Goal: Task Accomplishment & Management: Manage account settings

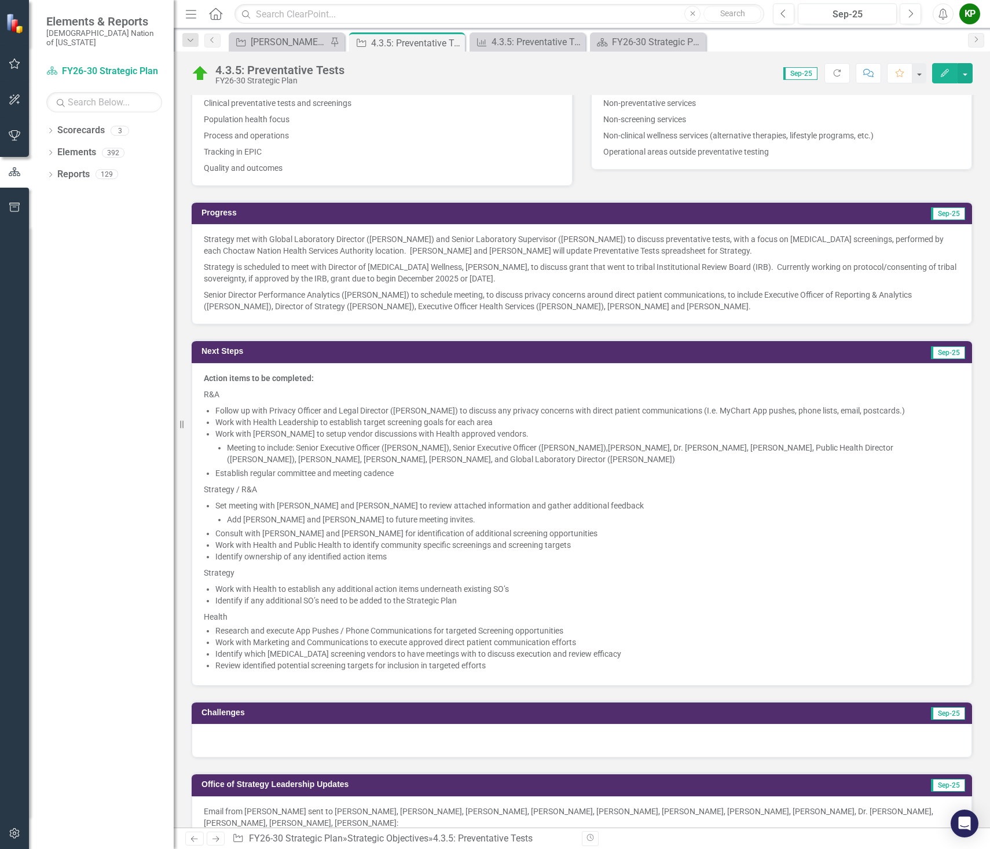
scroll to position [405, 0]
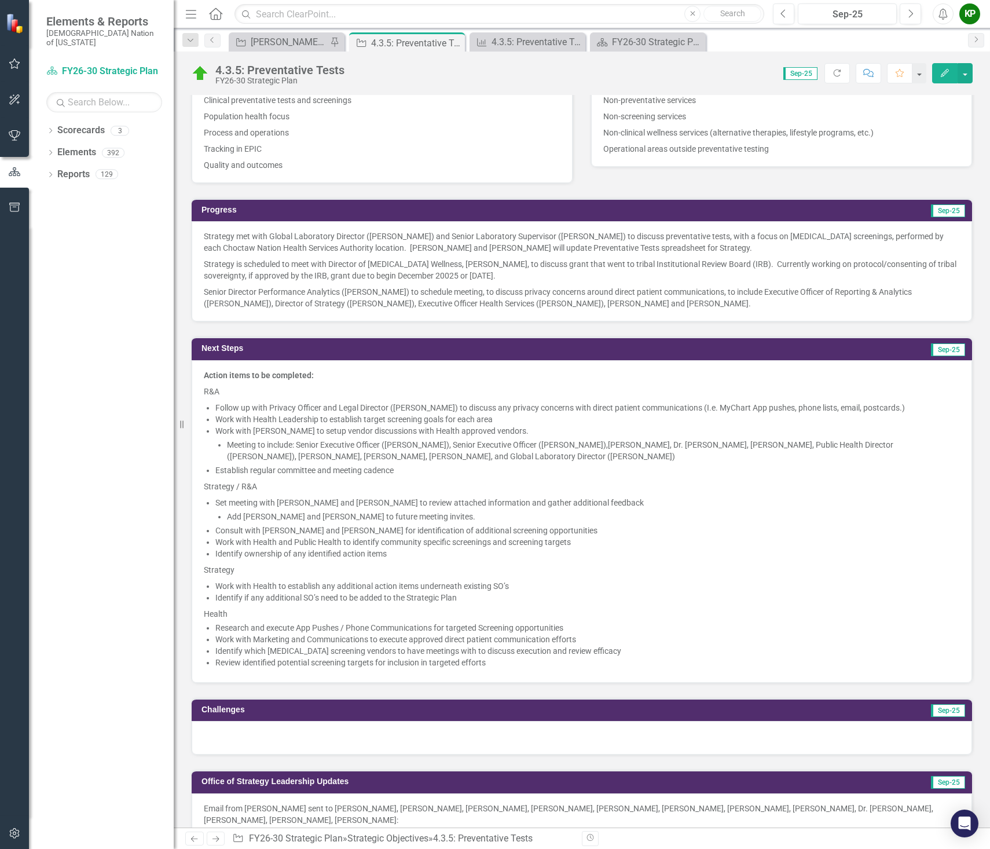
click at [237, 273] on p "Strategy is scheduled to meet with Director of Diabetes Wellness, Michele Gibso…" at bounding box center [582, 270] width 756 height 28
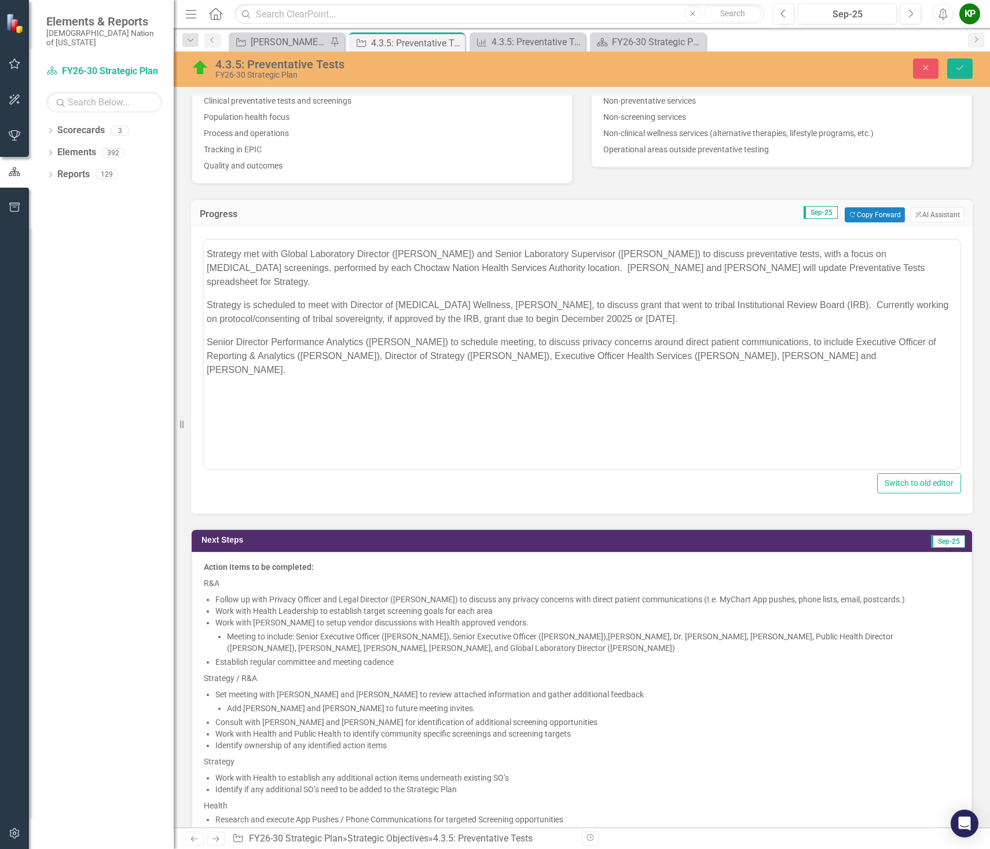
scroll to position [0, 0]
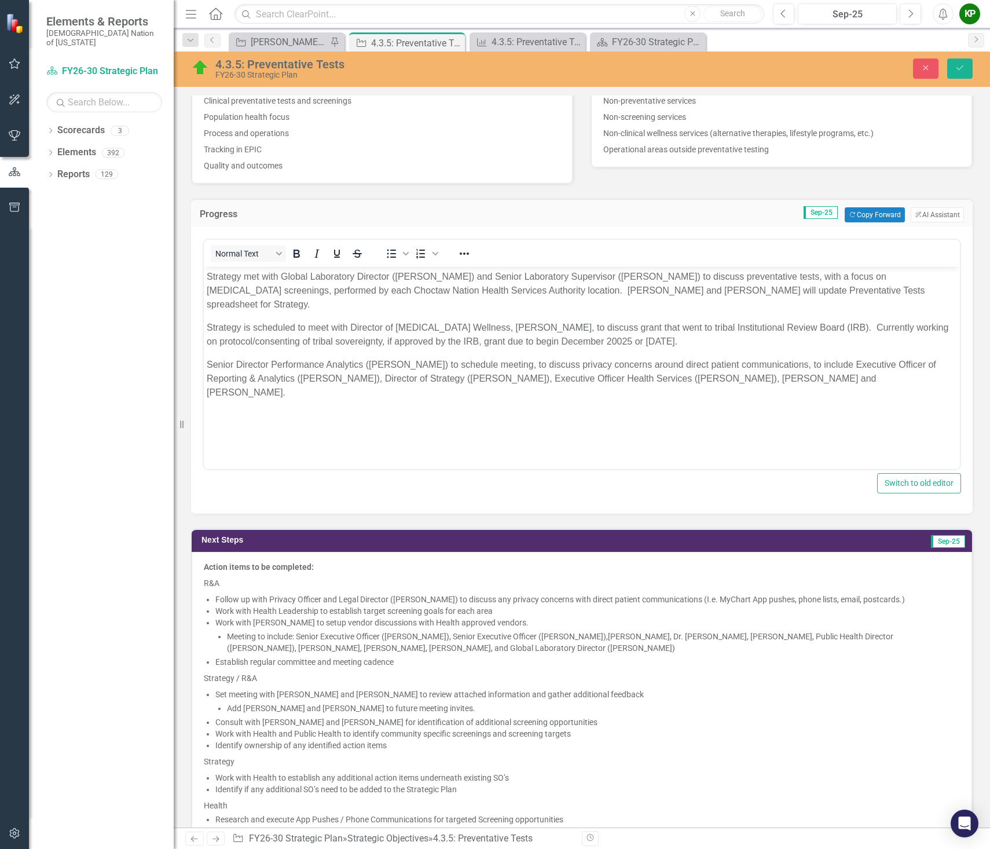
click at [354, 327] on p "Strategy is scheduled to meet with Director of Diabetes Wellness, Michele Gibso…" at bounding box center [582, 335] width 751 height 28
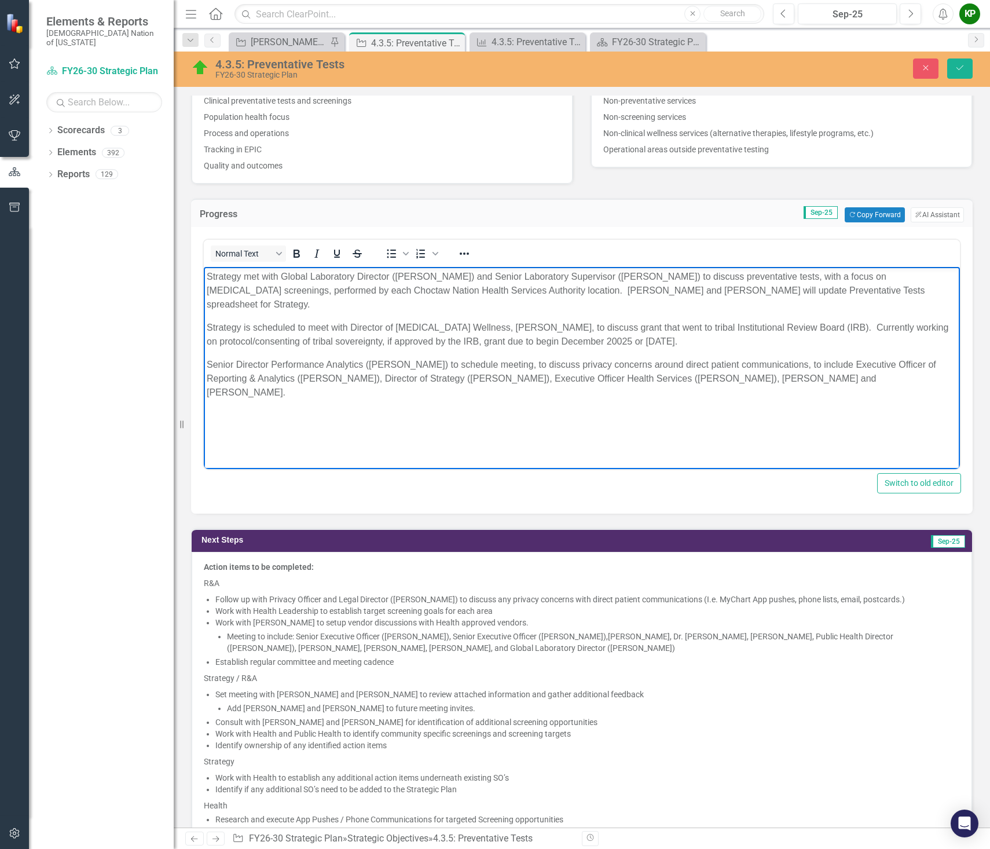
click at [349, 327] on p "Strategy is scheduled to meet with Director of Diabetes Wellness, Michele Gibso…" at bounding box center [582, 335] width 751 height 28
click at [560, 391] on body "Strategy met with Global Laboratory Director (Jason Manifold) and Senior Labora…" at bounding box center [582, 354] width 756 height 174
drag, startPoint x: 890, startPoint y: 372, endPoint x: 392, endPoint y: 524, distance: 520.7
click at [204, 267] on html "Strategy met with Global Laboratory Director (Jason Manifold) and Senior Labora…" at bounding box center [582, 354] width 756 height 174
click at [933, 213] on button "ClearPoint AI AI Assistant" at bounding box center [937, 214] width 53 height 15
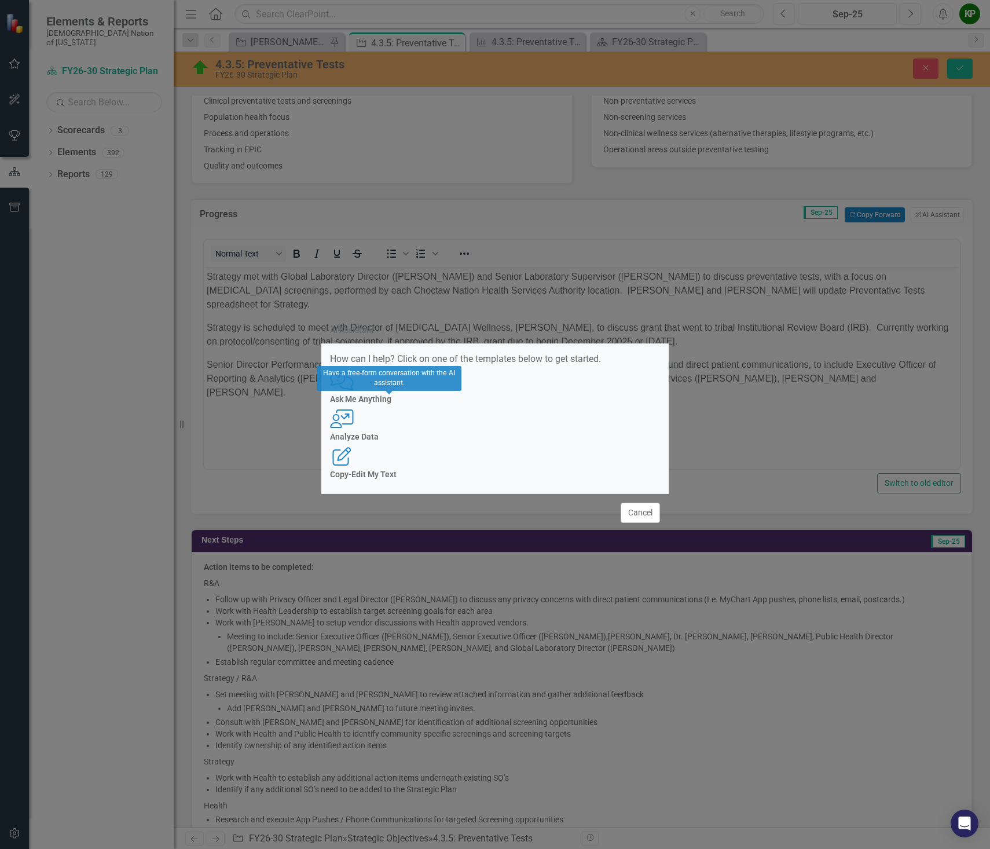
click at [389, 404] on h4 "Ask Me Anything" at bounding box center [495, 399] width 330 height 9
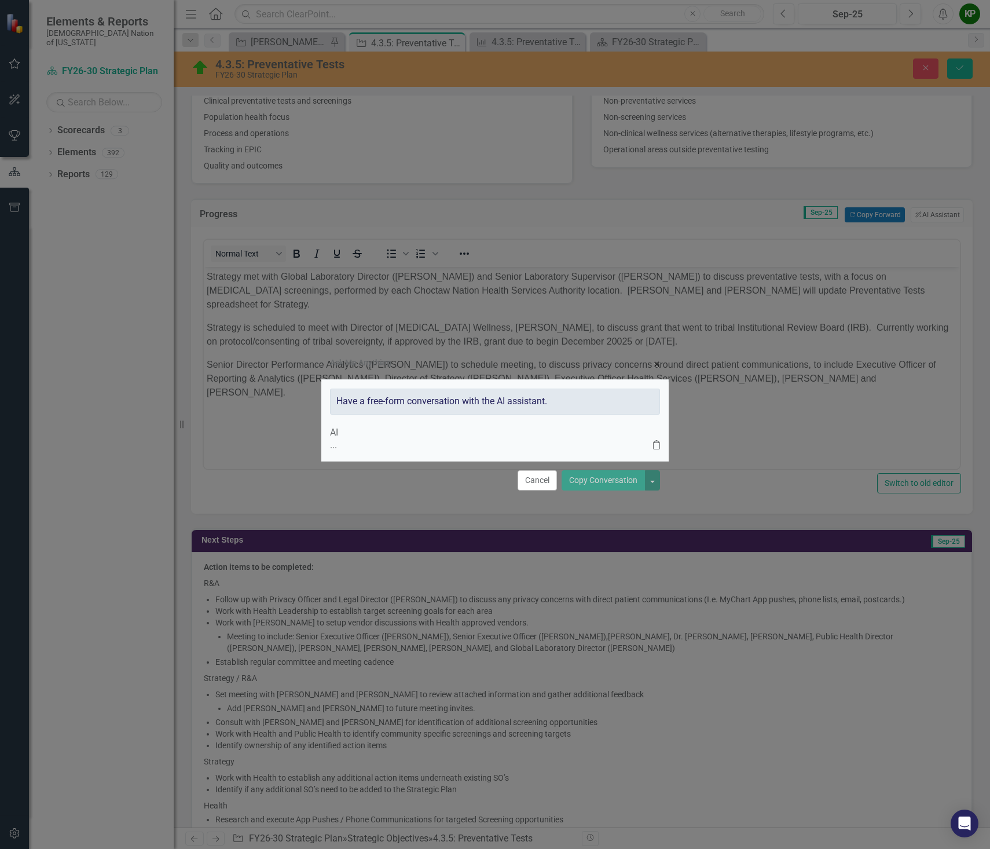
click at [419, 439] on p "..." at bounding box center [491, 445] width 323 height 13
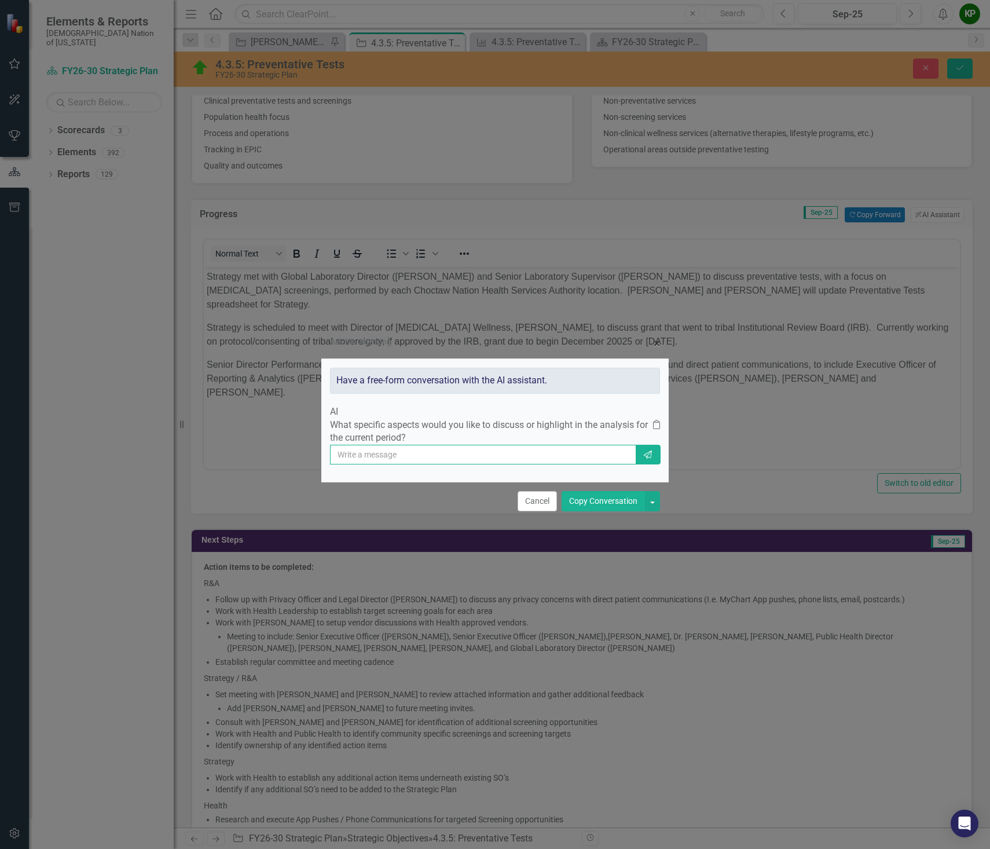
click at [471, 463] on input "text" at bounding box center [483, 455] width 306 height 20
click at [808, 425] on div "Ask Me Anything × Close Have a free-form conversation with the AI assistant. AI…" at bounding box center [495, 424] width 990 height 849
click at [654, 337] on span "×" at bounding box center [657, 344] width 6 height 14
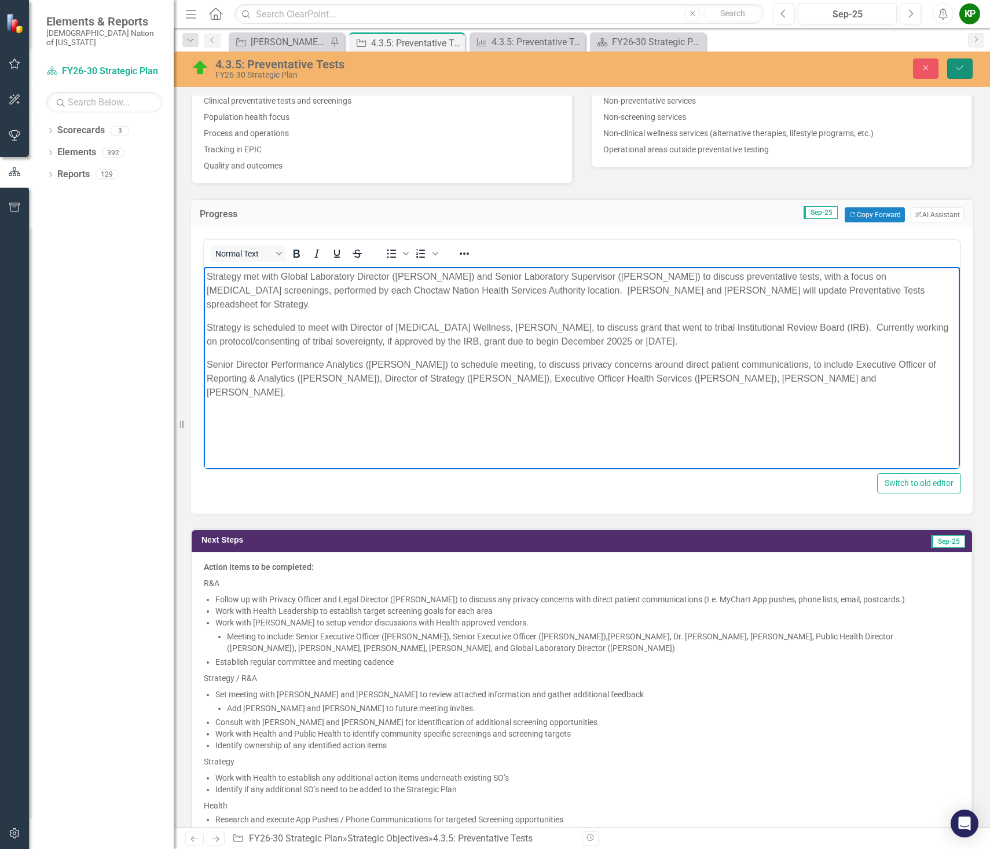
drag, startPoint x: 962, startPoint y: 74, endPoint x: 937, endPoint y: 109, distance: 43.7
click at [962, 74] on button "Save" at bounding box center [960, 69] width 25 height 20
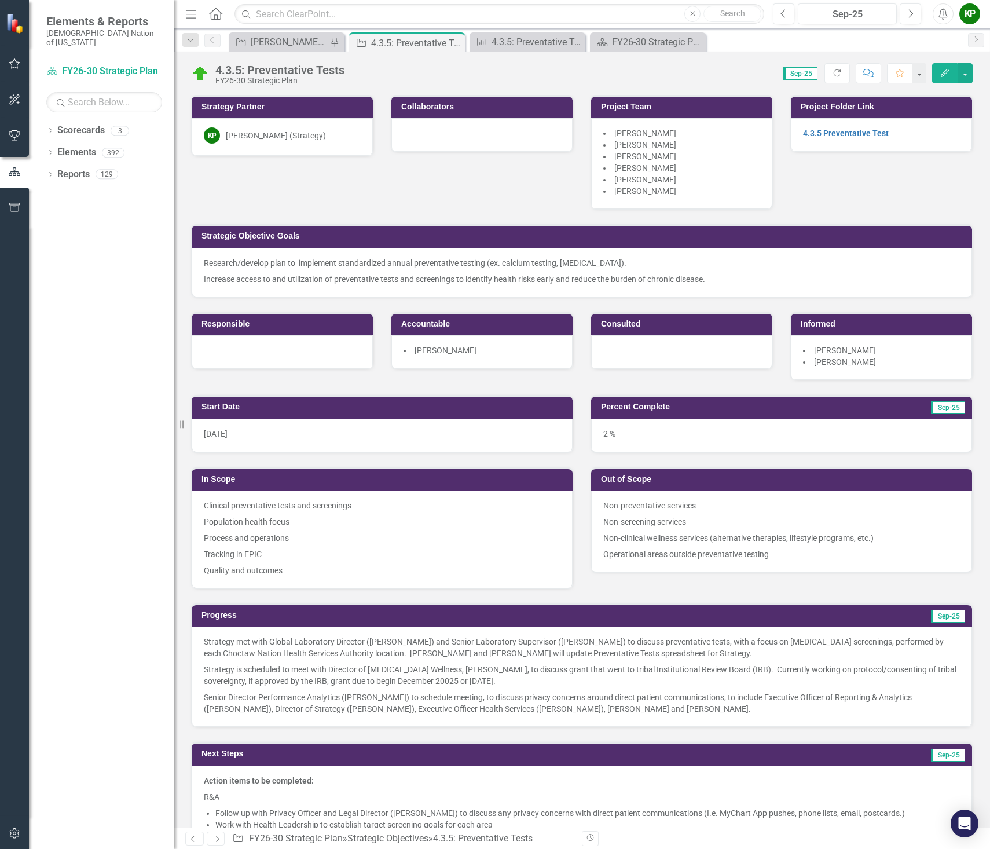
click at [304, 66] on div "4.3.5: Preventative Tests" at bounding box center [279, 70] width 129 height 13
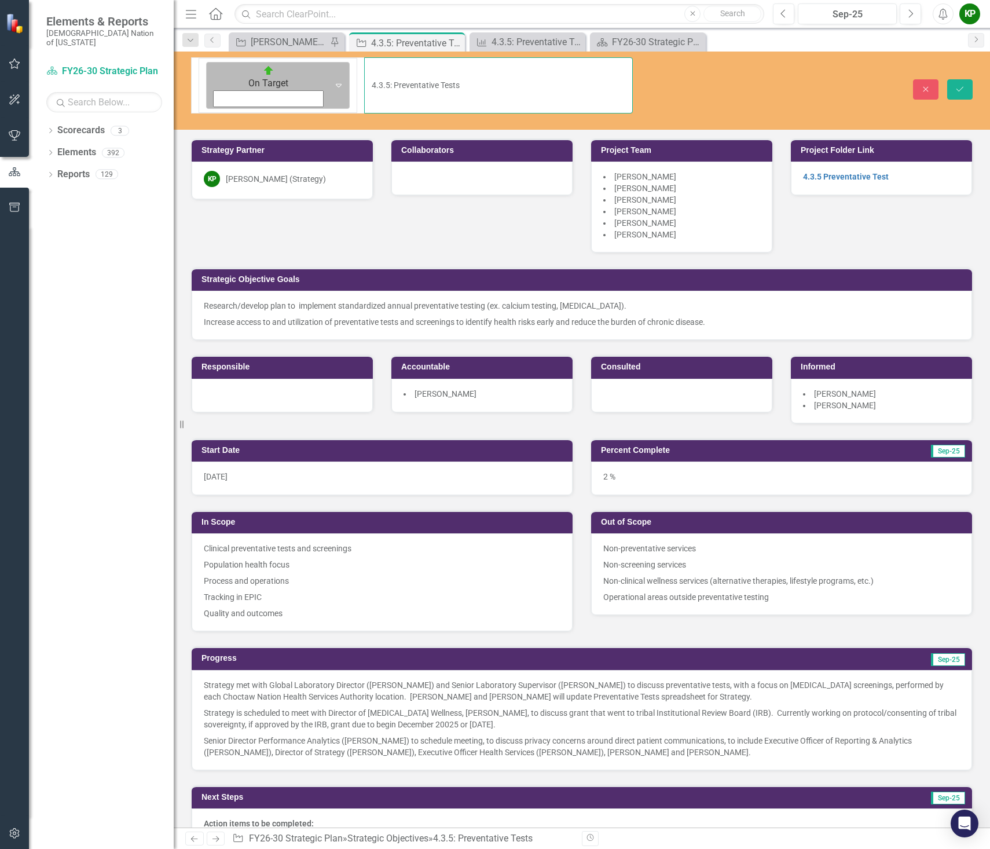
drag, startPoint x: 354, startPoint y: 66, endPoint x: 217, endPoint y: 60, distance: 136.8
click at [217, 60] on div "On Target Expand 4.3.5: Preventative Tests" at bounding box center [412, 85] width 442 height 56
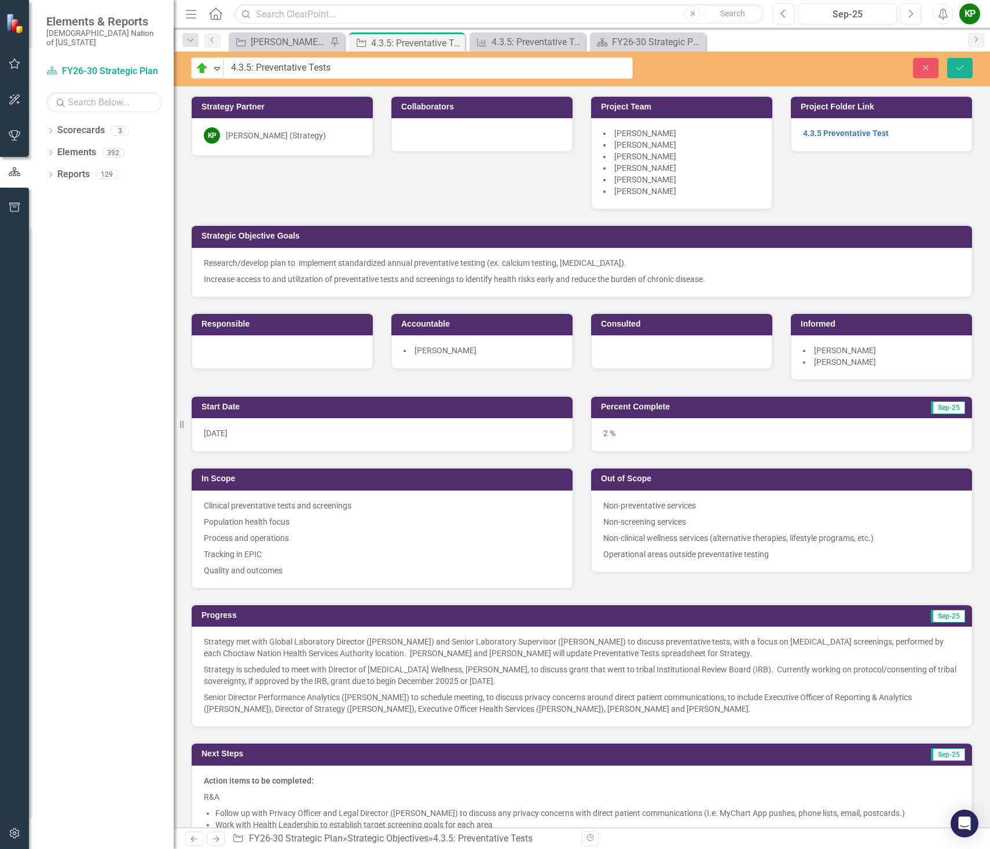
click at [704, 647] on p "Strategy met with Global Laboratory Director (Jason Manifold) and Senior Labora…" at bounding box center [582, 648] width 756 height 25
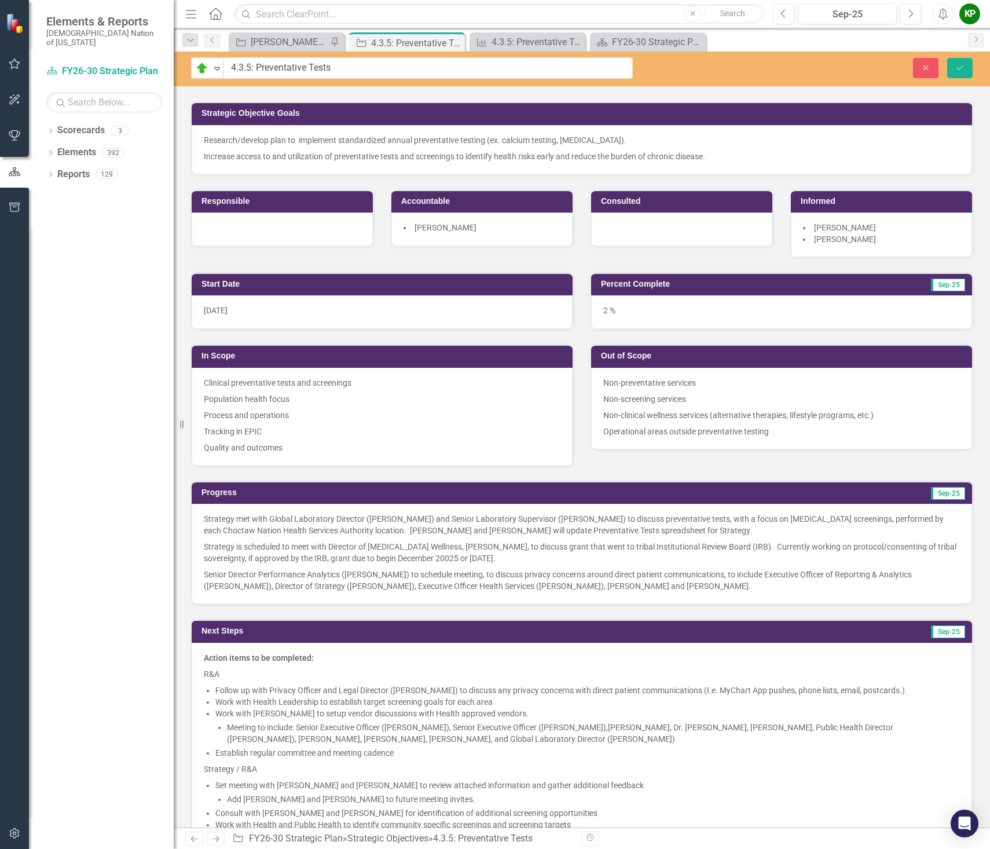
scroll to position [116, 0]
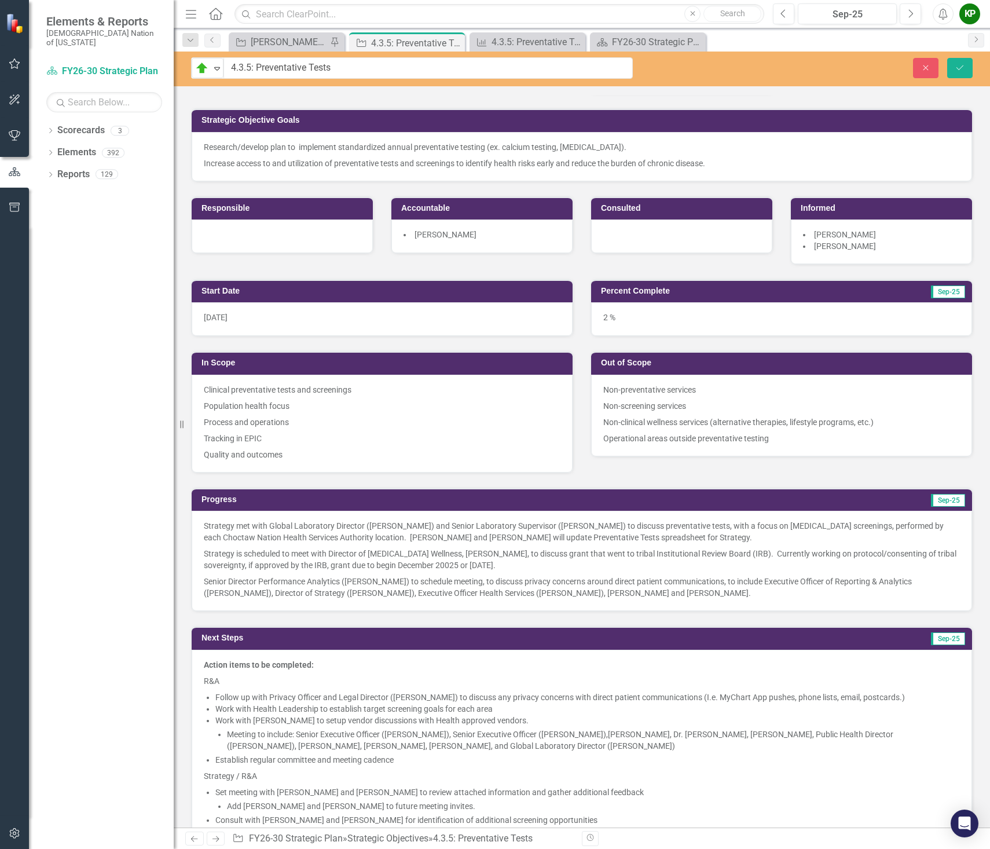
click at [763, 590] on p "Senior Director Performance Analytics (Tiffany Segotta) to schedule meeting, to…" at bounding box center [582, 585] width 756 height 25
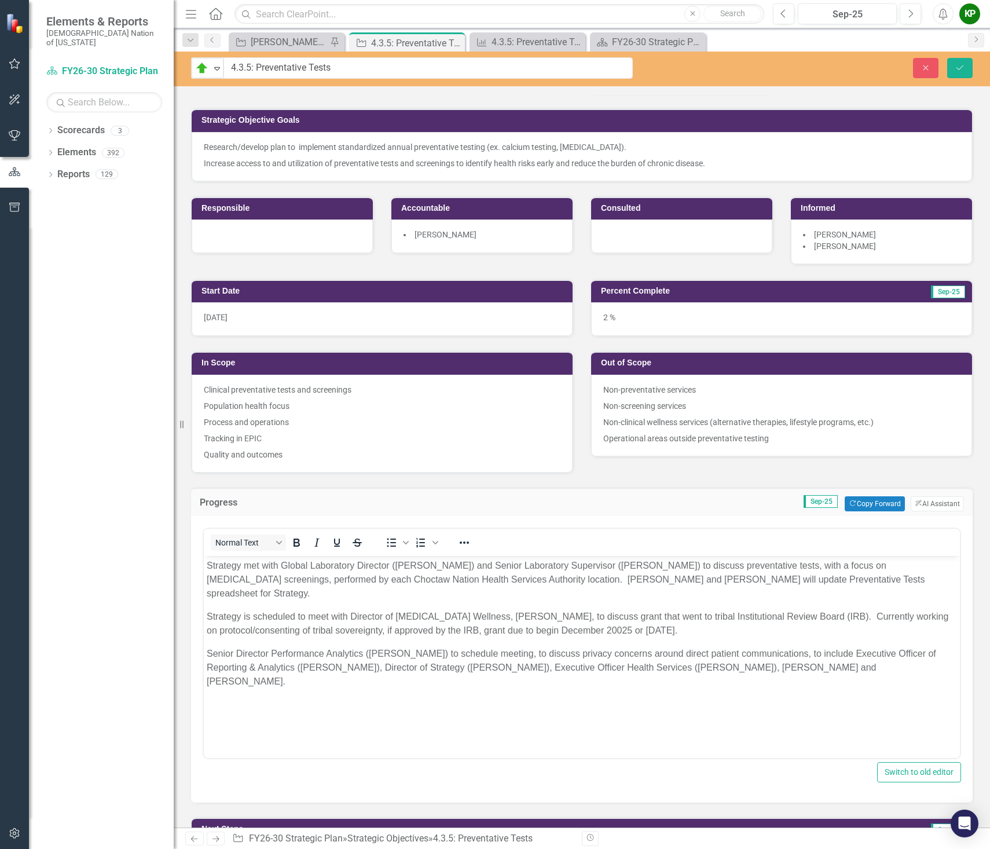
scroll to position [0, 0]
click at [878, 657] on p "Senior Director Performance Analytics (Tiffany Segotta) to schedule meeting, to…" at bounding box center [582, 667] width 751 height 42
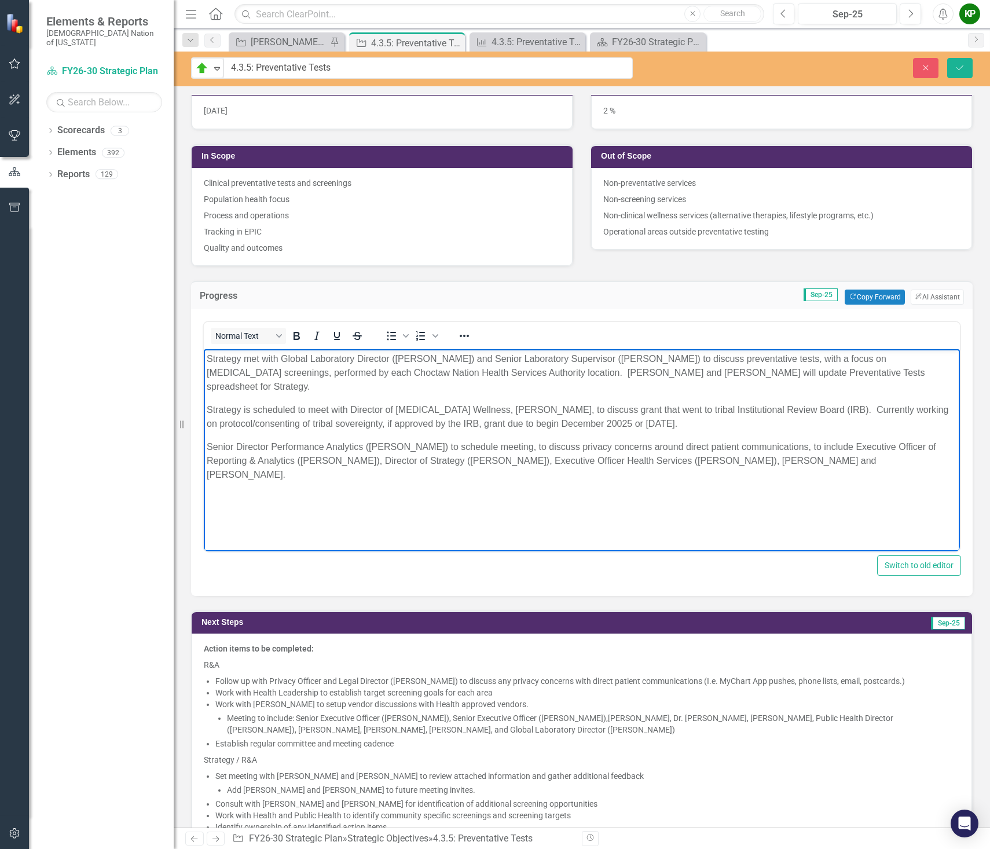
scroll to position [348, 0]
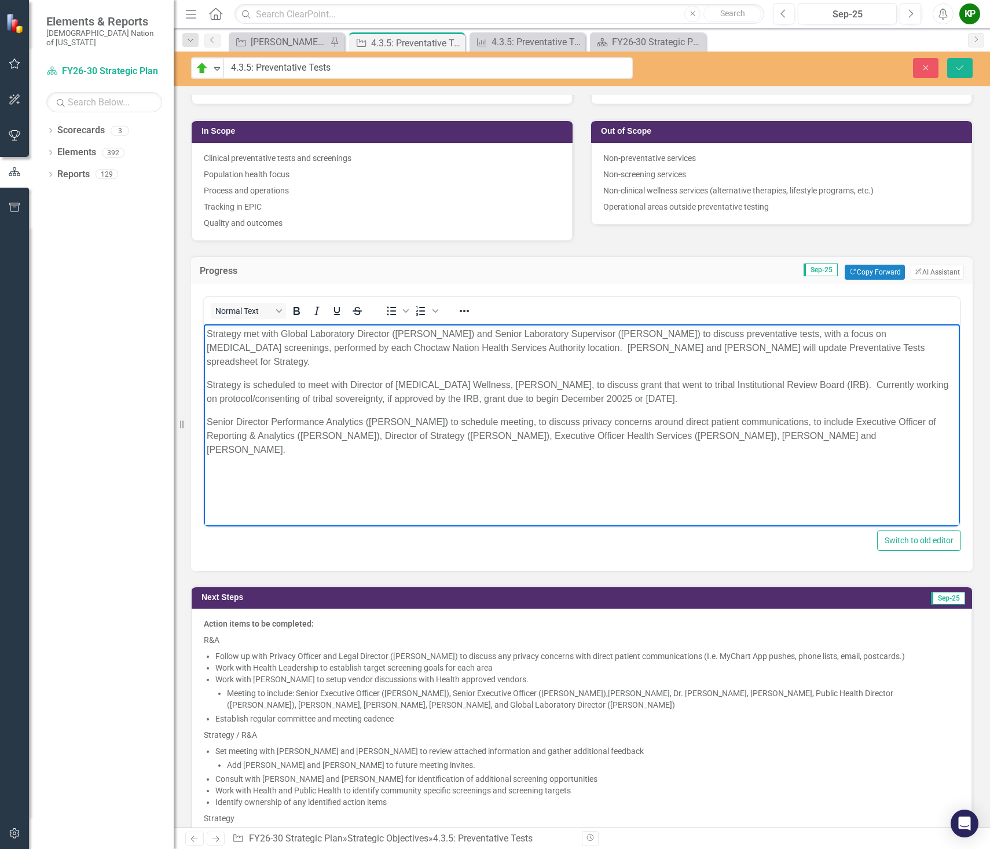
drag, startPoint x: 882, startPoint y: 425, endPoint x: 396, endPoint y: 616, distance: 521.9
click at [204, 324] on html "Strategy met with Global Laboratory Director (Jason Manifold) and Senior Labora…" at bounding box center [582, 411] width 756 height 174
copy body "Strategy met with Global Laboratory Director (Jason Manifold) and Senior Labora…"
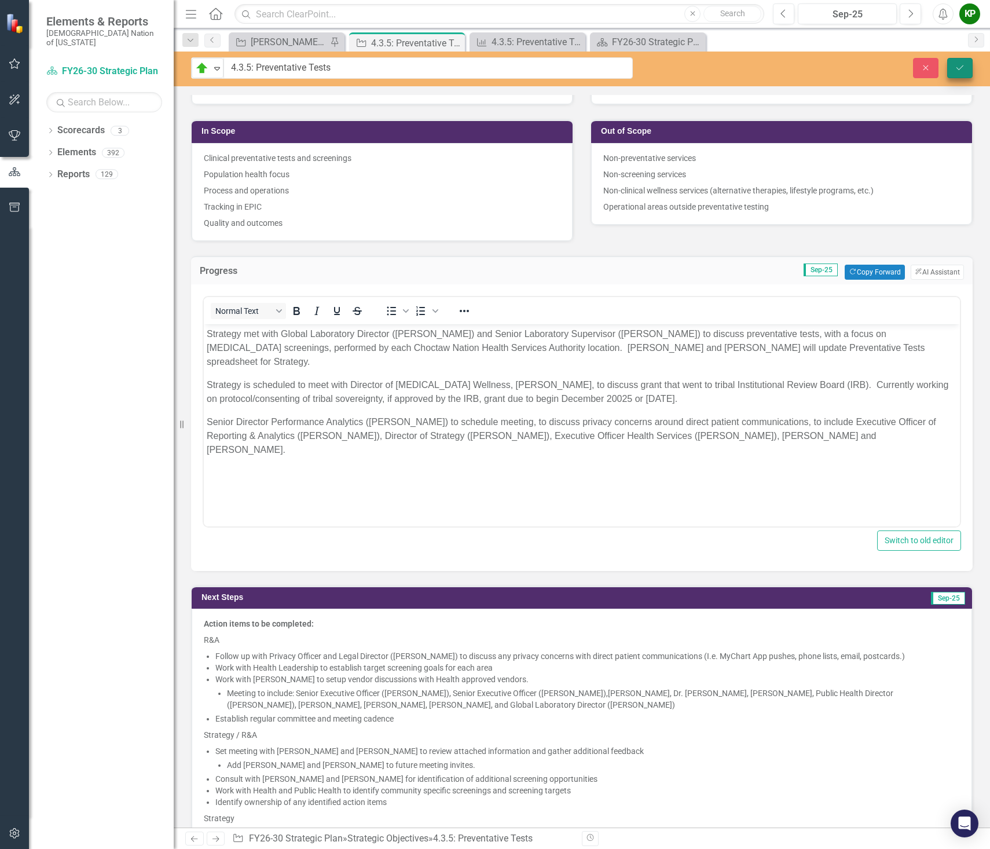
click at [959, 64] on icon "Save" at bounding box center [960, 68] width 10 height 8
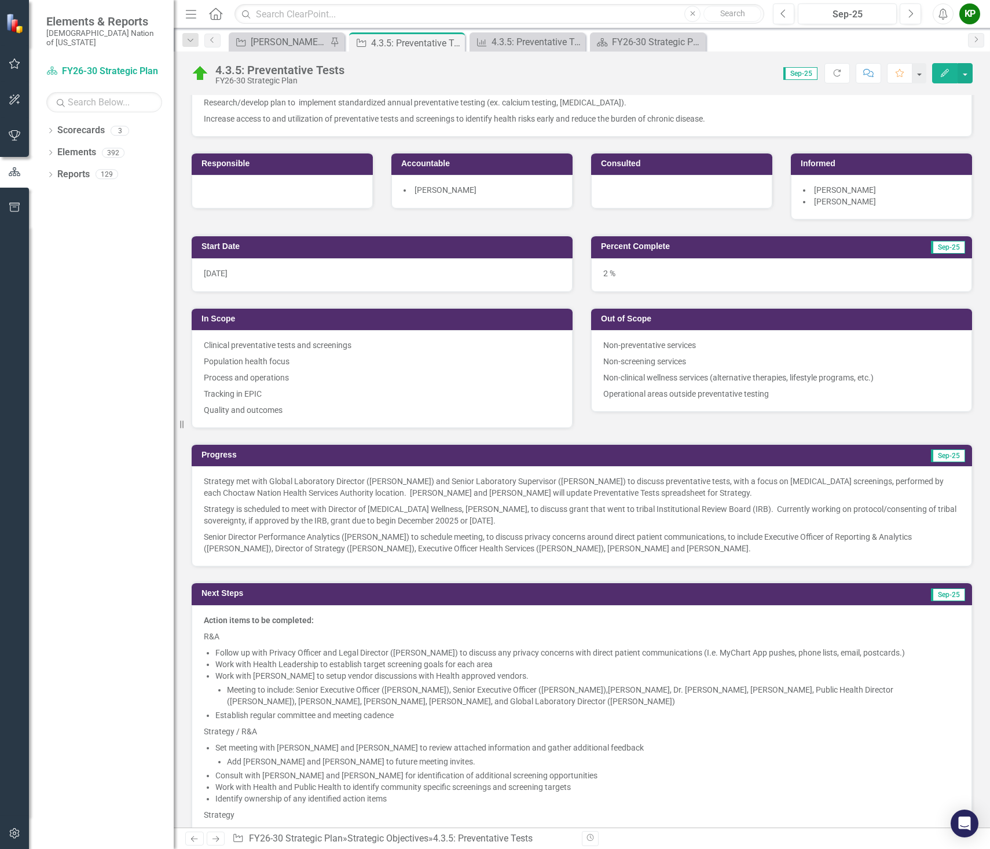
scroll to position [174, 0]
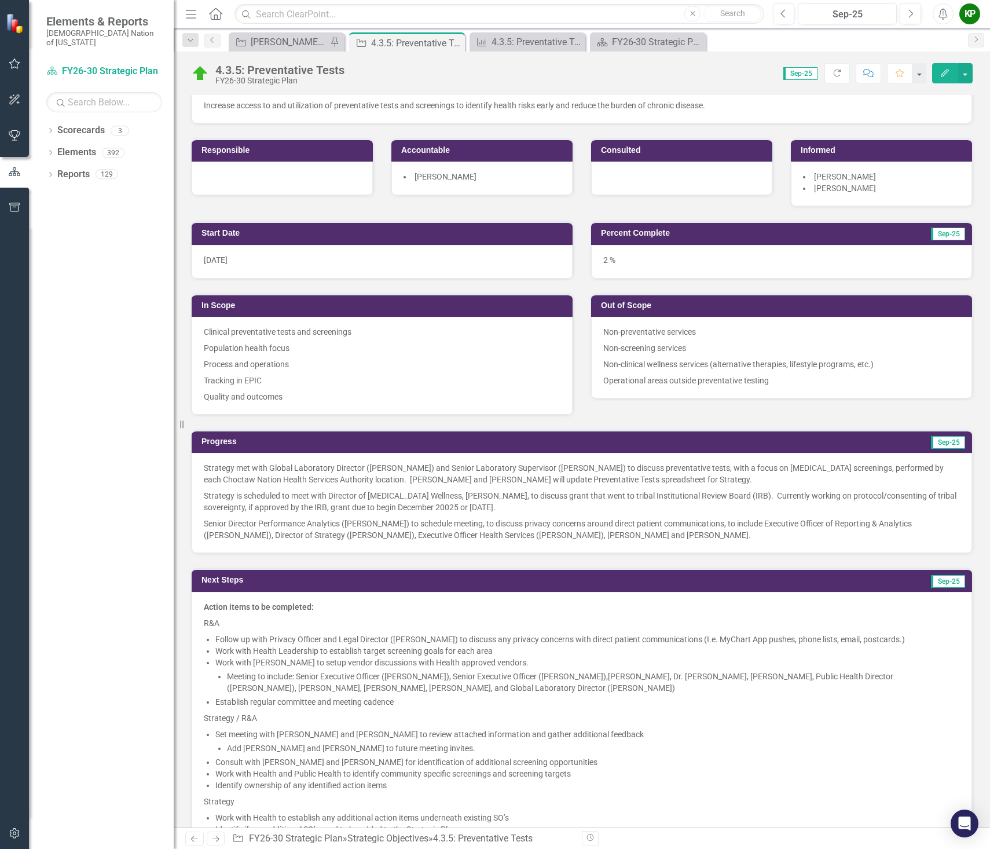
click at [763, 510] on p "Strategy is scheduled to meet with Director of Diabetes Wellness, Michele Gibso…" at bounding box center [582, 502] width 756 height 28
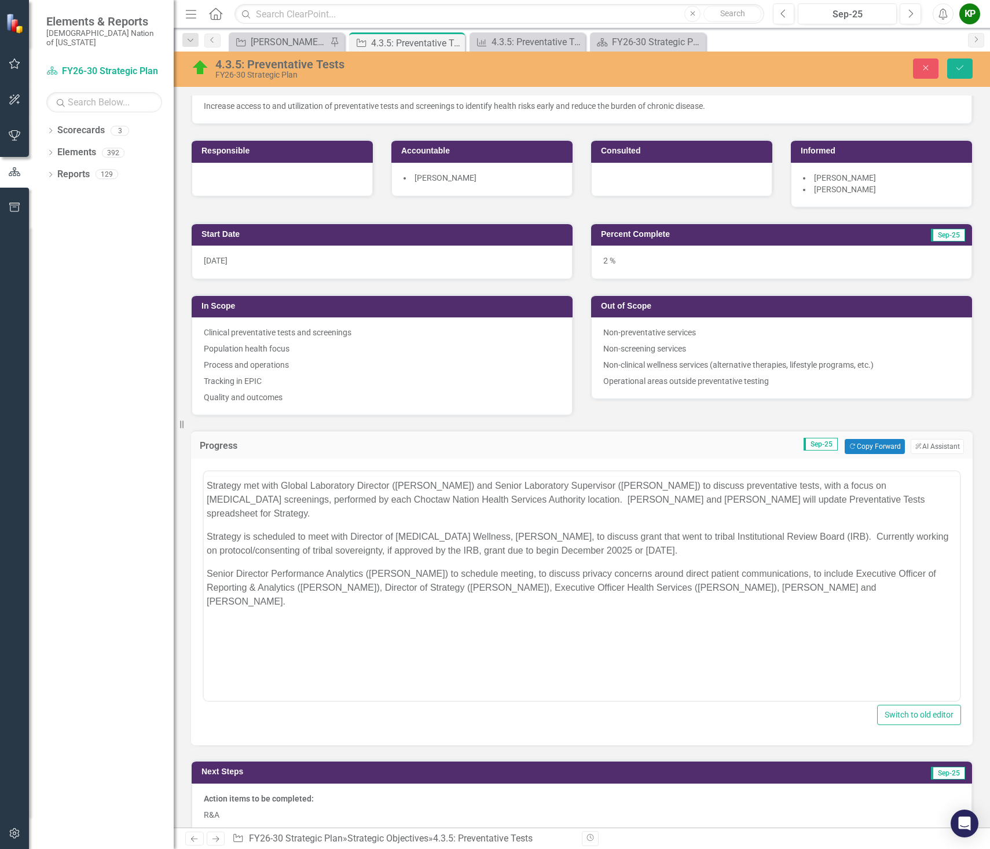
scroll to position [0, 0]
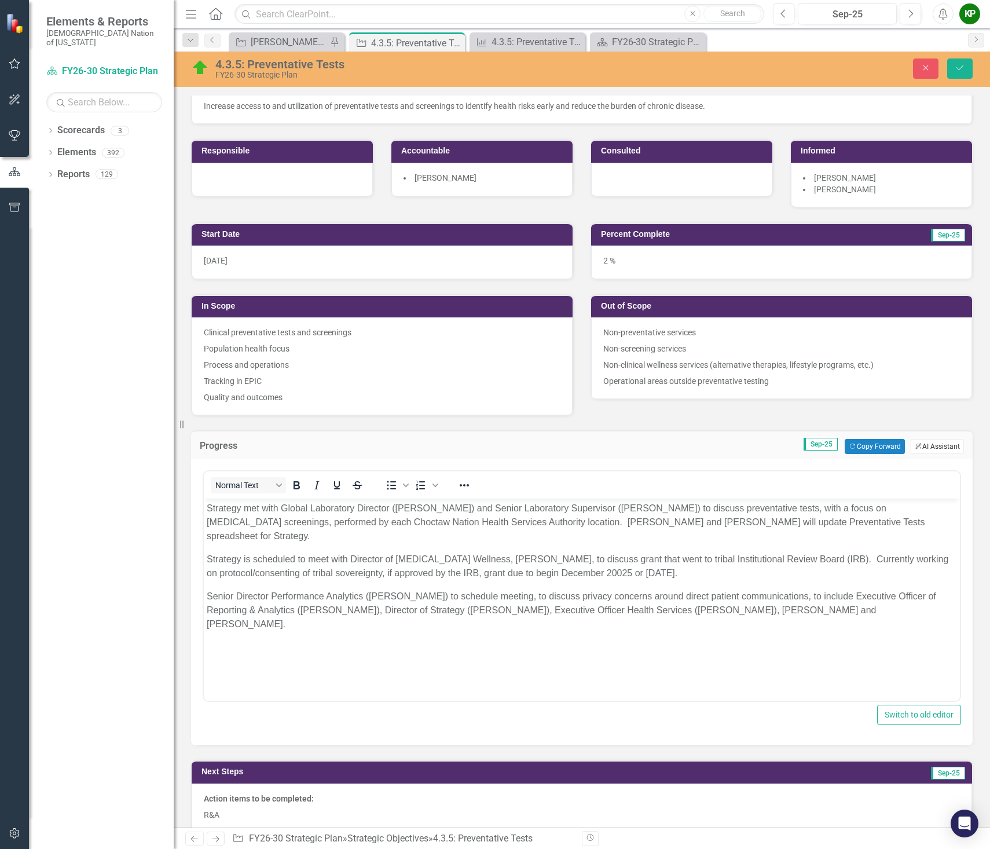
click at [922, 446] on button "ClearPoint AI AI Assistant" at bounding box center [937, 446] width 53 height 15
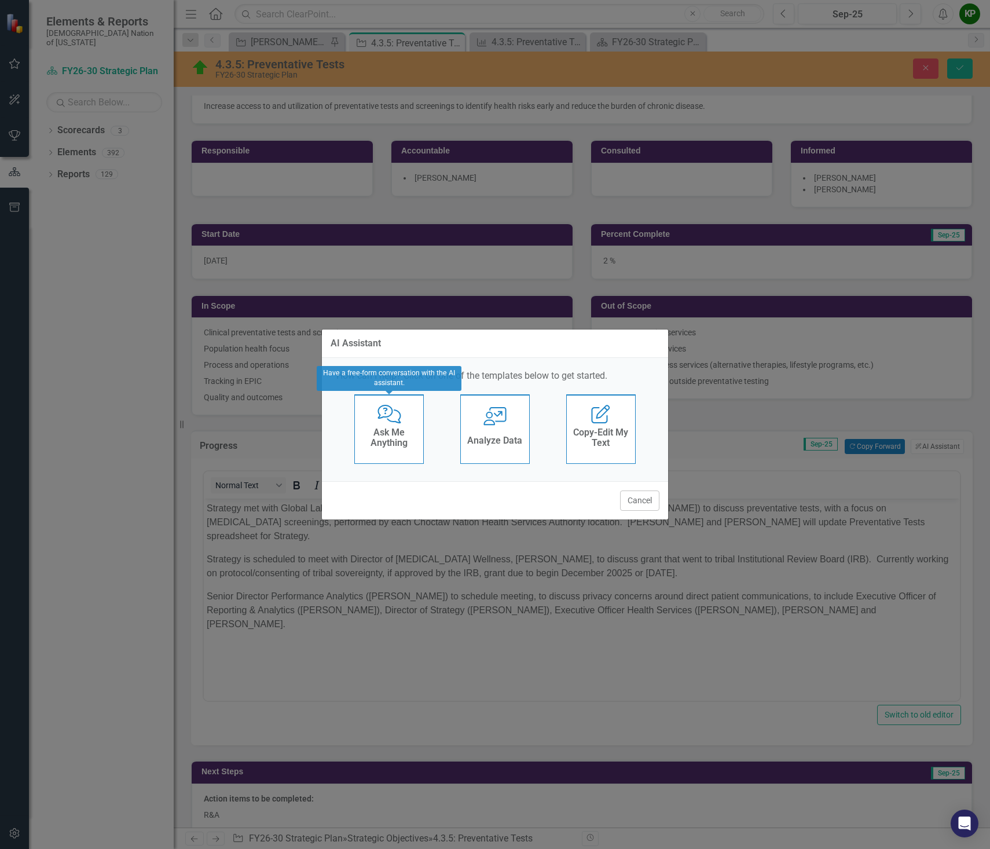
click at [394, 437] on h4 "Ask Me Anything" at bounding box center [389, 437] width 57 height 20
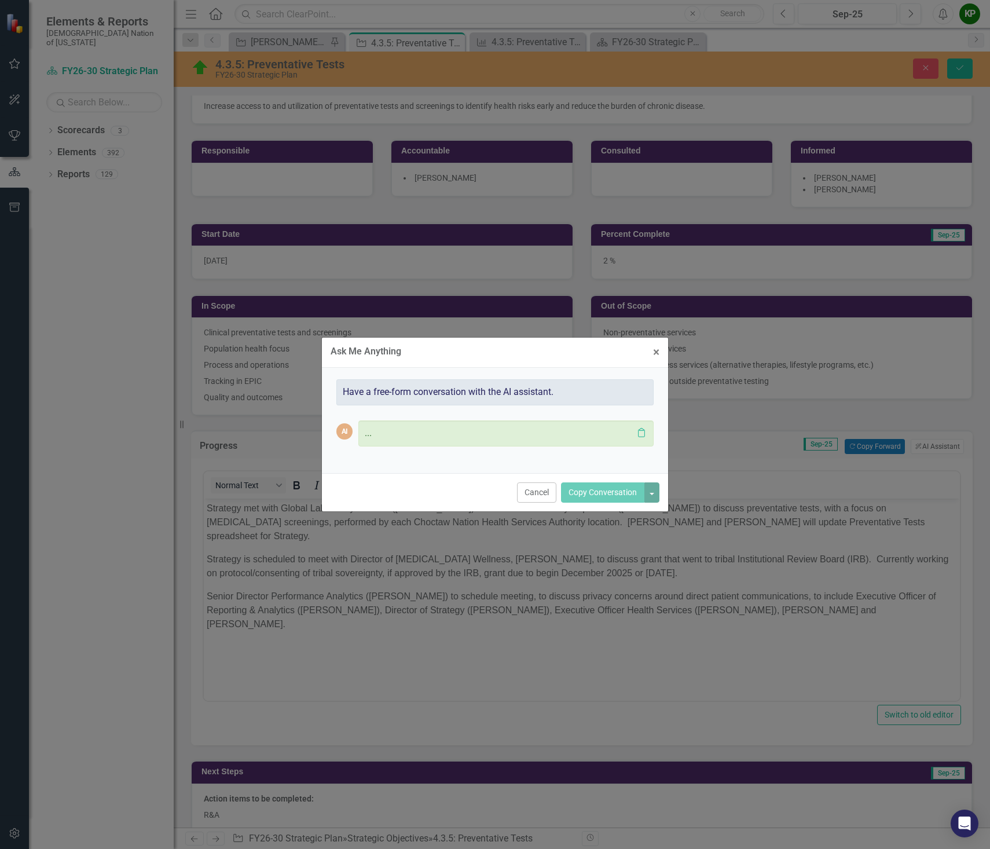
click at [453, 433] on p "..." at bounding box center [499, 433] width 268 height 13
click at [408, 438] on div at bounding box center [499, 433] width 268 height 13
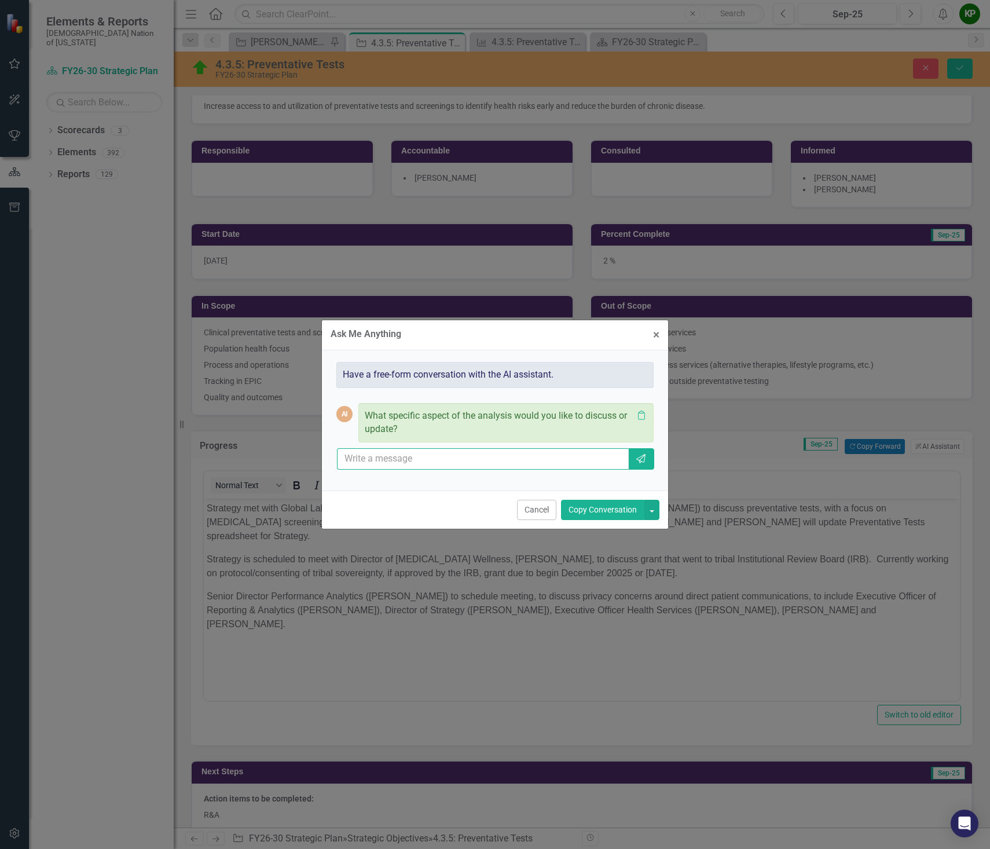
click at [371, 456] on input "text" at bounding box center [483, 458] width 292 height 21
paste input "Strategy met with Global Laboratory Director (Jason Manifold) and Senior Labora…"
type input "Please summarize and rewrite the following information: Strategy met with Globa…"
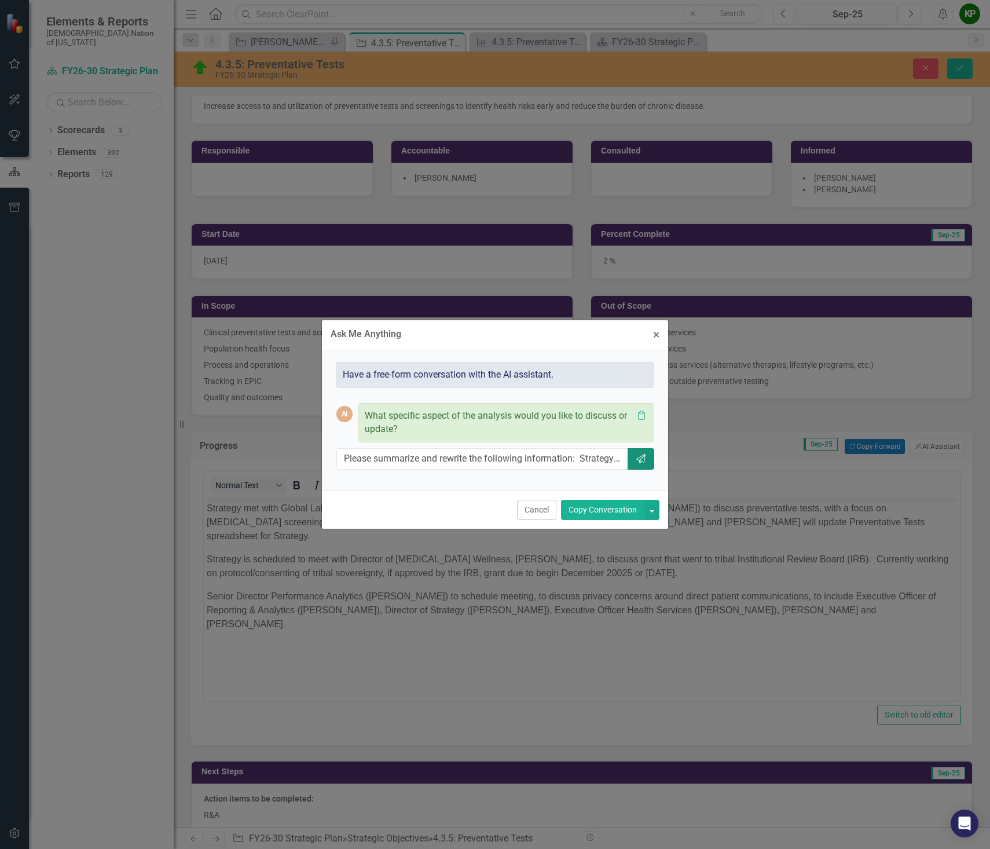
click at [643, 458] on icon "button" at bounding box center [641, 458] width 9 height 9
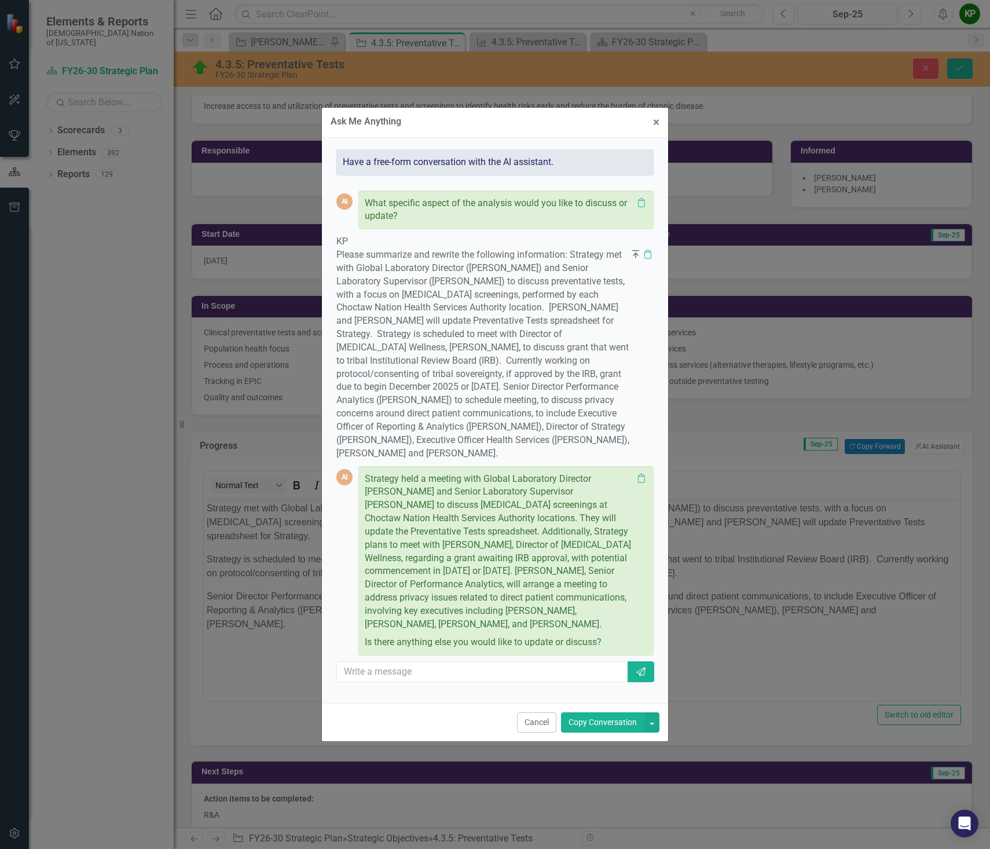
drag, startPoint x: 365, startPoint y: 485, endPoint x: 498, endPoint y: 628, distance: 195.1
click at [498, 628] on p "Strategy held a meeting with Global Laboratory Director Jason Manifold and Seni…" at bounding box center [499, 553] width 268 height 161
copy p "Strategy held a meeting with Global Laboratory Director Jason Manifold and Seni…"
click at [751, 632] on div "Ask Me Anything × Close Have a free-form conversation with the AI assistant. AI…" at bounding box center [495, 424] width 990 height 849
click at [655, 115] on span "×" at bounding box center [656, 122] width 6 height 14
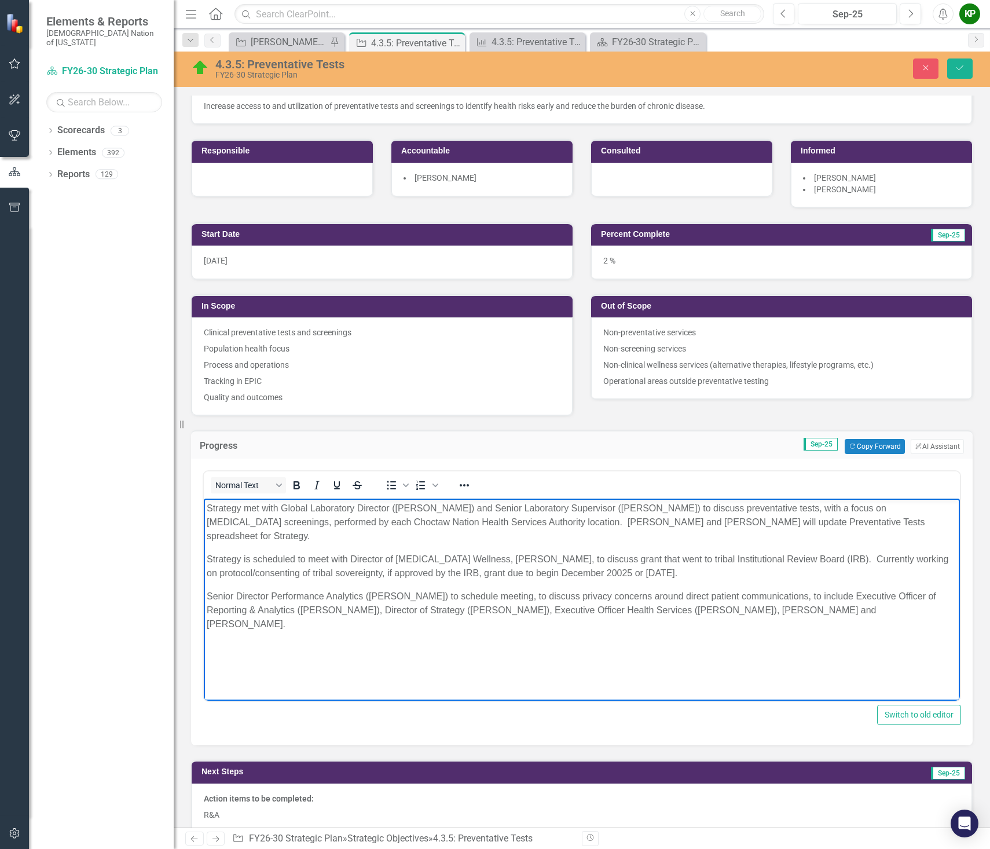
drag, startPoint x: 883, startPoint y: 600, endPoint x: 205, endPoint y: 493, distance: 686.7
click at [205, 499] on html "Strategy met with Global Laboratory Director (Jason Manifold) and Senior Labora…" at bounding box center [582, 586] width 756 height 174
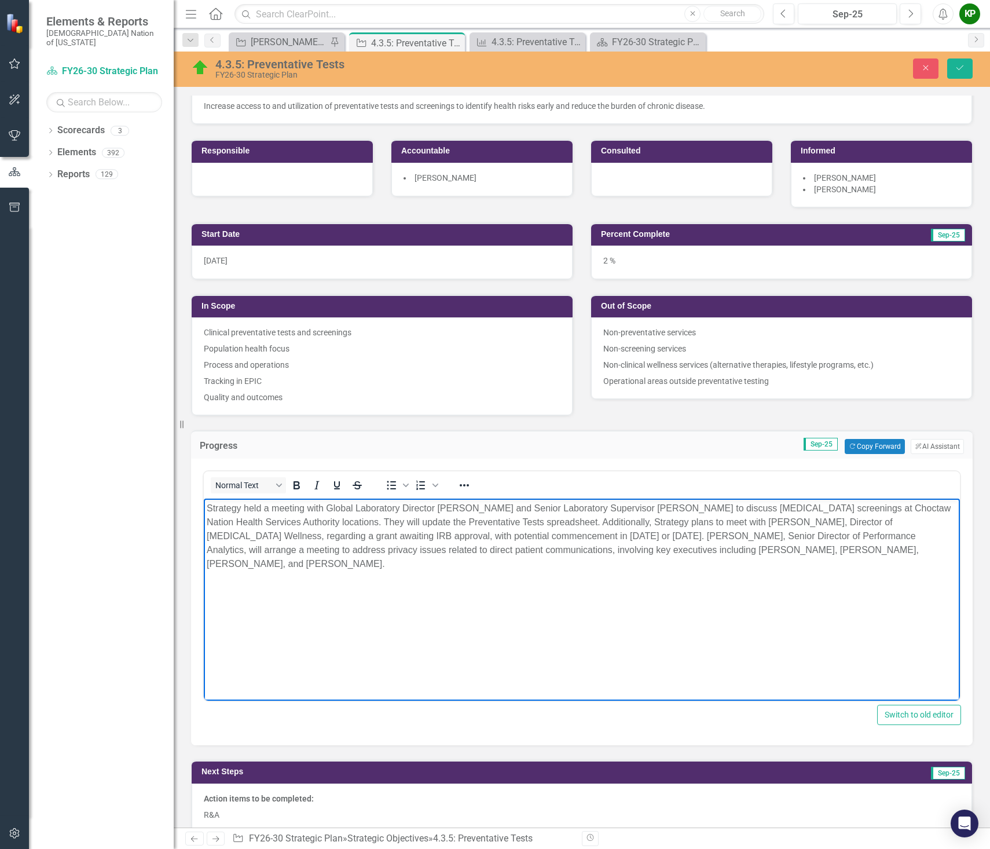
click at [438, 508] on p "Strategy held a meeting with Global Laboratory Director Jason Manifold and Seni…" at bounding box center [582, 537] width 751 height 70
click at [568, 521] on p "Strategy held a meeting with Global Laboratory Director (Jason Manifold) and Se…" at bounding box center [582, 537] width 751 height 70
click at [301, 536] on p "Strategy held a meeting with Global Laboratory Director (Jason Manifold) and Se…" at bounding box center [582, 537] width 751 height 70
click at [299, 536] on p "Strategy held a meeting with Global Laboratory Director (Jason Manifold) and Se…" at bounding box center [582, 537] width 751 height 70
click at [550, 531] on p "Strategy held a meeting with Global Laboratory Director (Jason Manifold) and Se…" at bounding box center [582, 537] width 751 height 70
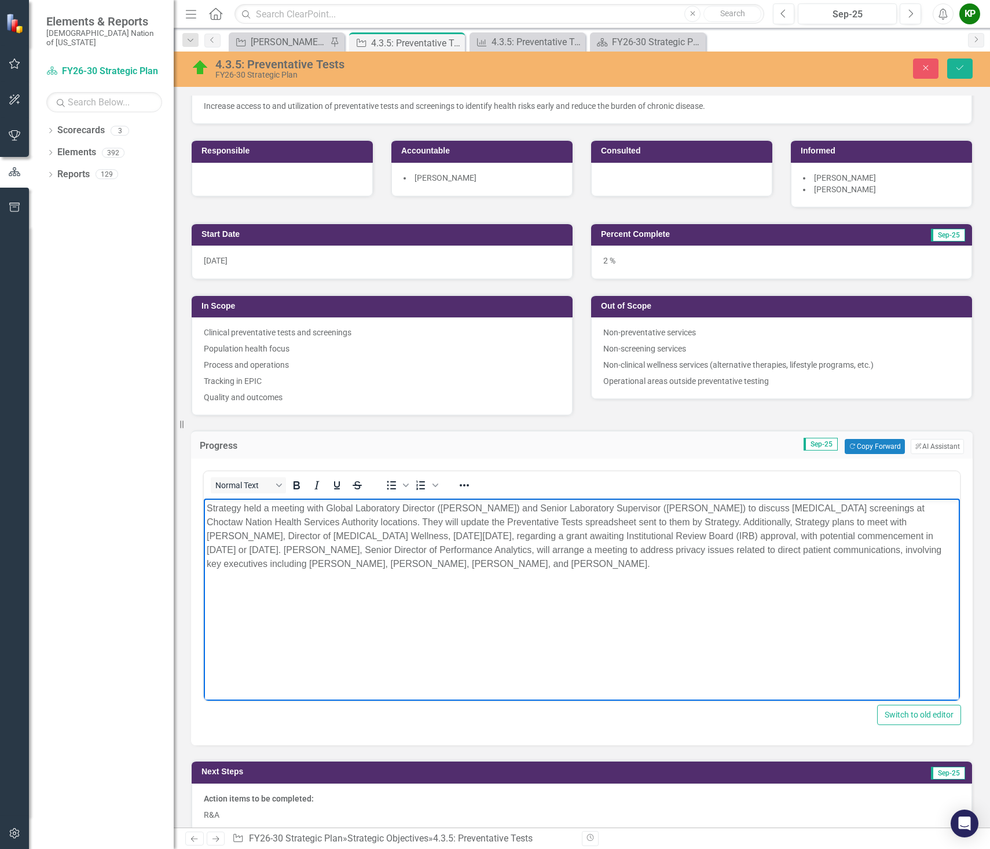
click at [291, 566] on p "Strategy held a meeting with Global Laboratory Director (Jason Manifold) and Se…" at bounding box center [582, 537] width 751 height 70
click at [843, 522] on p "Strategy held a meeting with Global Laboratory Director (Jason Manifold) and Se…" at bounding box center [582, 537] width 751 height 70
drag, startPoint x: 511, startPoint y: 551, endPoint x: 346, endPoint y: 545, distance: 165.8
click at [346, 545] on p "Strategy held a meeting with Global Laboratory Director (Jason Manifold) and Se…" at bounding box center [582, 537] width 751 height 70
click at [280, 549] on p "Strategy held a meeting with Global Laboratory Director (Jason Manifold) and Se…" at bounding box center [582, 537] width 751 height 70
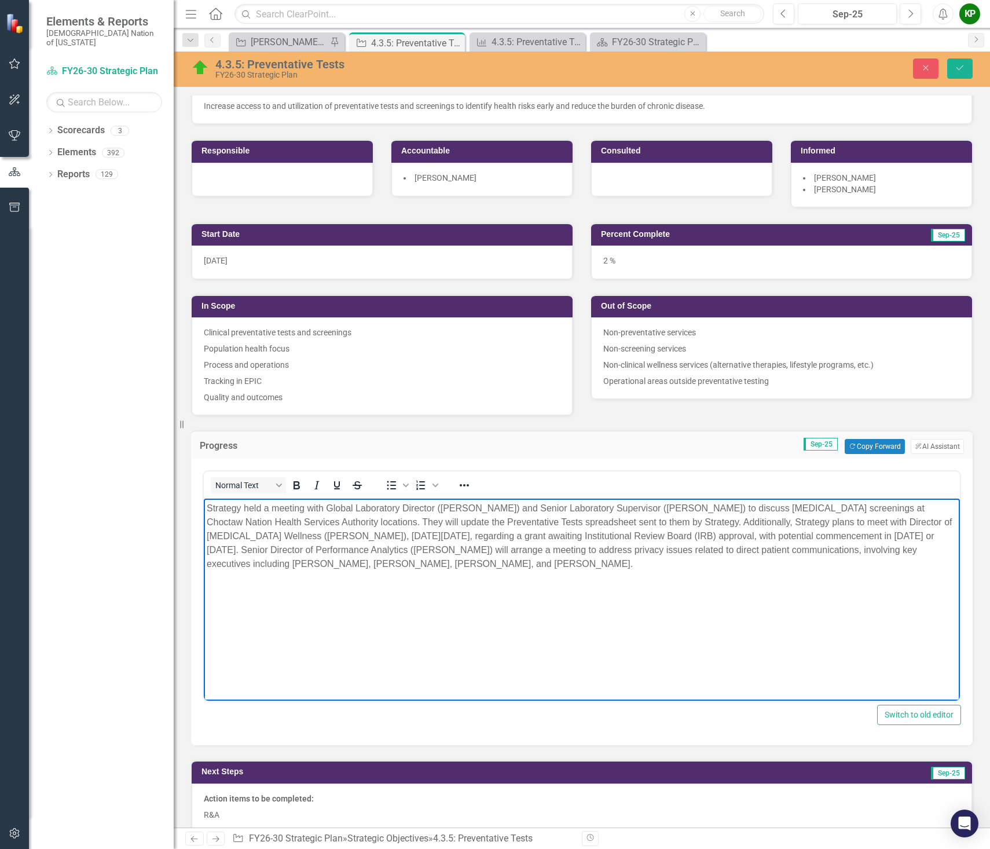
click at [292, 565] on p "Strategy held a meeting with Global Laboratory Director (Jason Manifold) and Se…" at bounding box center [582, 537] width 751 height 70
click at [291, 563] on p "Strategy held a meeting with Global Laboratory Director (Jason Manifold) and Se…" at bounding box center [582, 537] width 751 height 70
drag, startPoint x: 781, startPoint y: 564, endPoint x: 751, endPoint y: 564, distance: 30.7
click at [751, 564] on p "Strategy held a meeting with Global Laboratory Director (Jason Manifold) and Se…" at bounding box center [582, 543] width 751 height 83
click at [905, 564] on p "Strategy held a meeting with Global Laboratory Director (Jason Manifold) and Se…" at bounding box center [582, 543] width 751 height 83
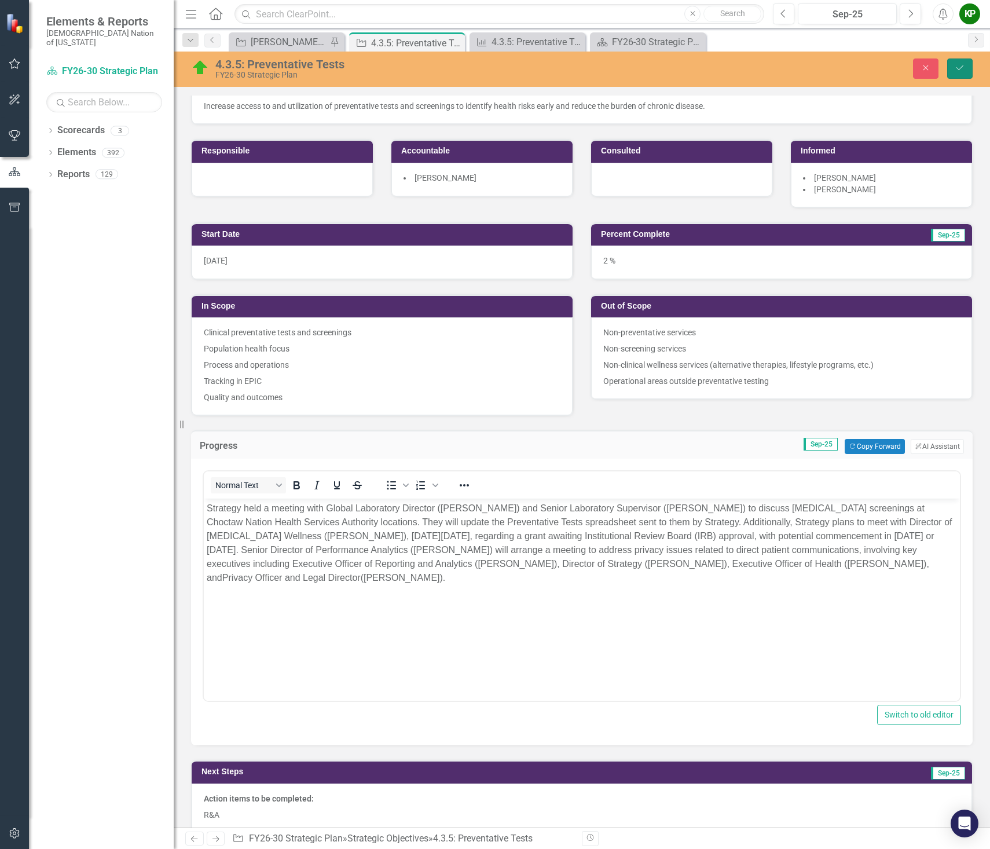
click at [957, 71] on icon "Save" at bounding box center [960, 68] width 10 height 8
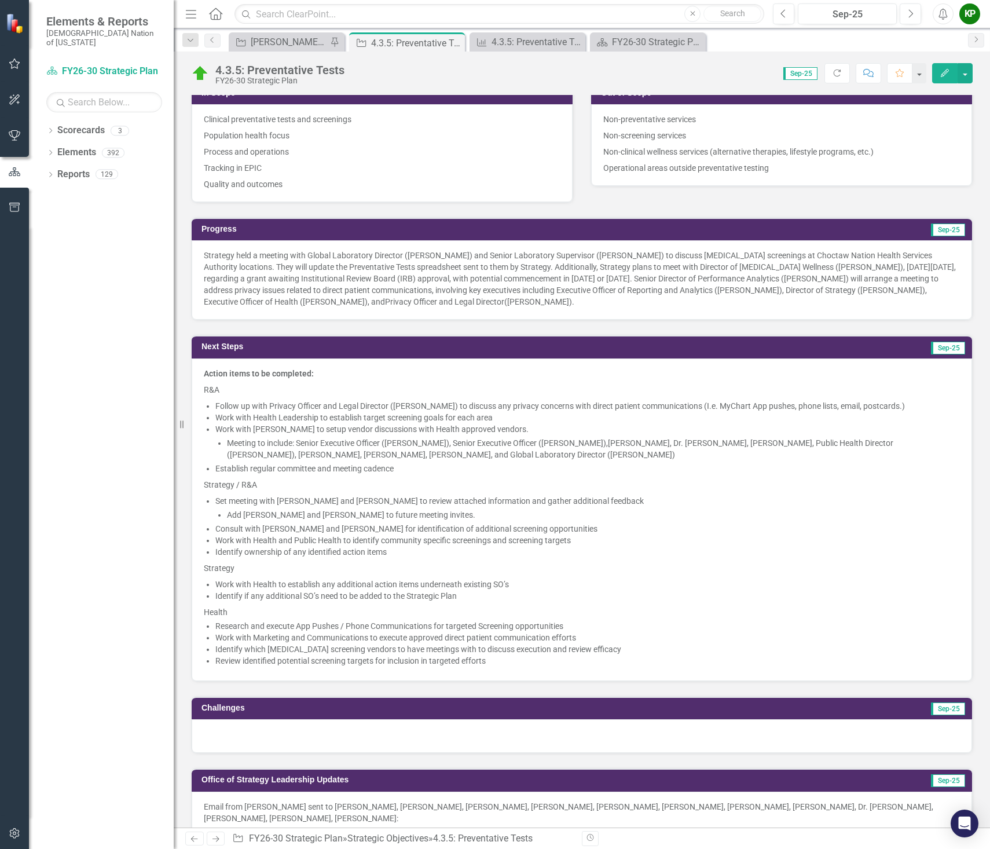
scroll to position [405, 0]
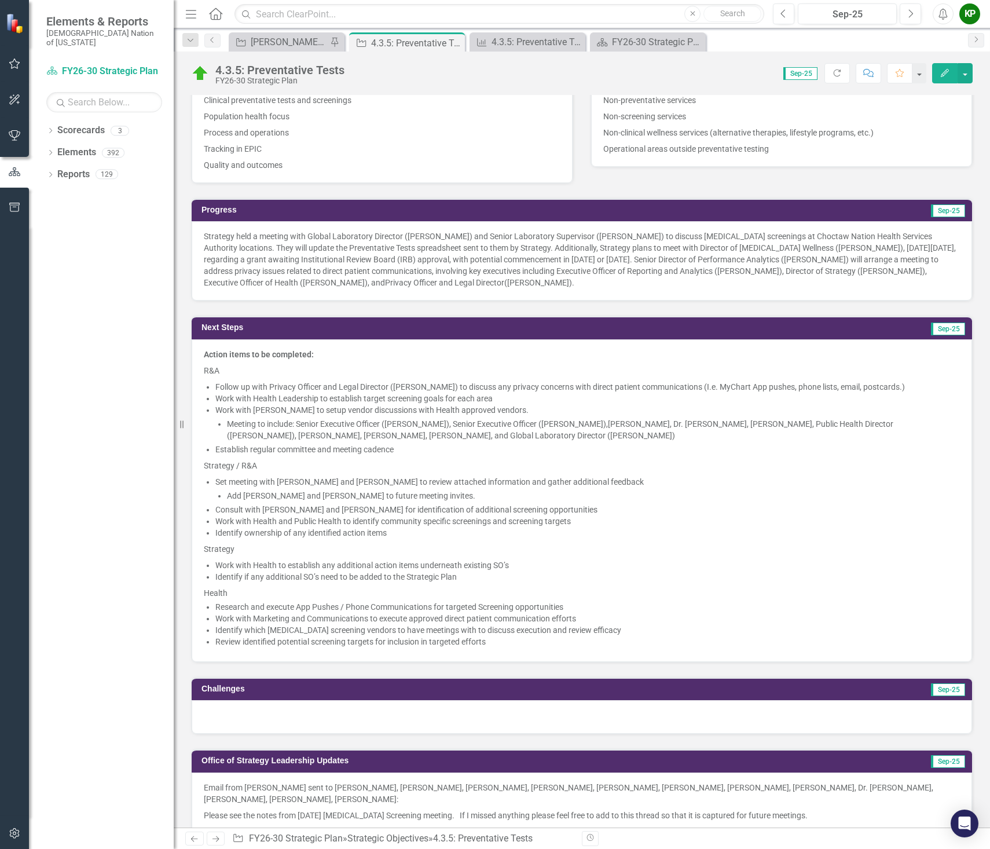
click at [232, 376] on p "R&A" at bounding box center [582, 371] width 756 height 16
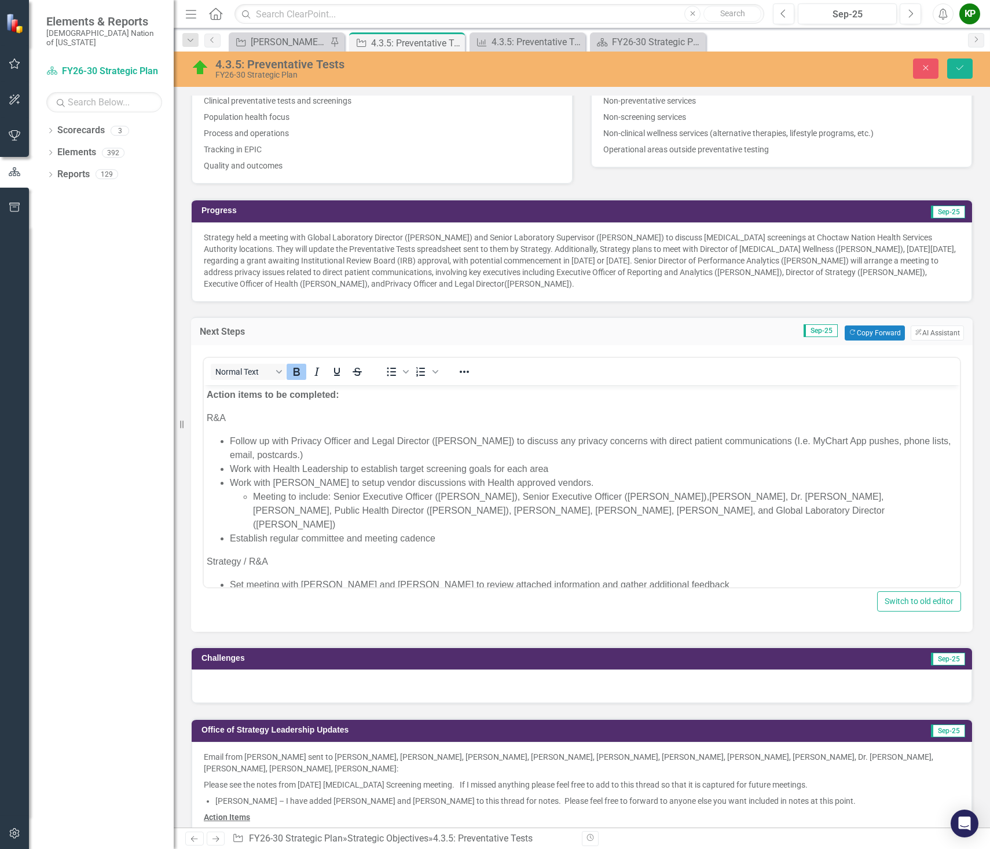
scroll to position [0, 0]
click at [242, 426] on body "Action items to be completed: R&A Follow up with Privacy Officer and Legal Dire…" at bounding box center [582, 596] width 756 height 423
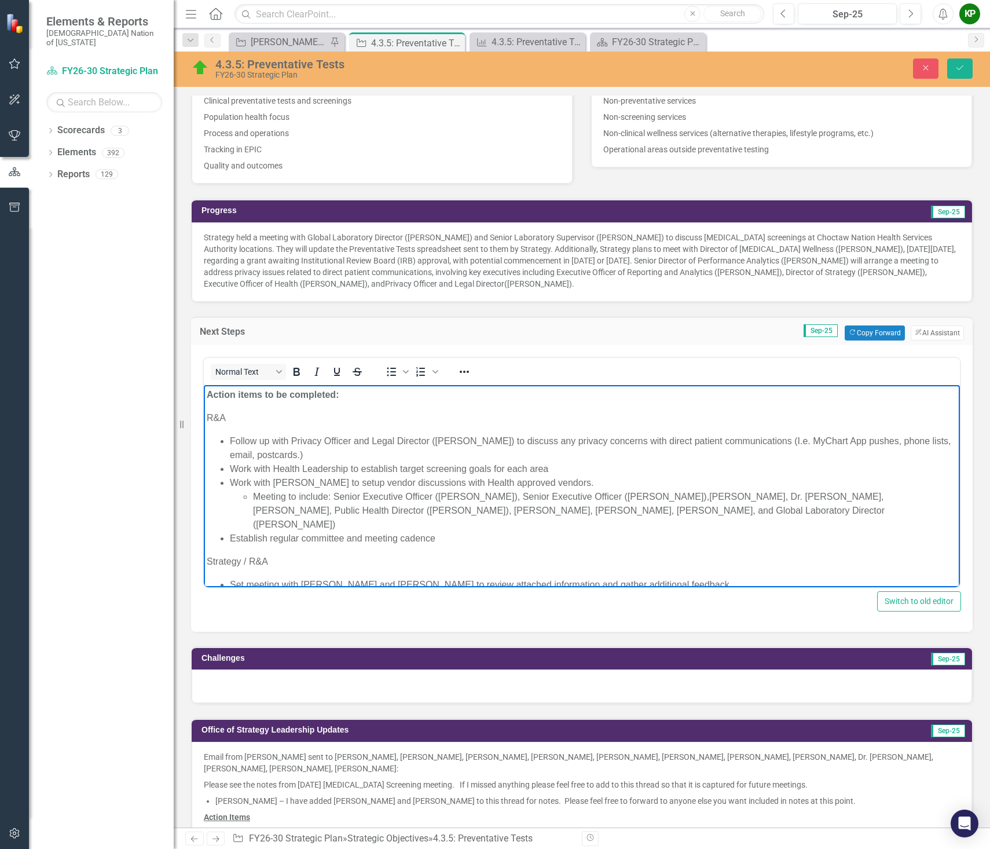
click at [236, 424] on p "R&A" at bounding box center [582, 418] width 751 height 14
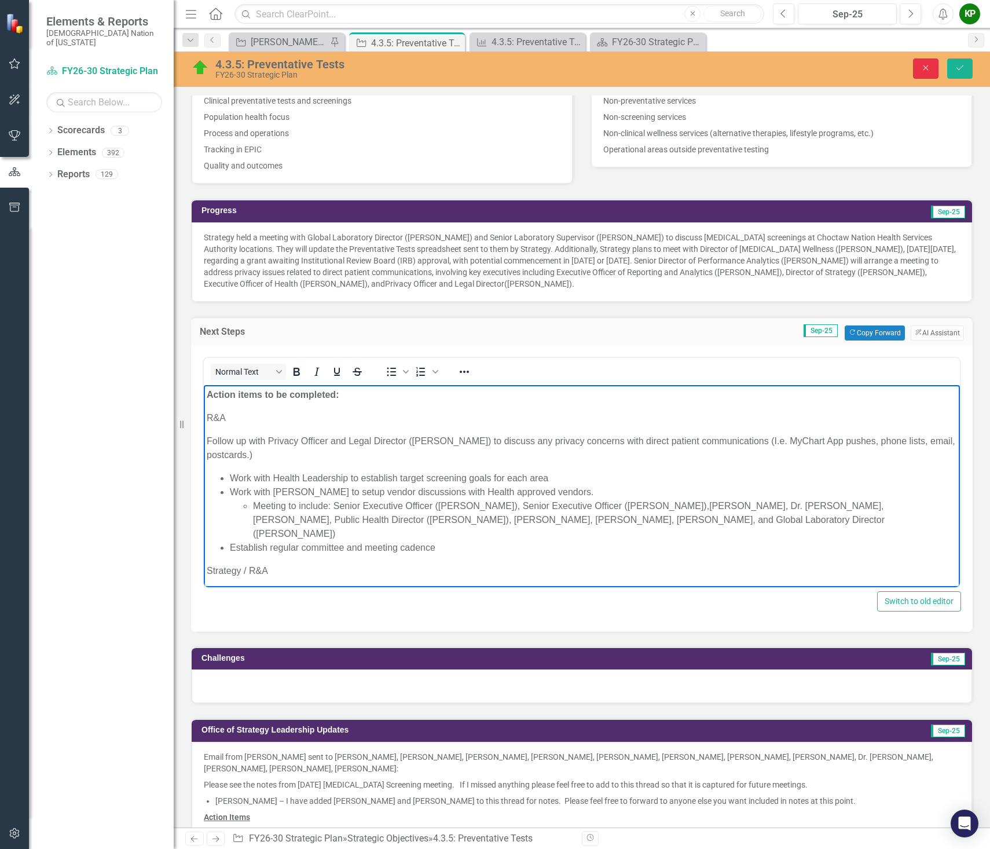
click at [924, 69] on icon "Close" at bounding box center [926, 68] width 10 height 8
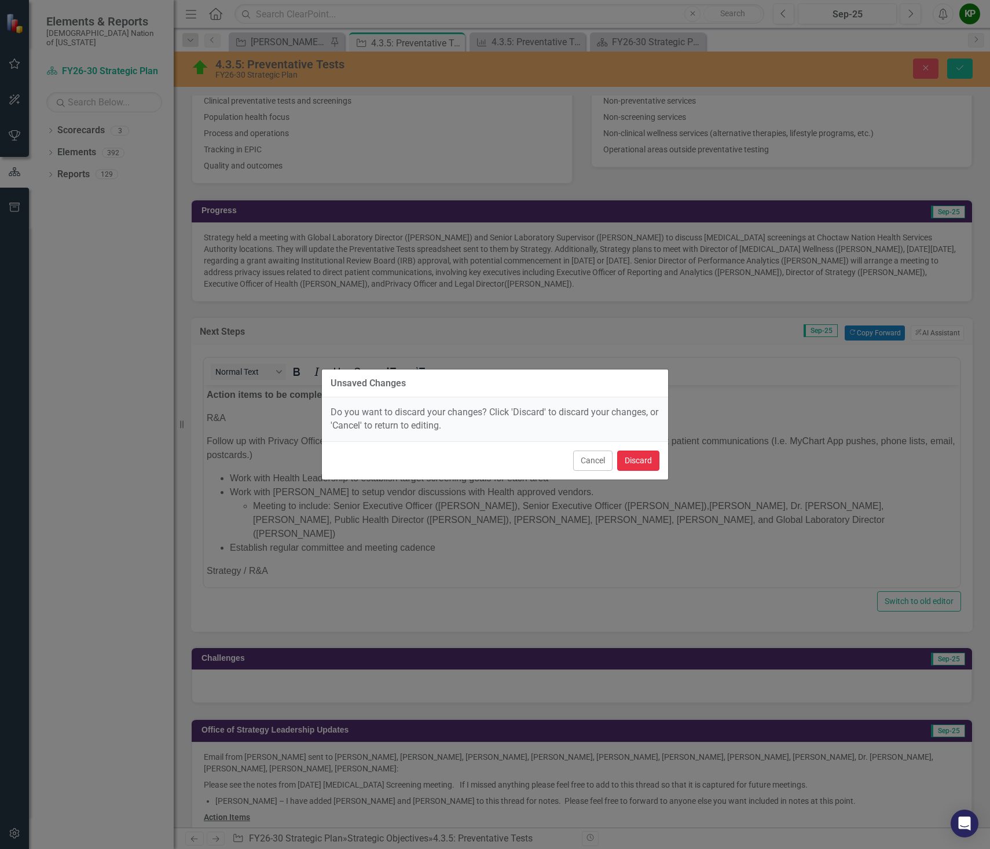
click at [624, 462] on button "Discard" at bounding box center [638, 461] width 42 height 20
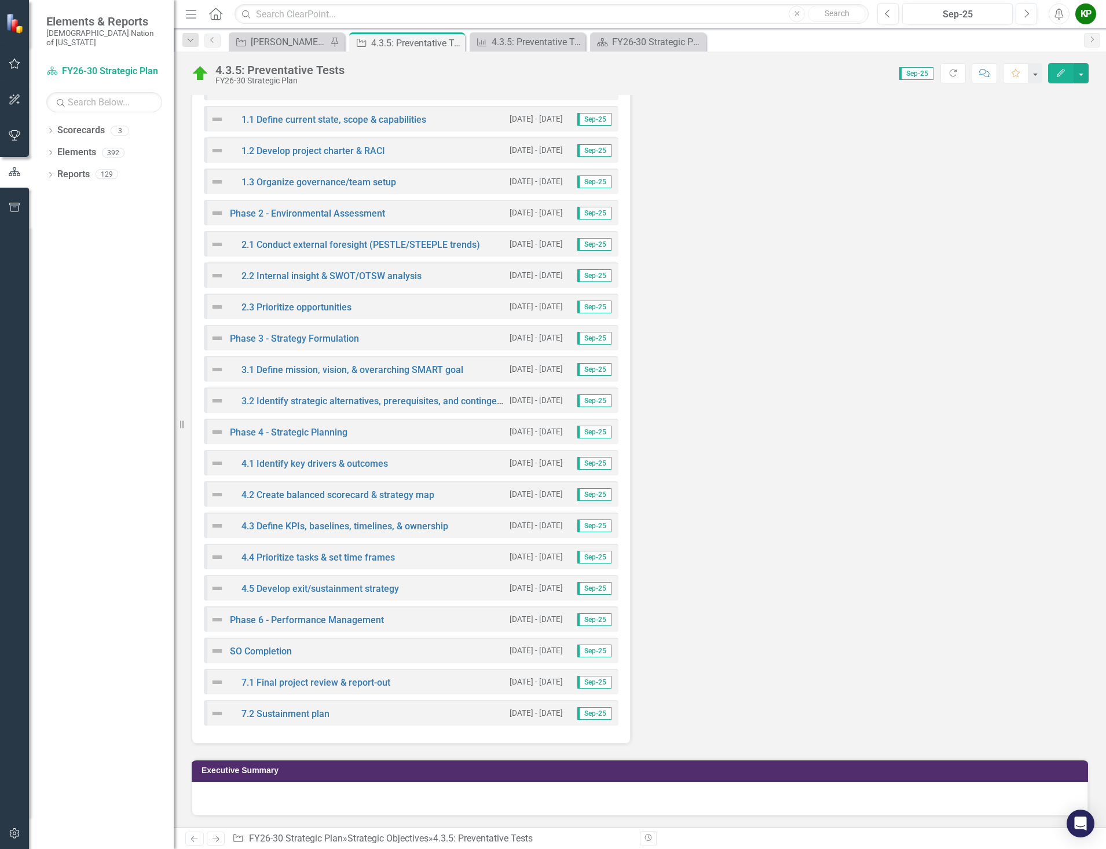
scroll to position [3260, 0]
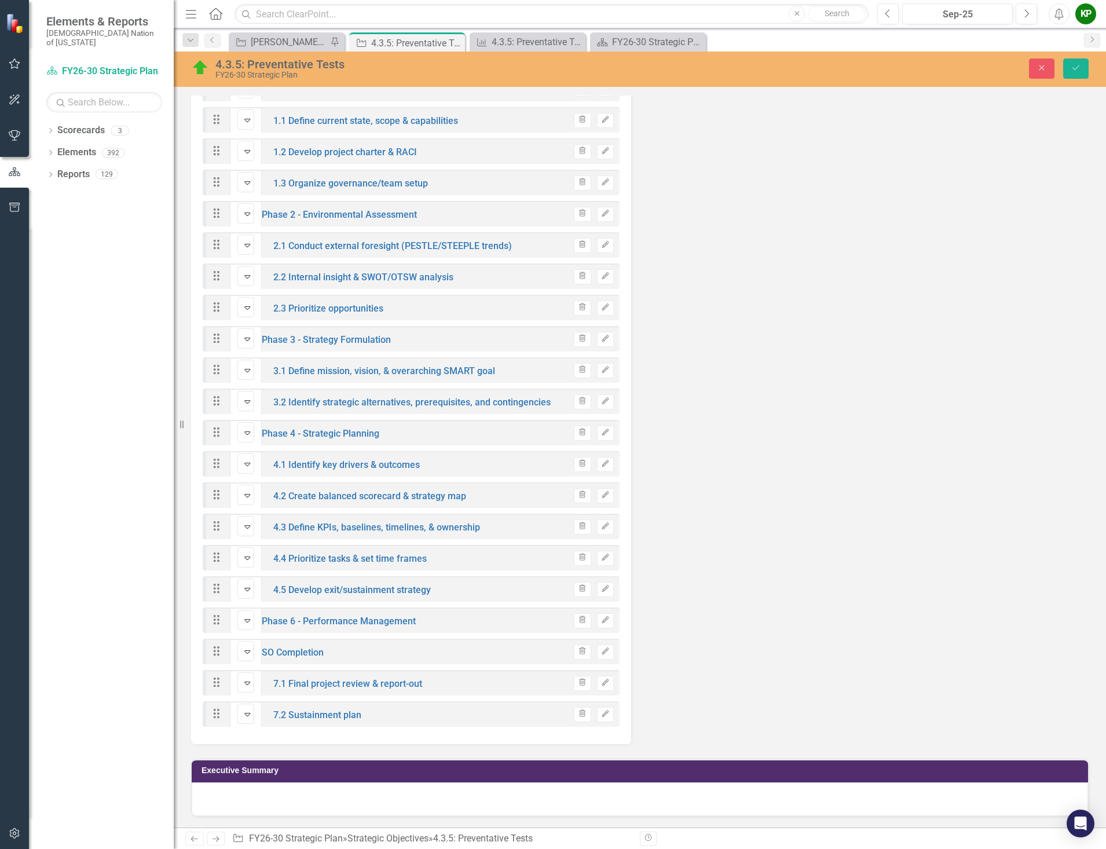
drag, startPoint x: 216, startPoint y: 381, endPoint x: 214, endPoint y: 260, distance: 121.1
click at [214, 260] on div "Drag On Target Expand Phase 5 - Strategy Execution Trash Edit Drag Not Defined …" at bounding box center [411, 342] width 417 height 782
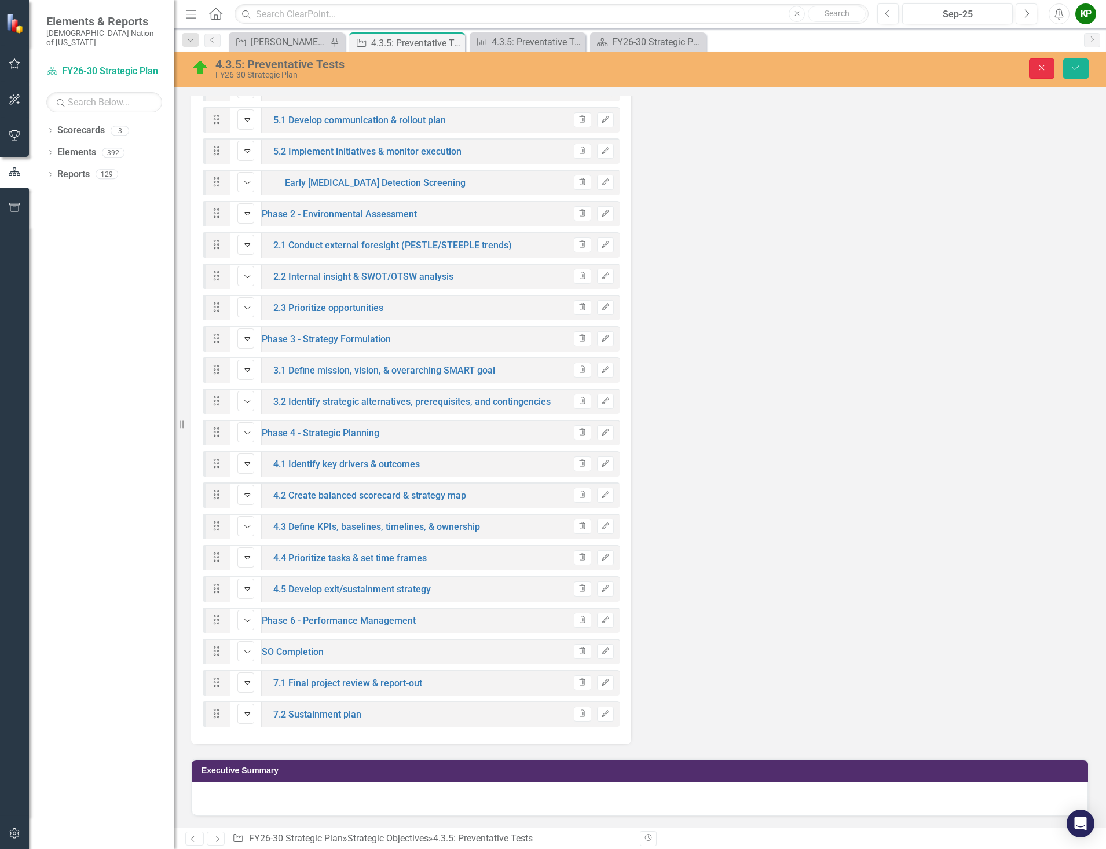
click at [990, 68] on button "Close" at bounding box center [1041, 69] width 25 height 20
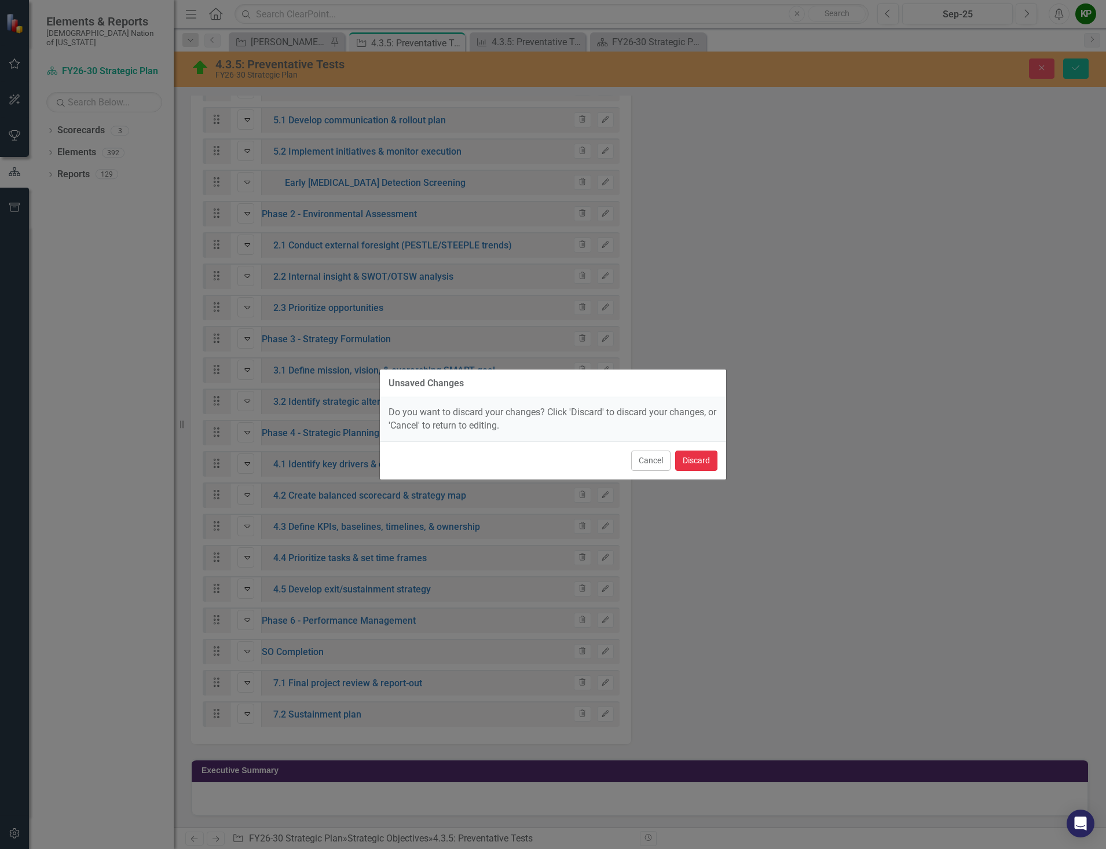
click at [704, 459] on button "Discard" at bounding box center [696, 461] width 42 height 20
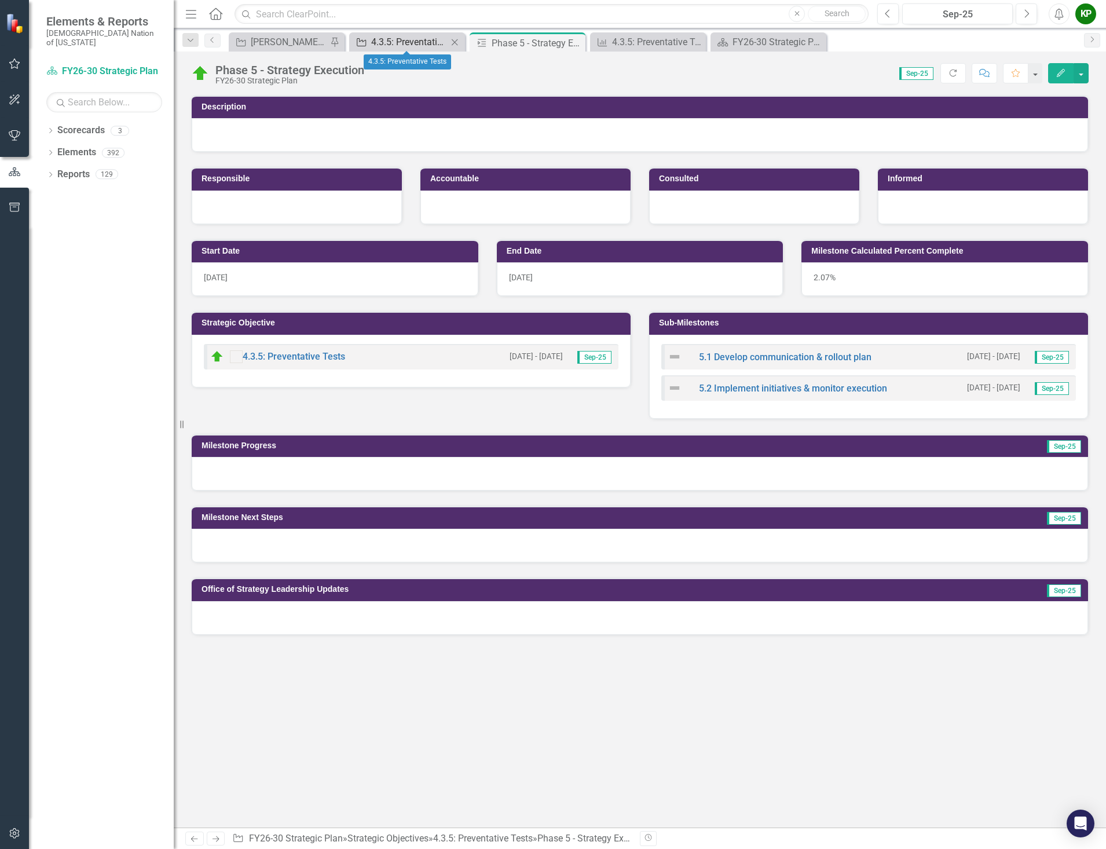
click at [440, 44] on div "4.3.5: Preventative Tests" at bounding box center [409, 42] width 76 height 14
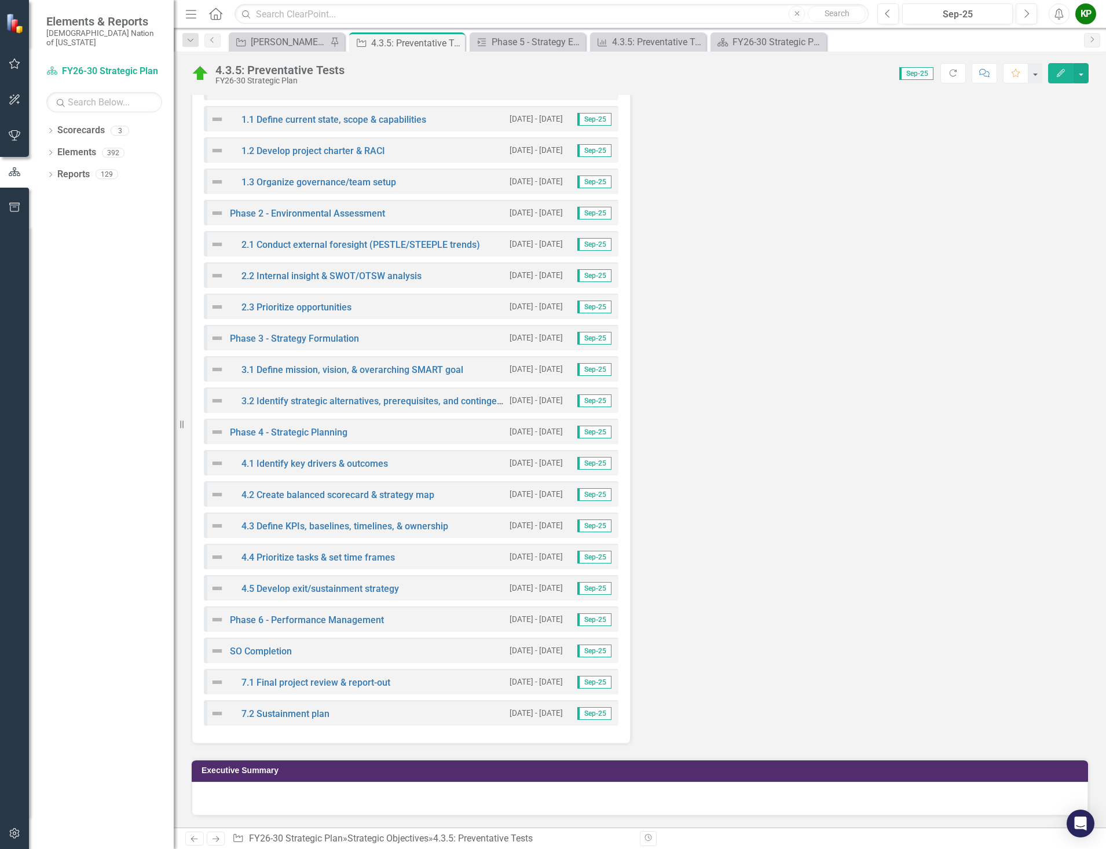
scroll to position [3318, 0]
click at [990, 78] on button "Edit" at bounding box center [1060, 73] width 25 height 20
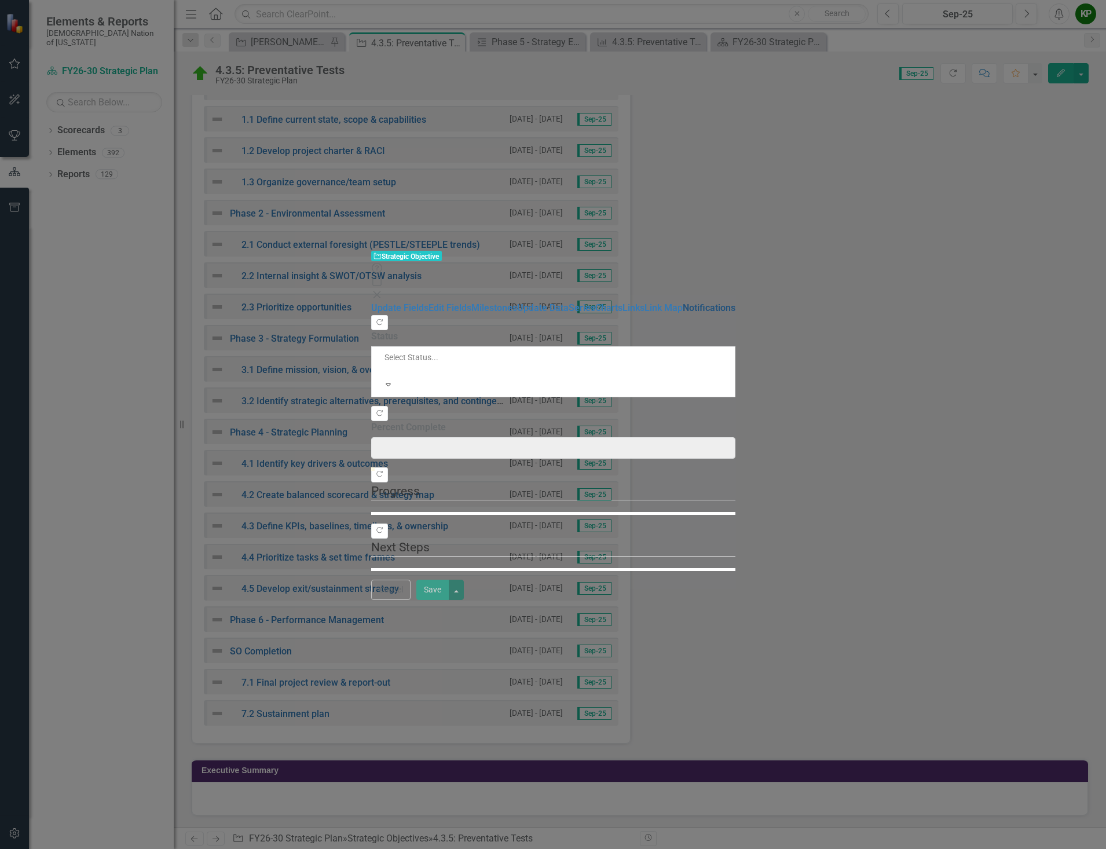
type input "2"
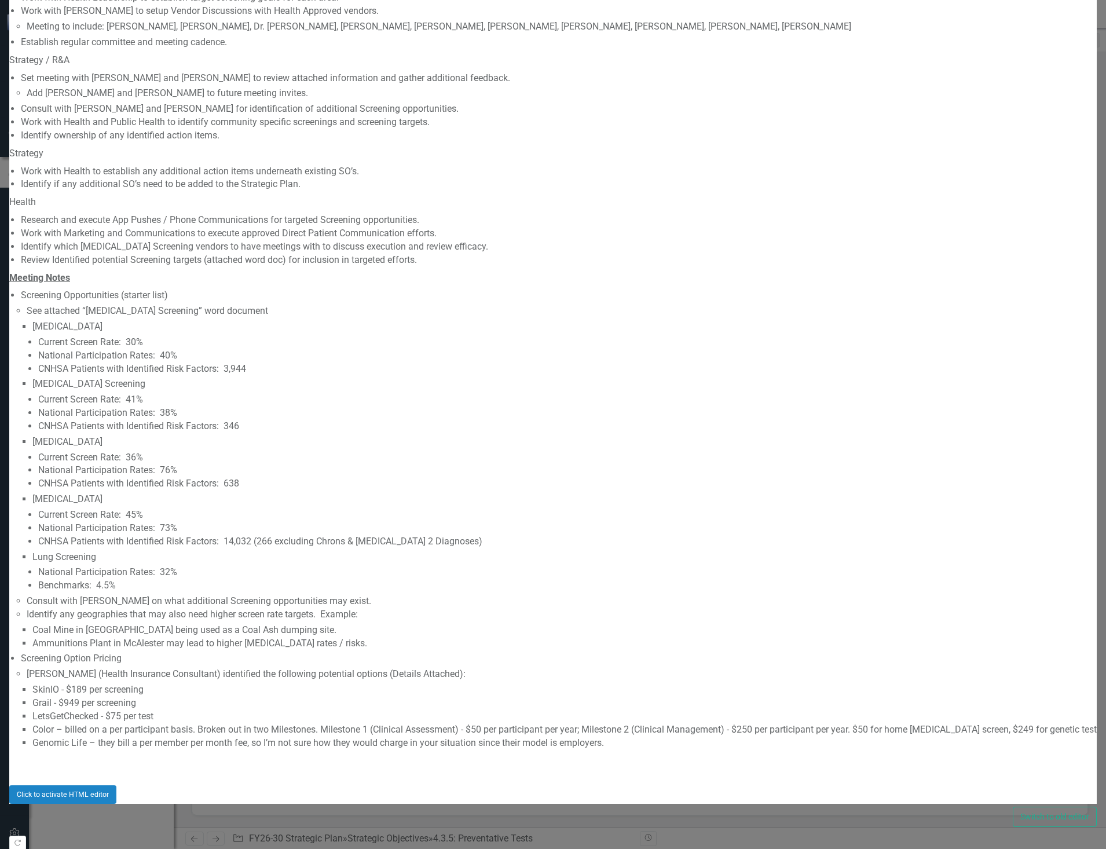
checkbox input "false"
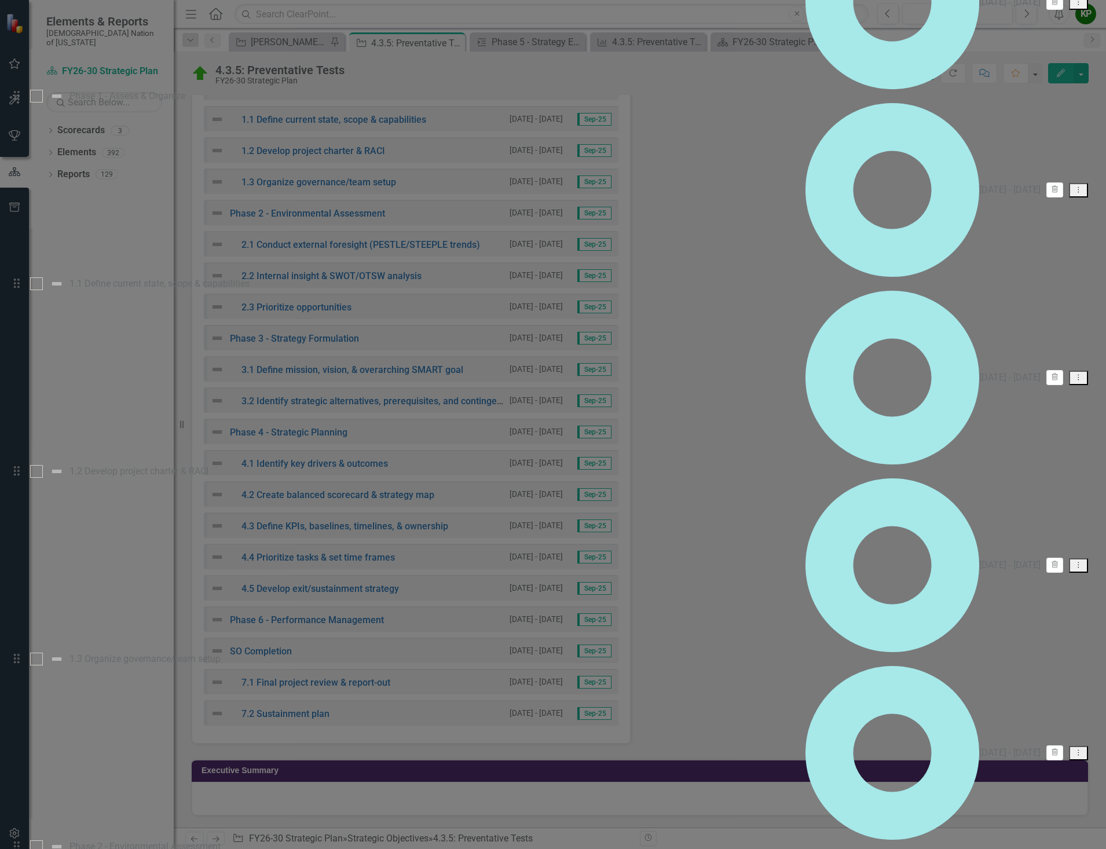
scroll to position [0, 0]
checkbox input "true"
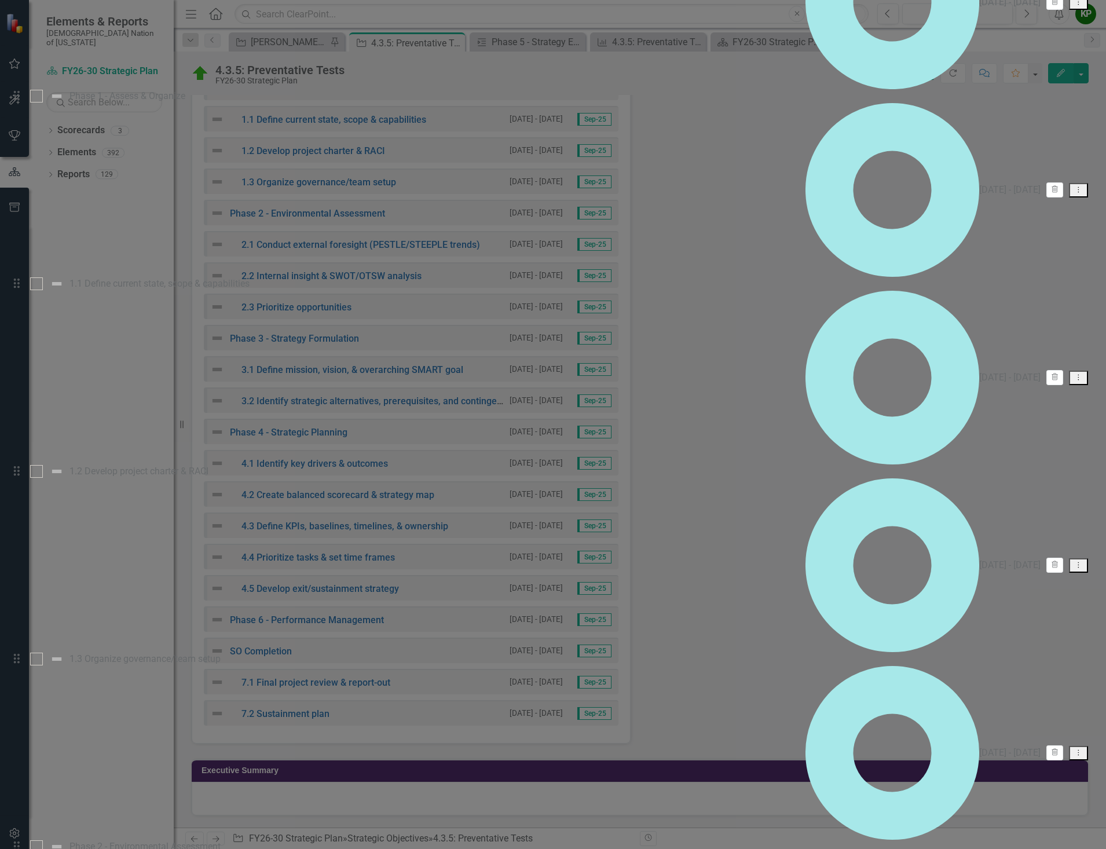
checkbox input "true"
drag, startPoint x: 514, startPoint y: 82, endPoint x: 514, endPoint y: 92, distance: 9.8
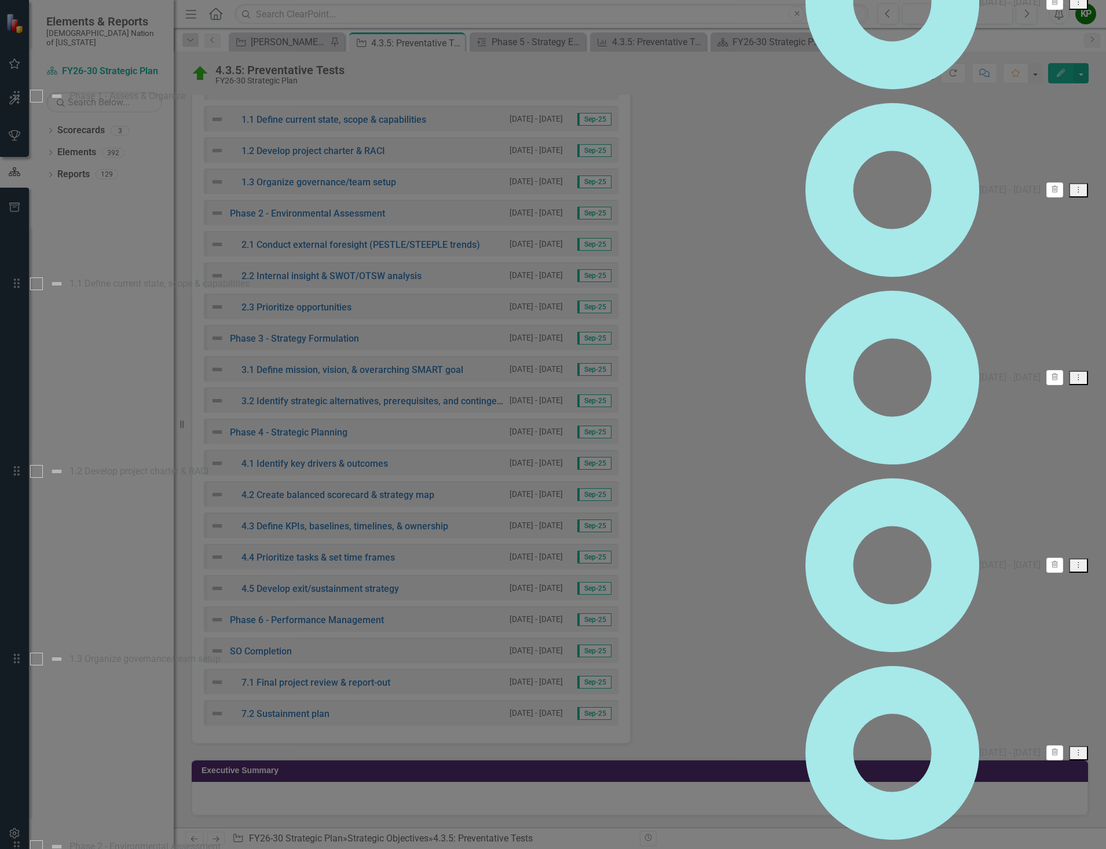
drag, startPoint x: 515, startPoint y: 87, endPoint x: 437, endPoint y: 98, distance: 79.0
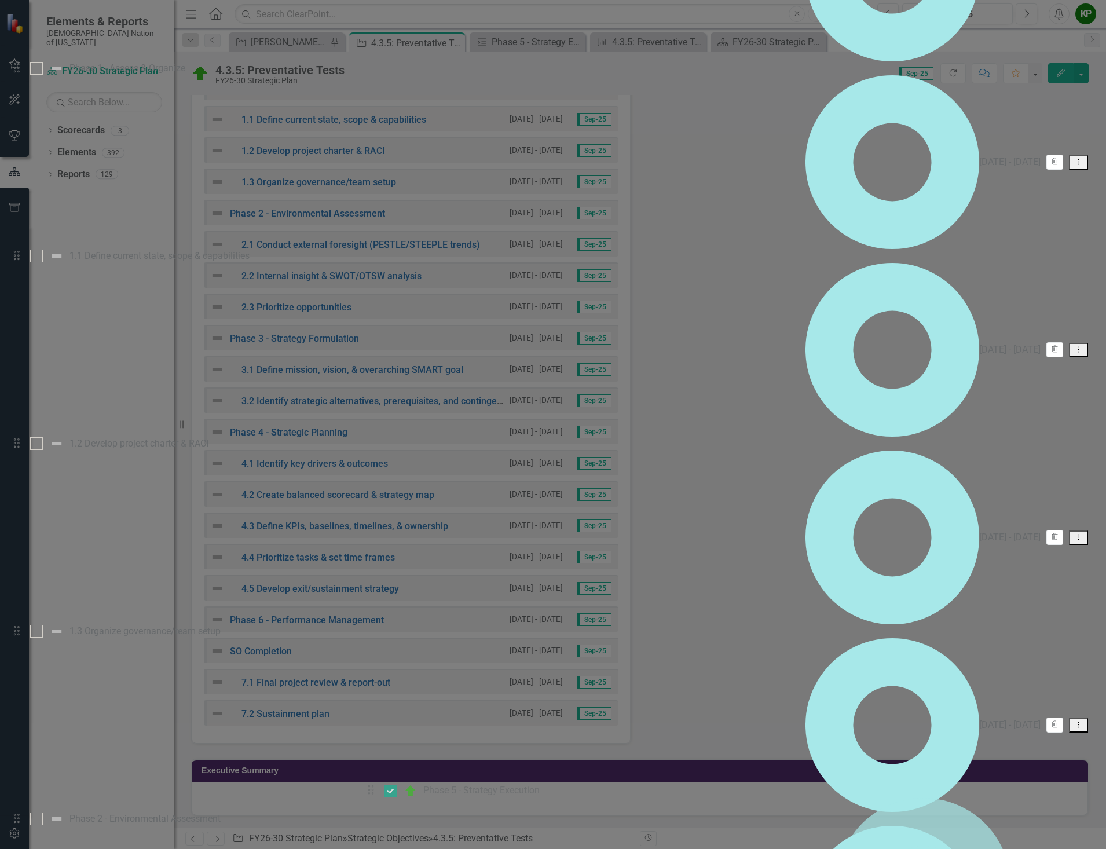
scroll to position [168, 0]
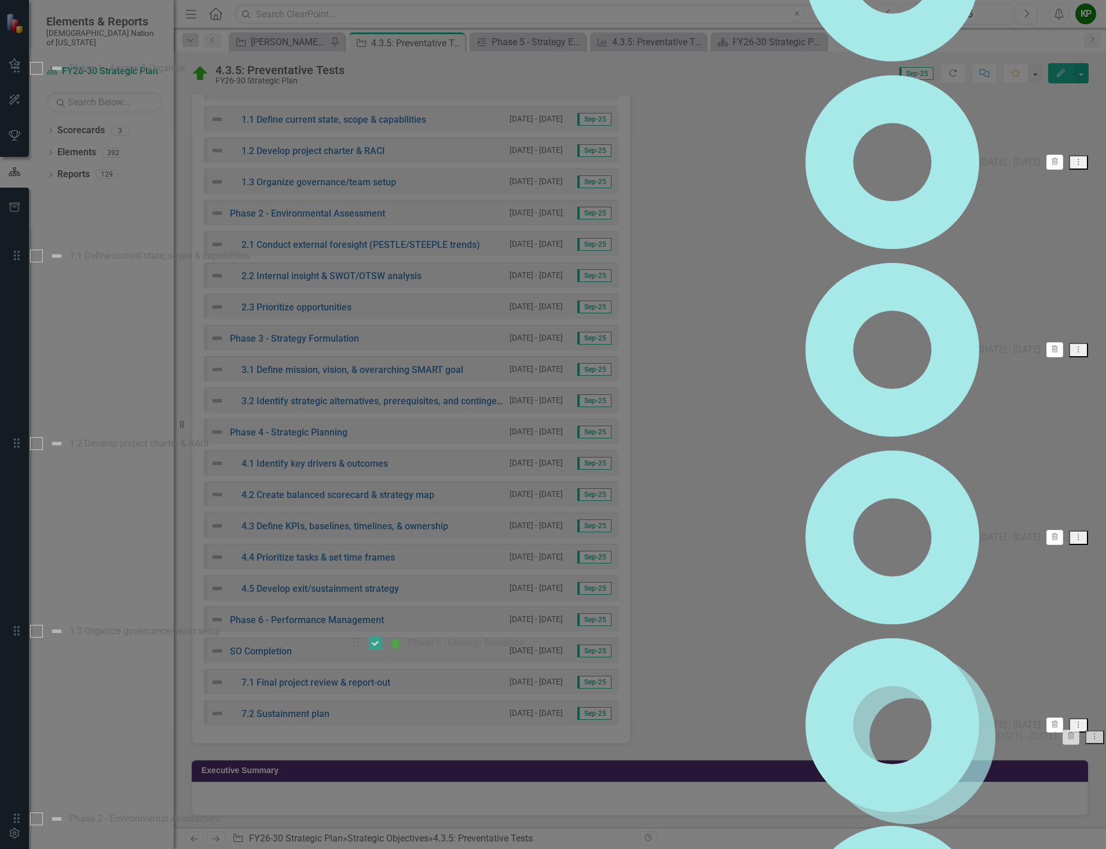
drag, startPoint x: 335, startPoint y: 84, endPoint x: 363, endPoint y: 651, distance: 567.7
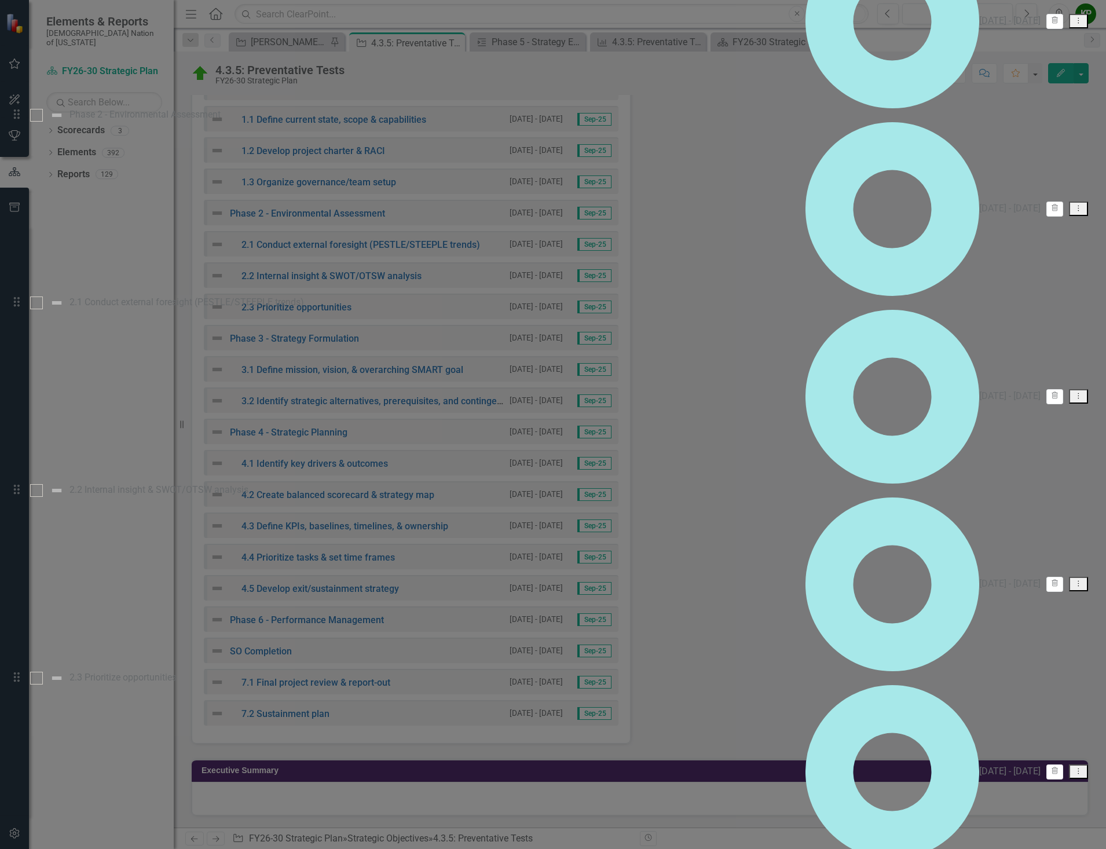
scroll to position [219, 0]
drag, startPoint x: 333, startPoint y: 648, endPoint x: 338, endPoint y: 308, distance: 340.0
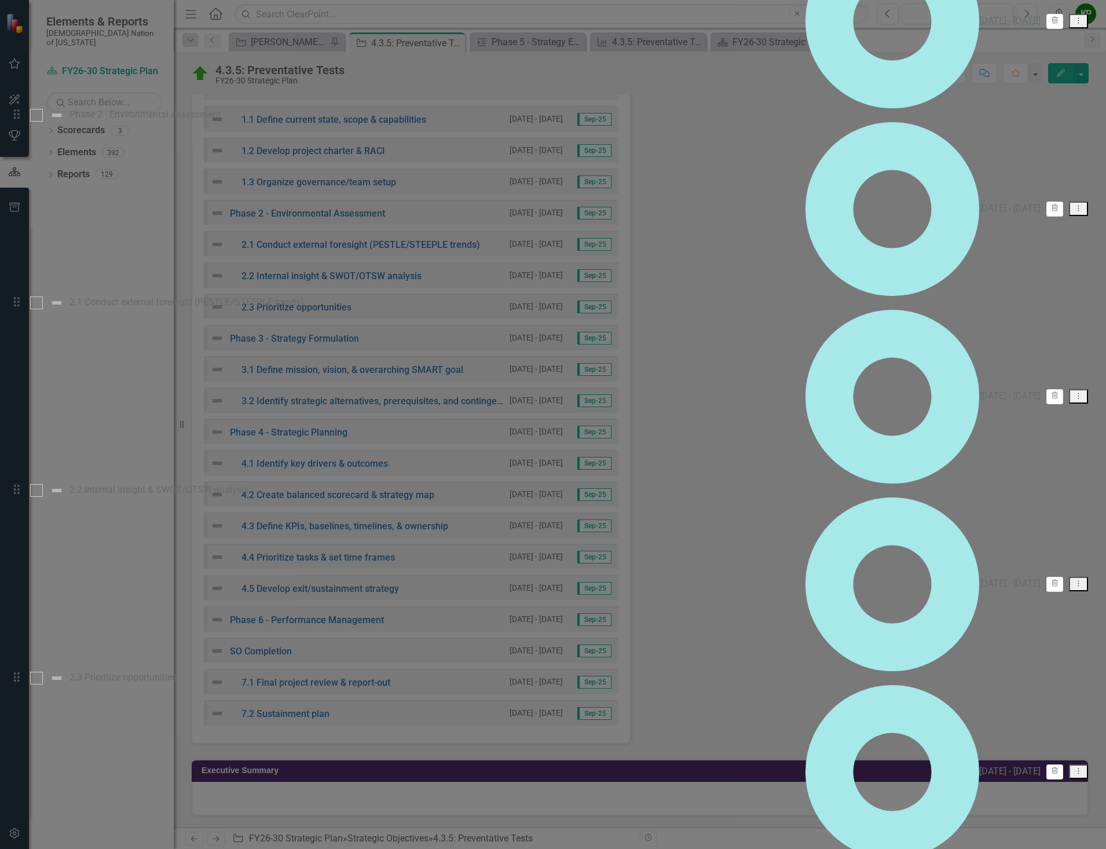
scroll to position [219, 0]
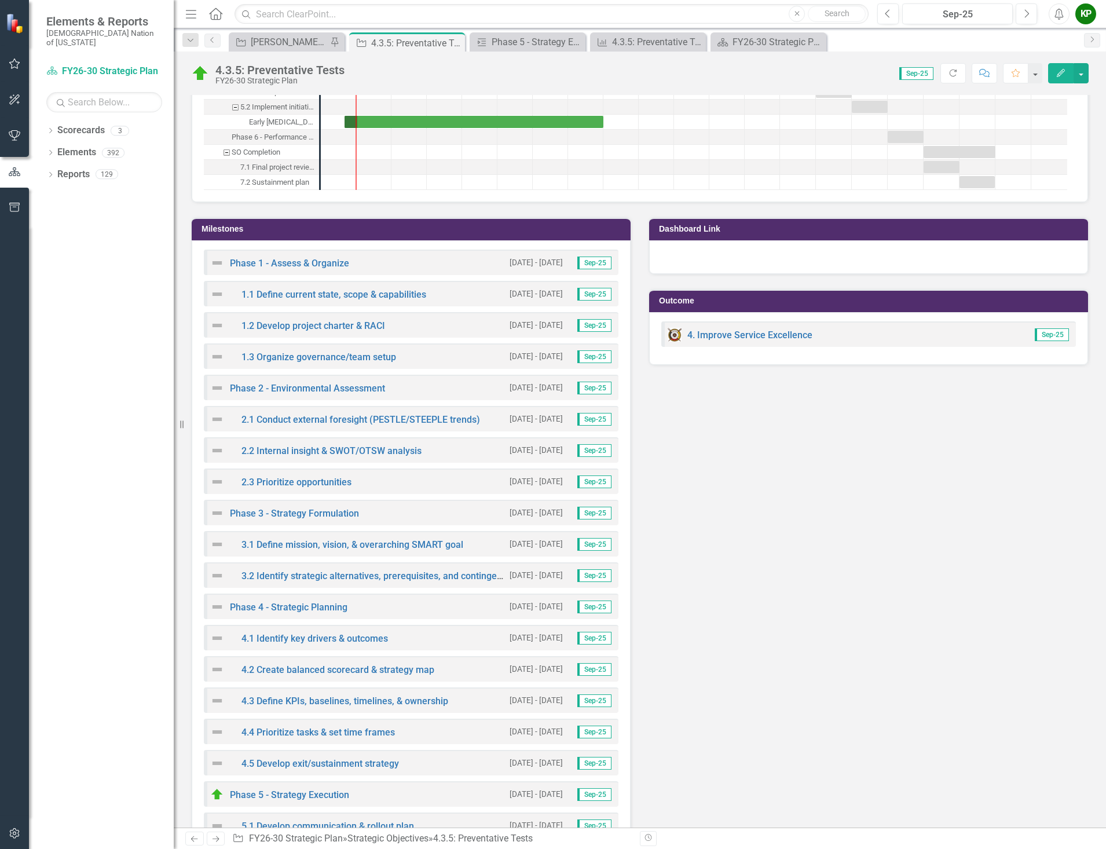
scroll to position [2797, 0]
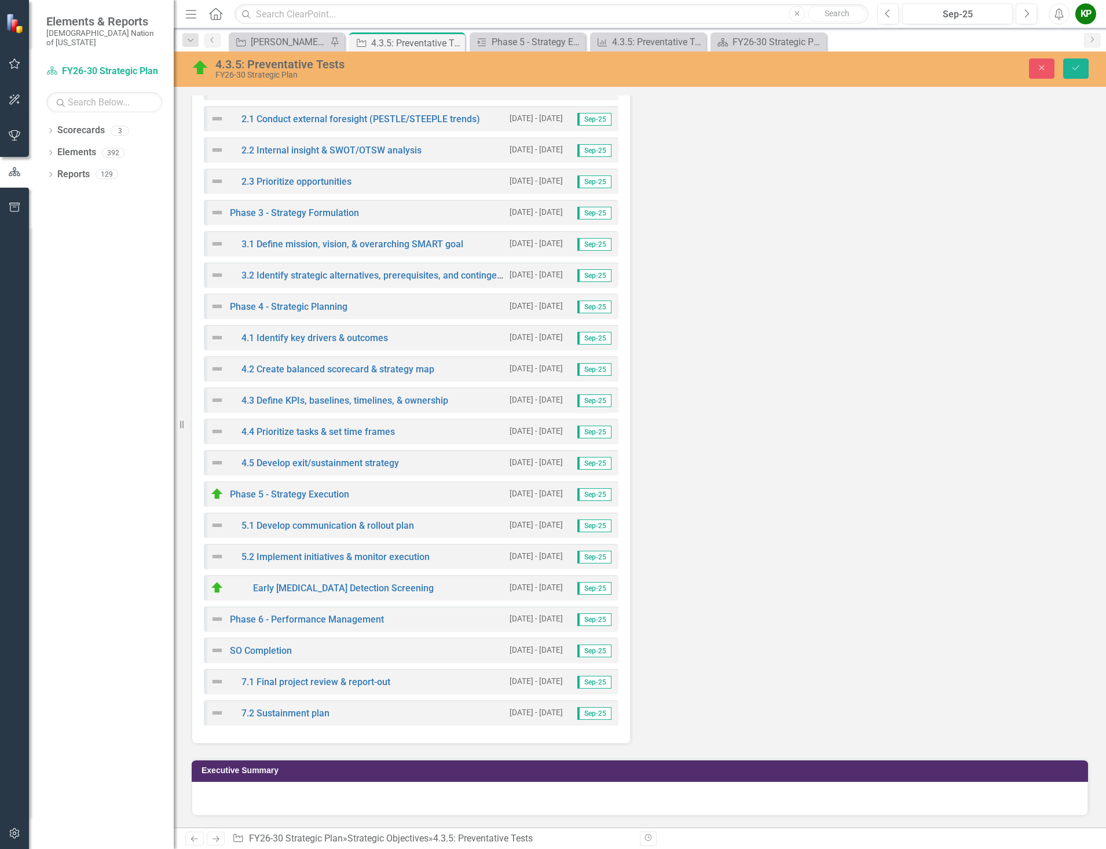
scroll to position [3608, 0]
click at [295, 594] on link "Early Cancer Detection Screening" at bounding box center [343, 588] width 181 height 11
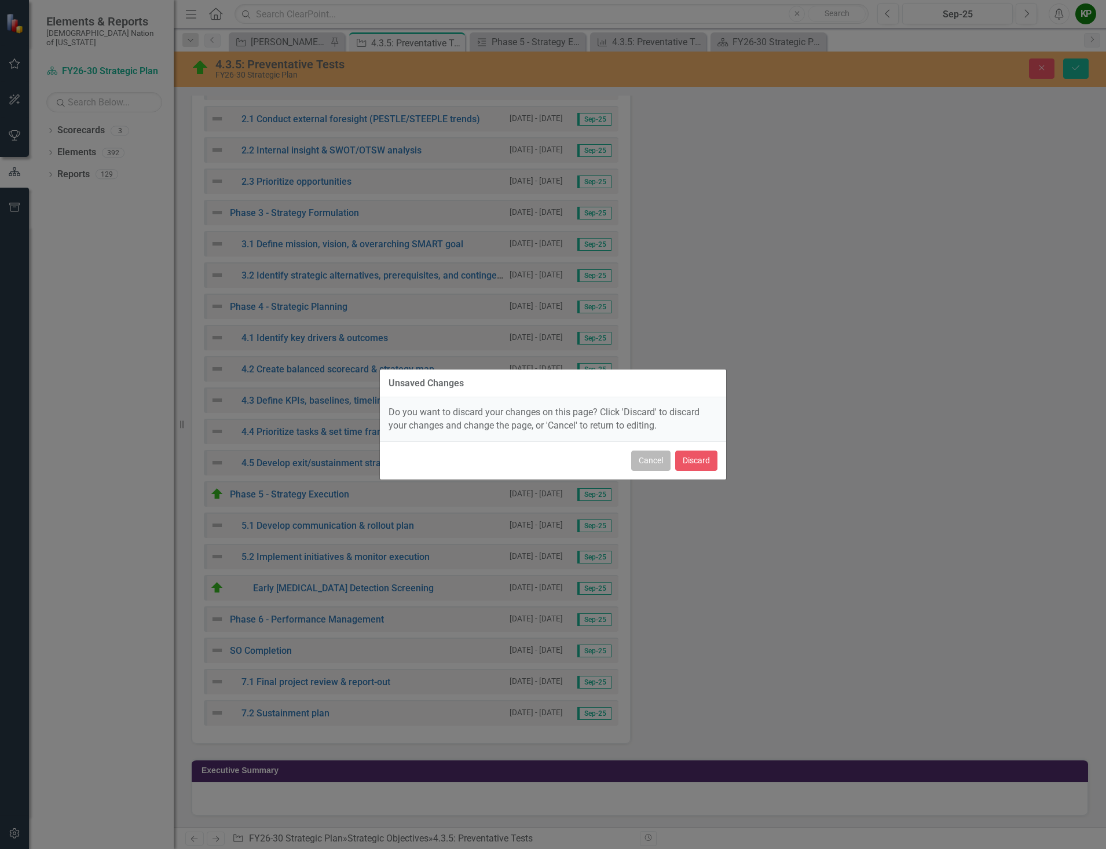
click at [650, 463] on button "Cancel" at bounding box center [650, 461] width 39 height 20
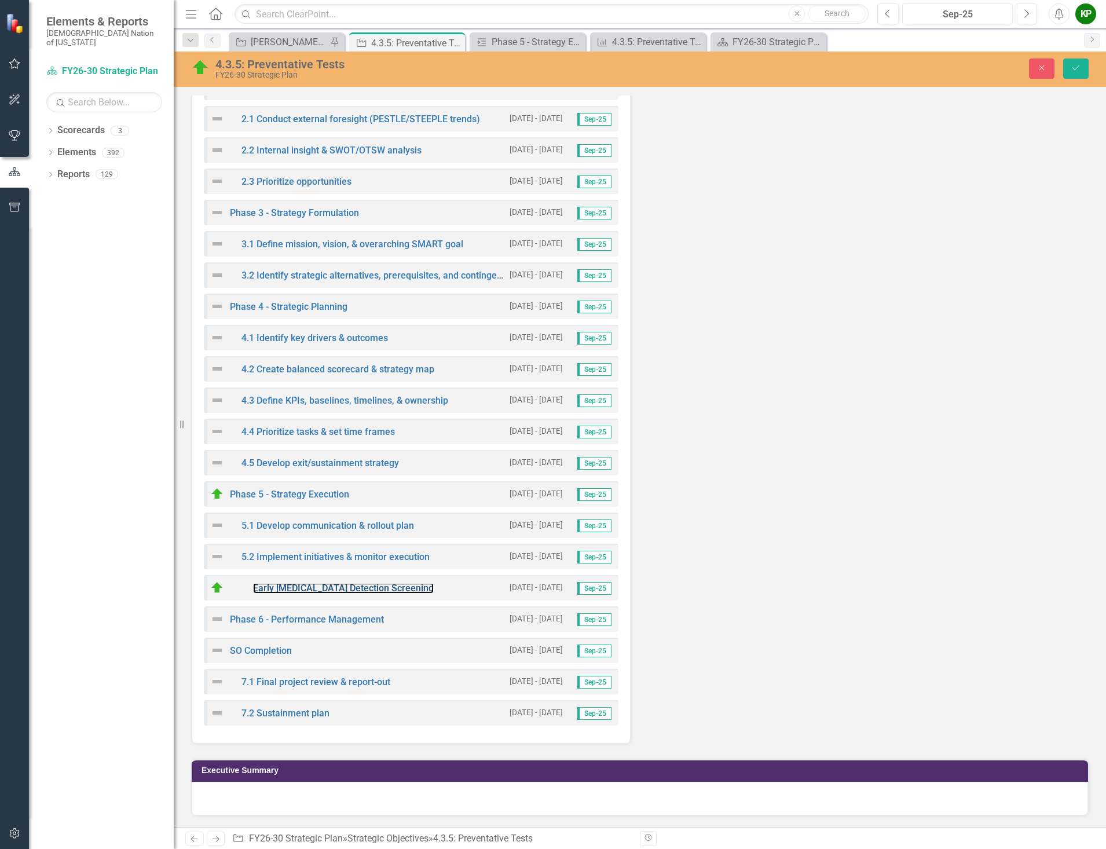
scroll to position [3322, 0]
click at [990, 65] on icon "Save" at bounding box center [1076, 68] width 10 height 8
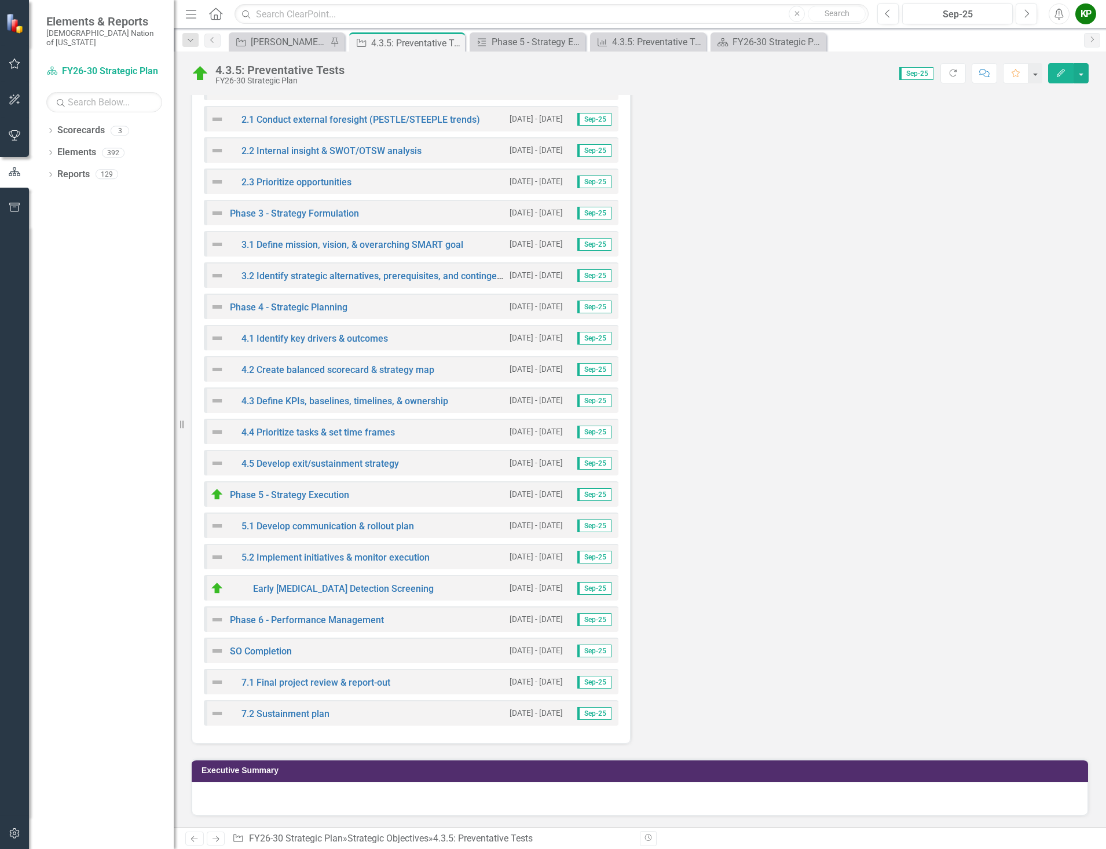
scroll to position [3608, 0]
click at [214, 497] on img at bounding box center [217, 495] width 14 height 14
click at [293, 591] on link "Early Cancer Detection Screening" at bounding box center [343, 588] width 181 height 11
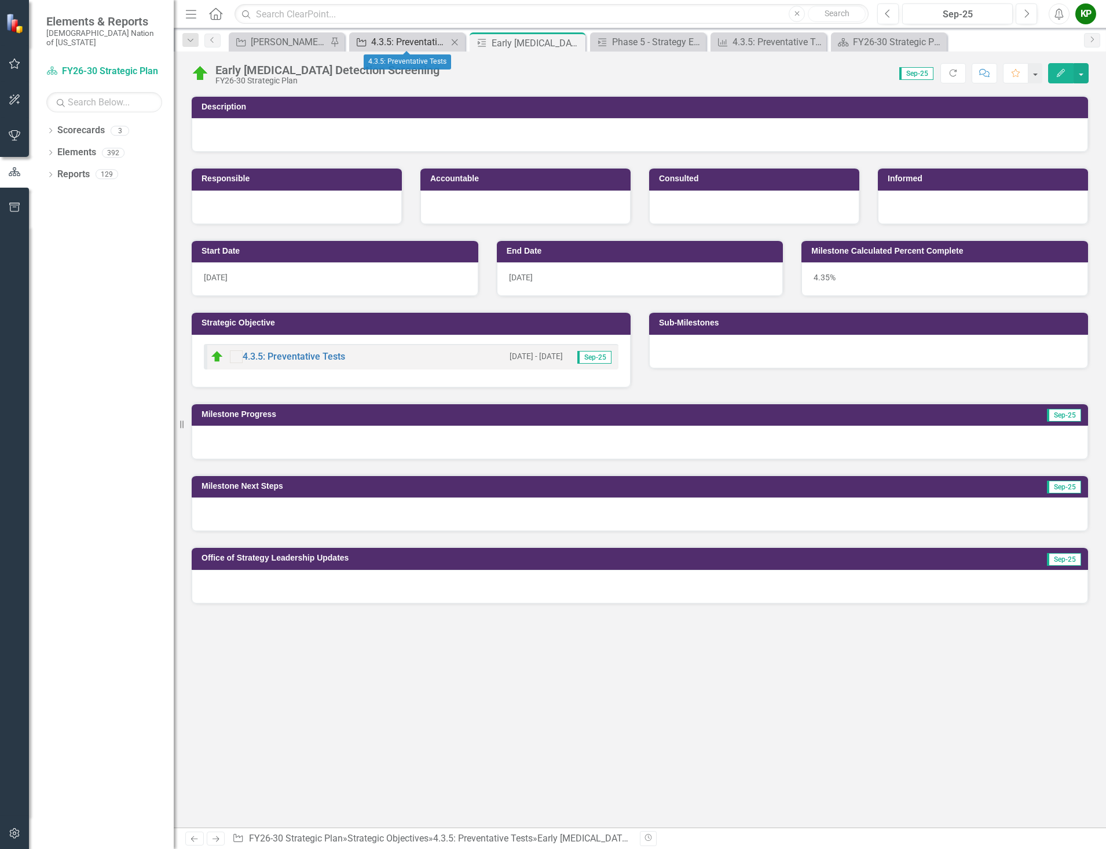
click at [435, 44] on div "4.3.5: Preventative Tests" at bounding box center [409, 42] width 76 height 14
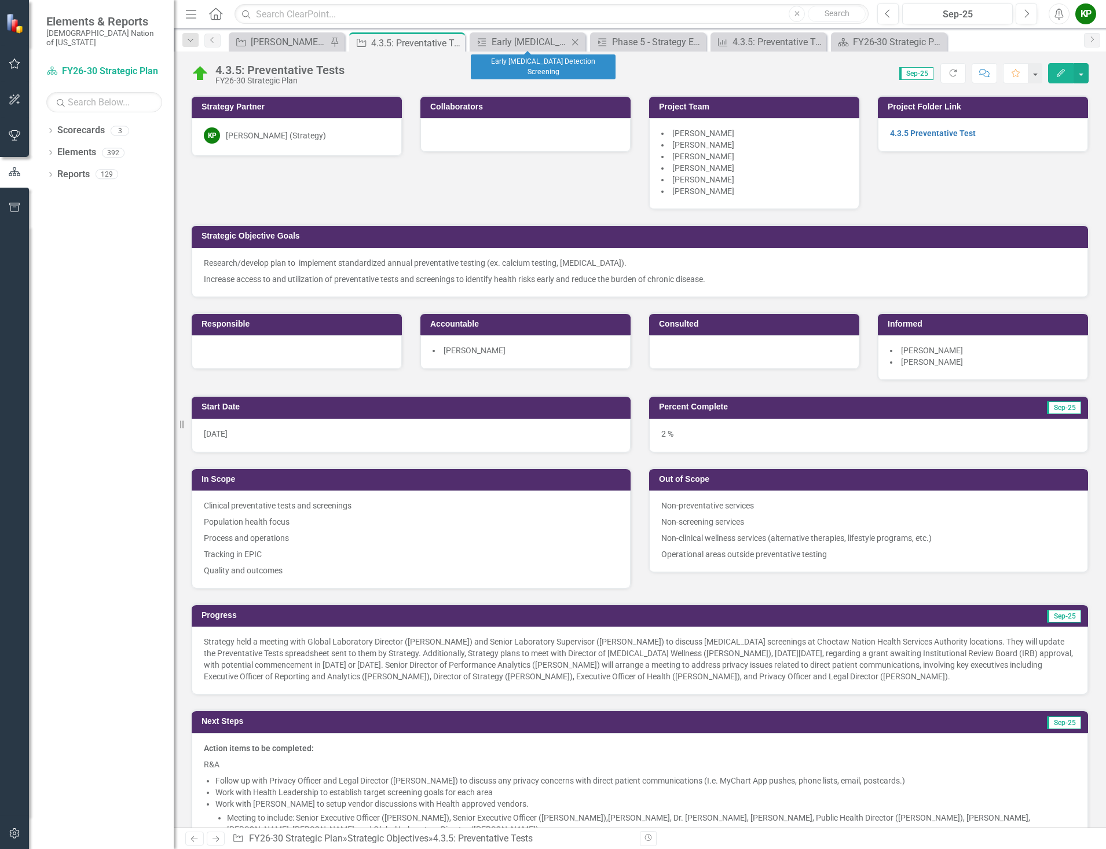
click at [578, 39] on icon at bounding box center [575, 42] width 6 height 6
click at [0, 0] on icon at bounding box center [0, 0] width 0 height 0
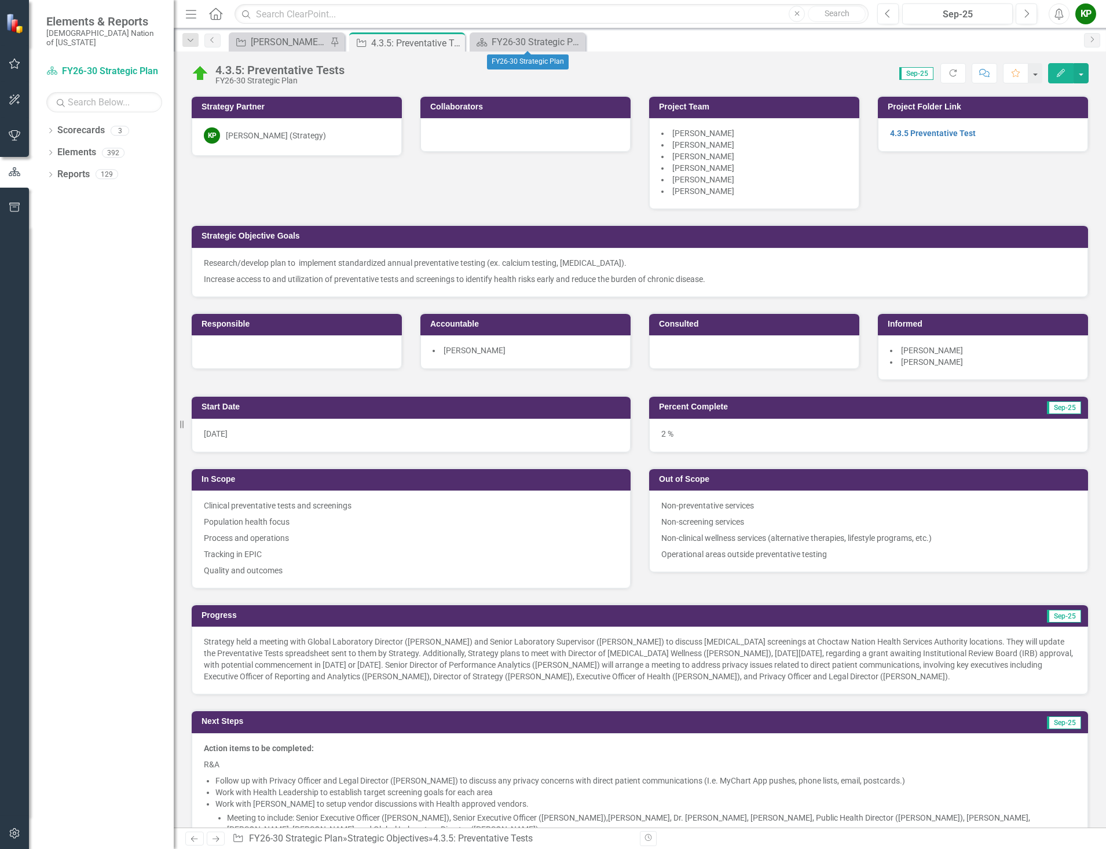
click at [0, 0] on icon at bounding box center [0, 0] width 0 height 0
click at [271, 45] on div "[PERSON_NAME] SO's" at bounding box center [289, 42] width 76 height 14
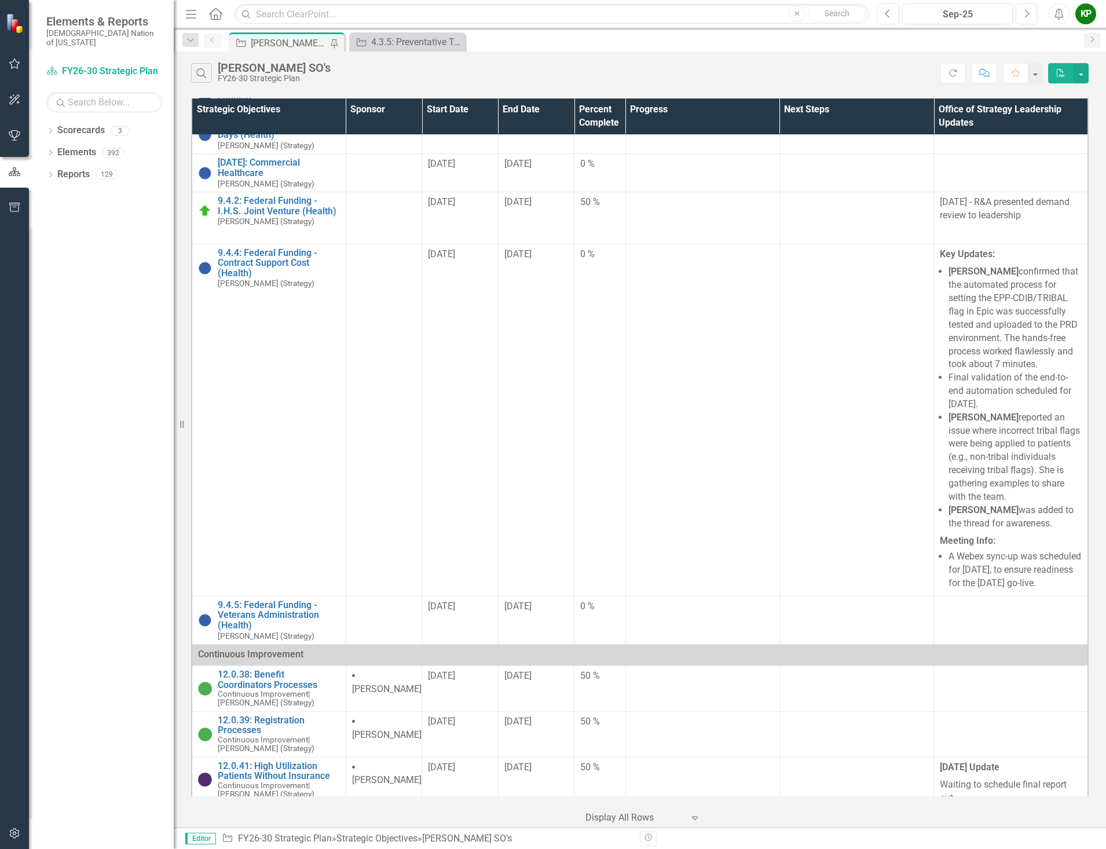
scroll to position [2954, 0]
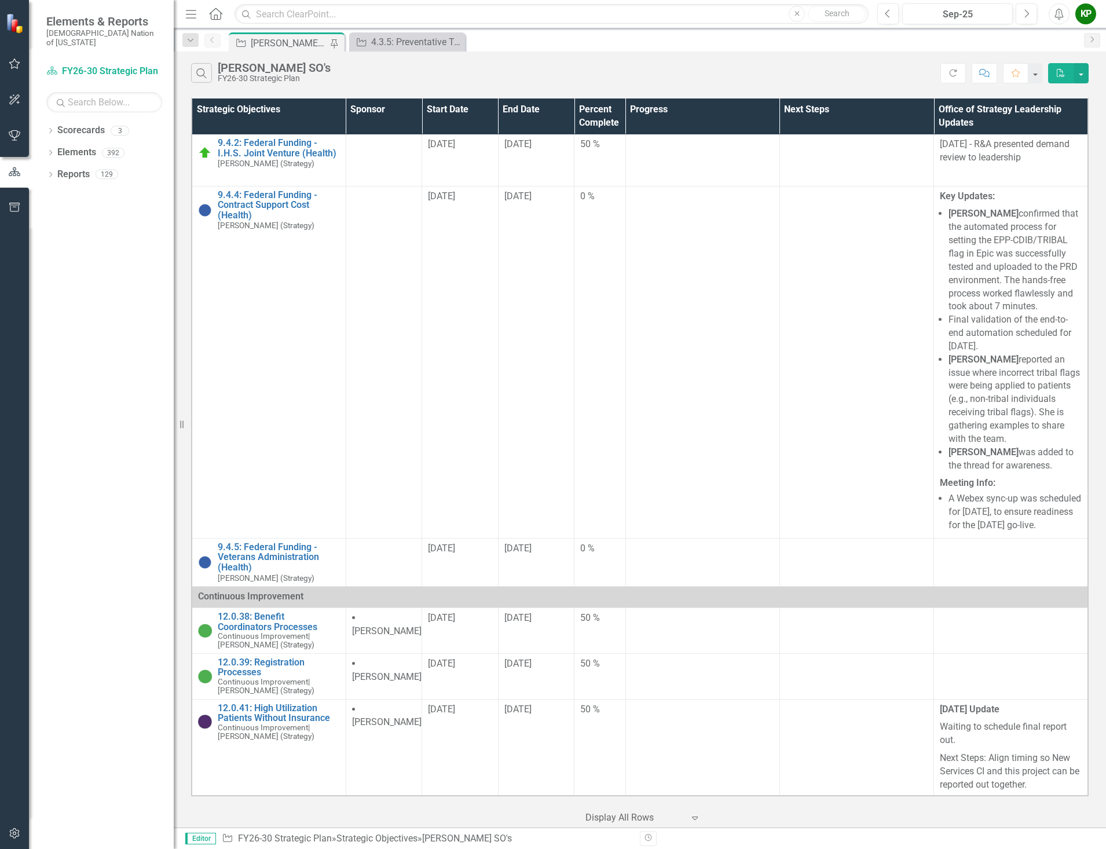
click at [283, 44] on link "[DATE]: [MEDICAL_DATA] Funding" at bounding box center [279, 34] width 122 height 20
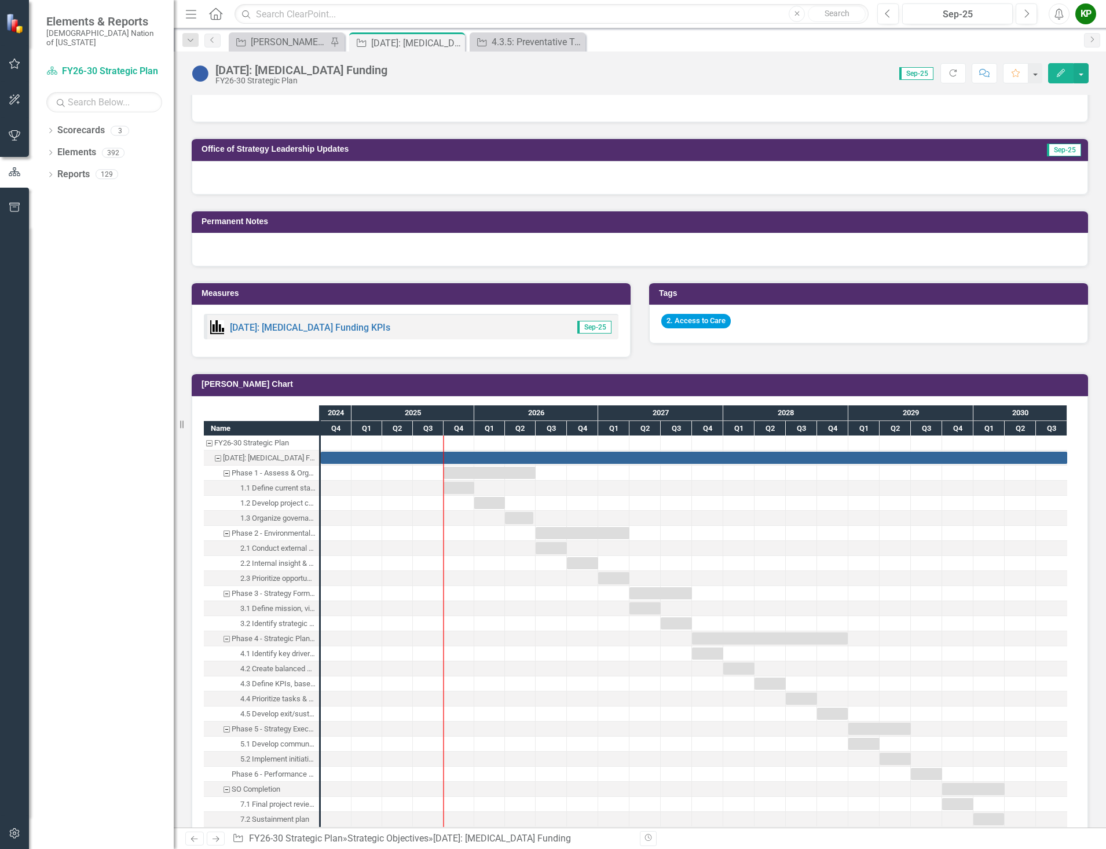
scroll to position [290, 0]
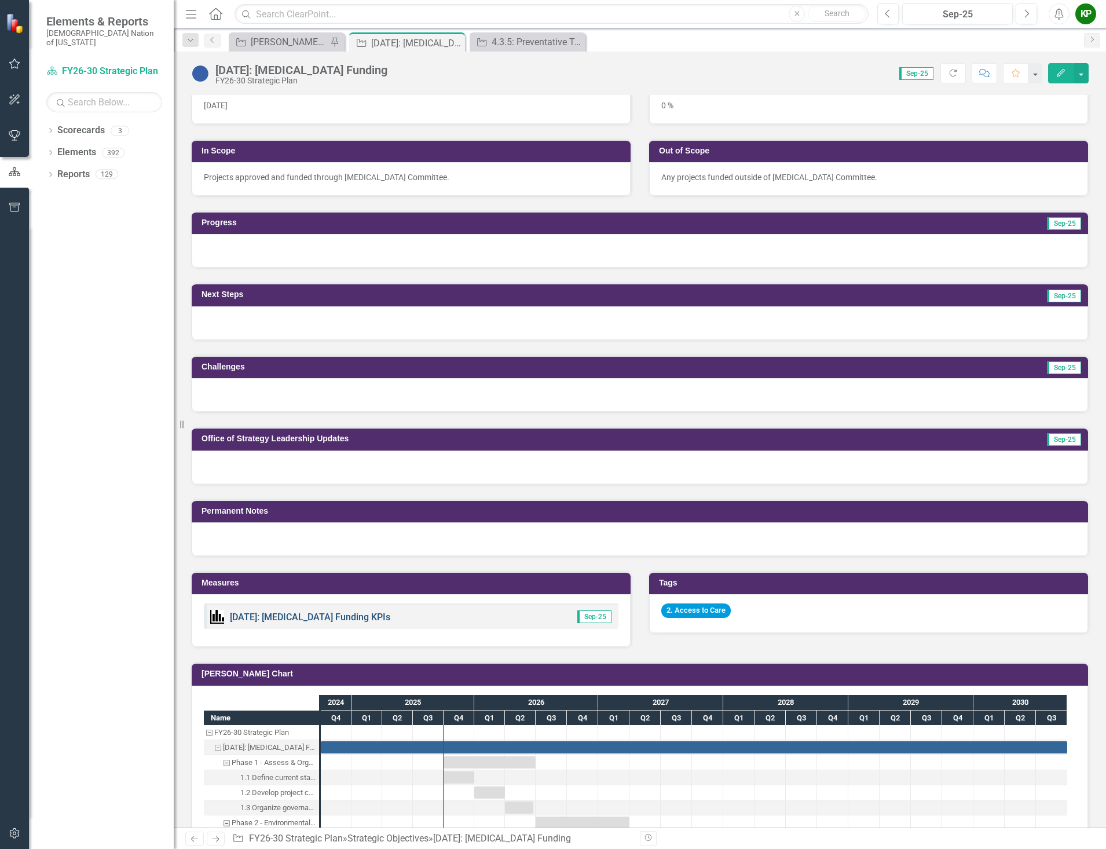
click at [299, 615] on link "[DATE]: [MEDICAL_DATA] Funding KPIs" at bounding box center [310, 617] width 160 height 11
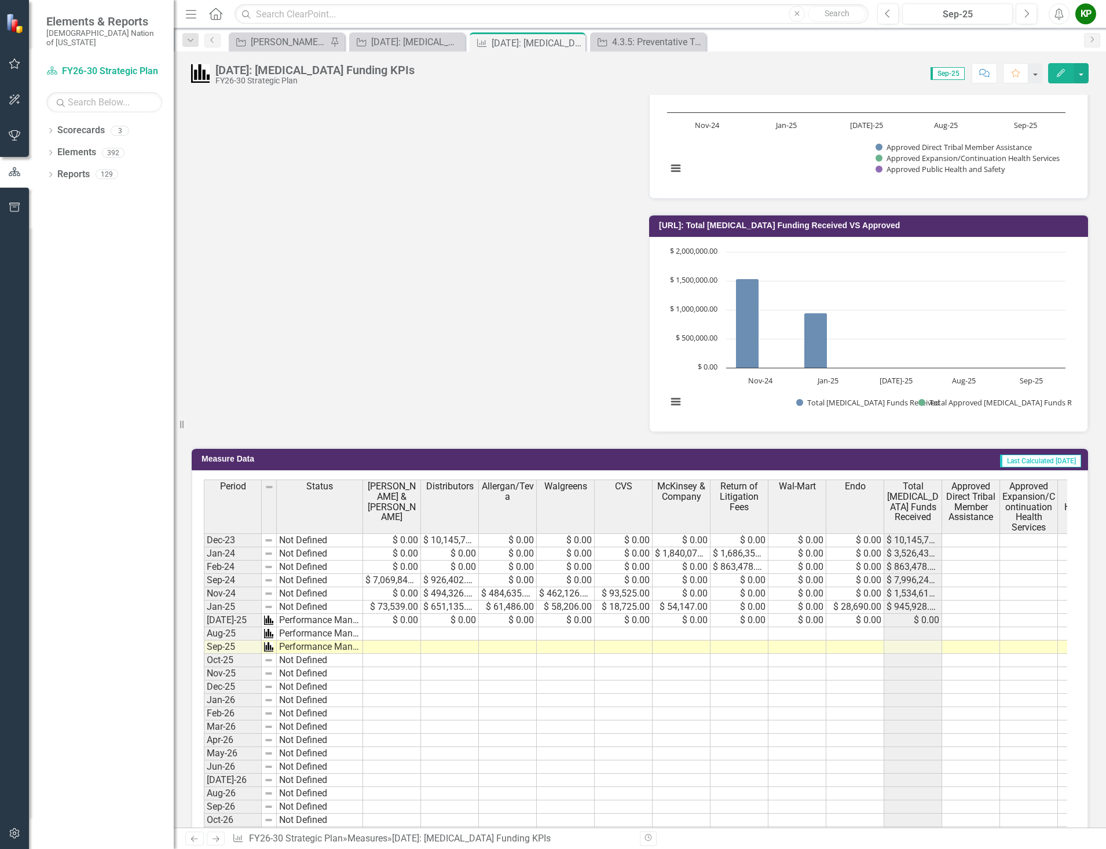
scroll to position [811, 0]
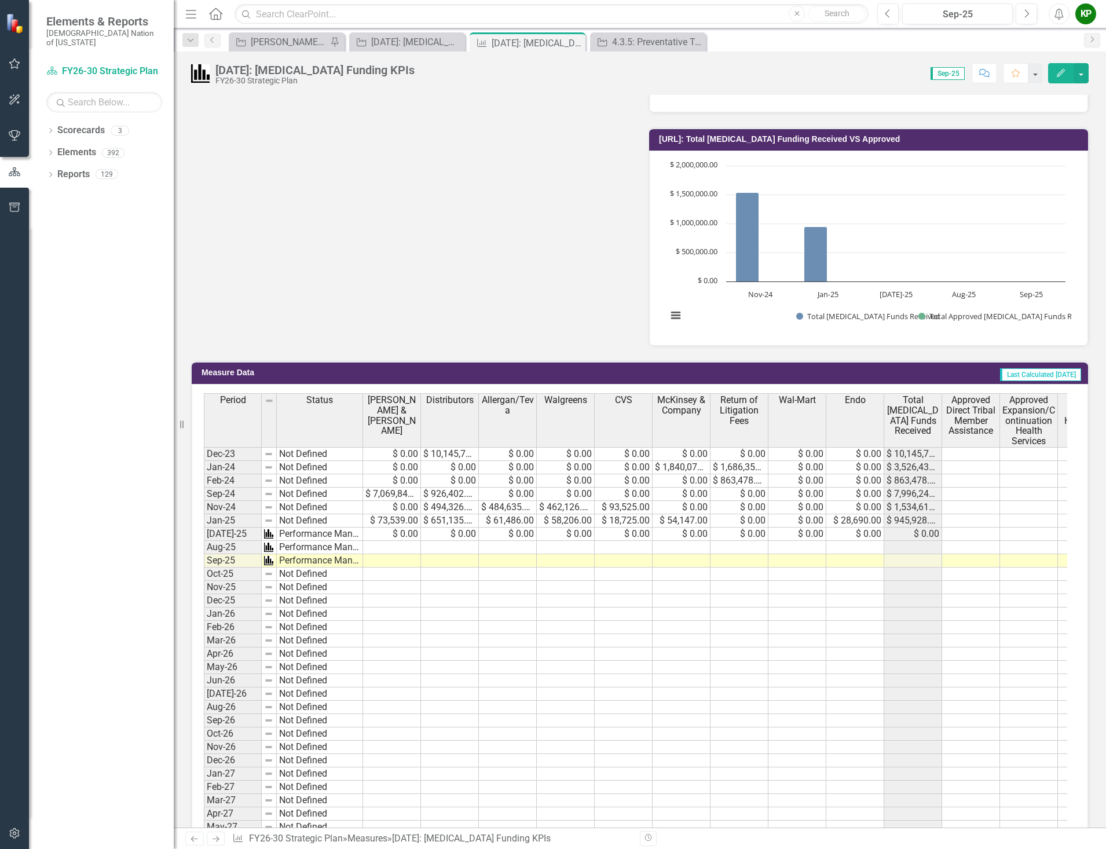
click at [372, 546] on td at bounding box center [392, 547] width 58 height 13
click at [249, 376] on h3 "Measure Data" at bounding box center [374, 372] width 344 height 9
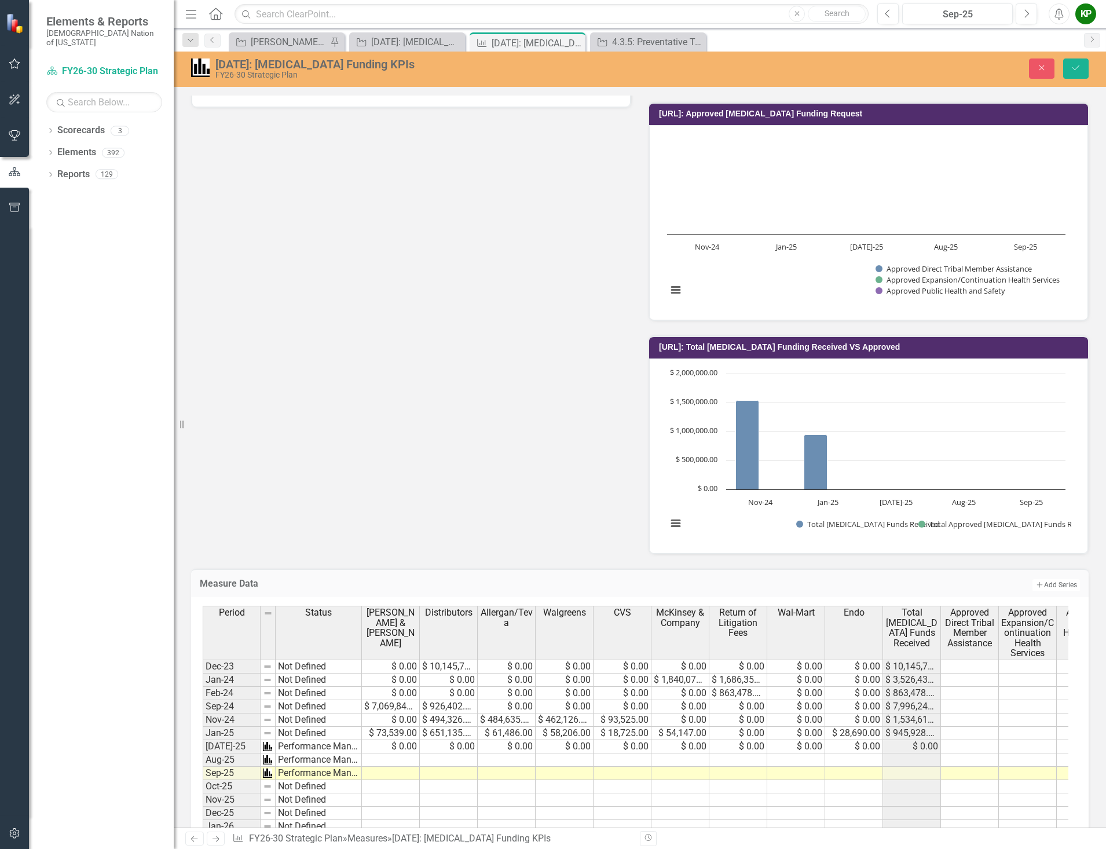
scroll to position [521, 0]
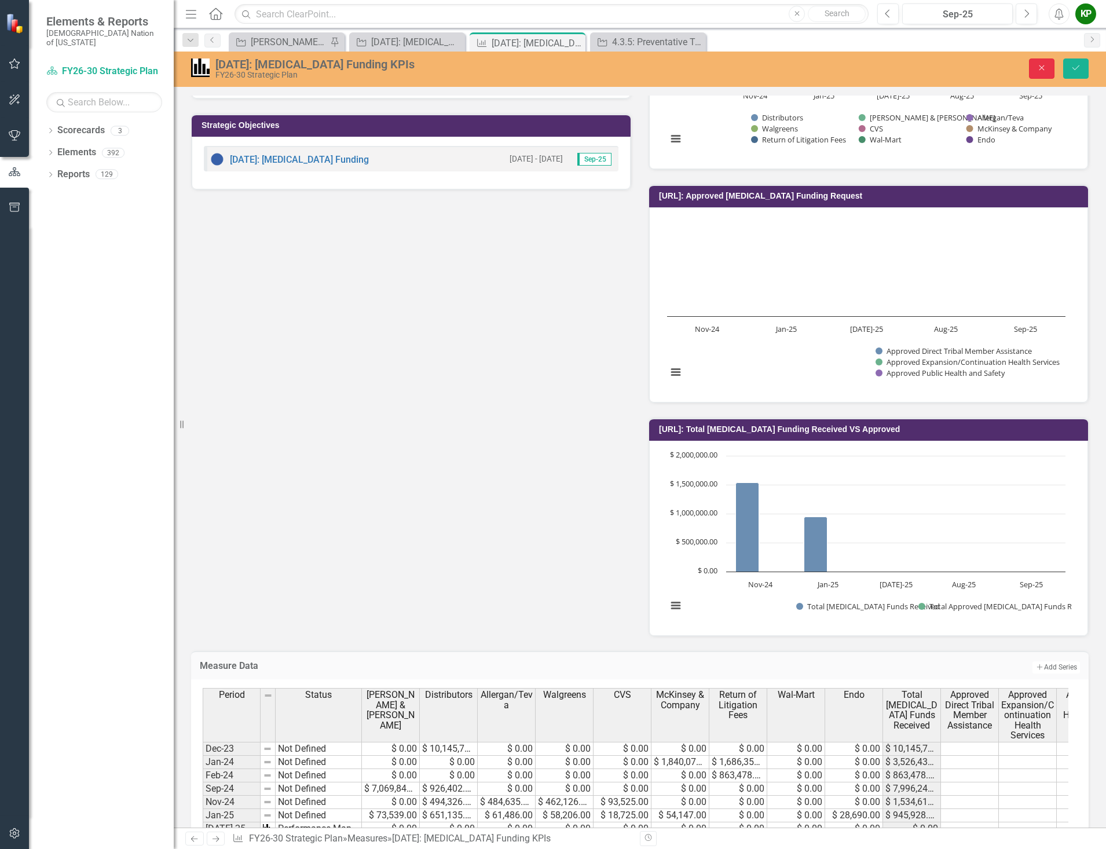
click at [1041, 67] on icon "Close" at bounding box center [1042, 68] width 10 height 8
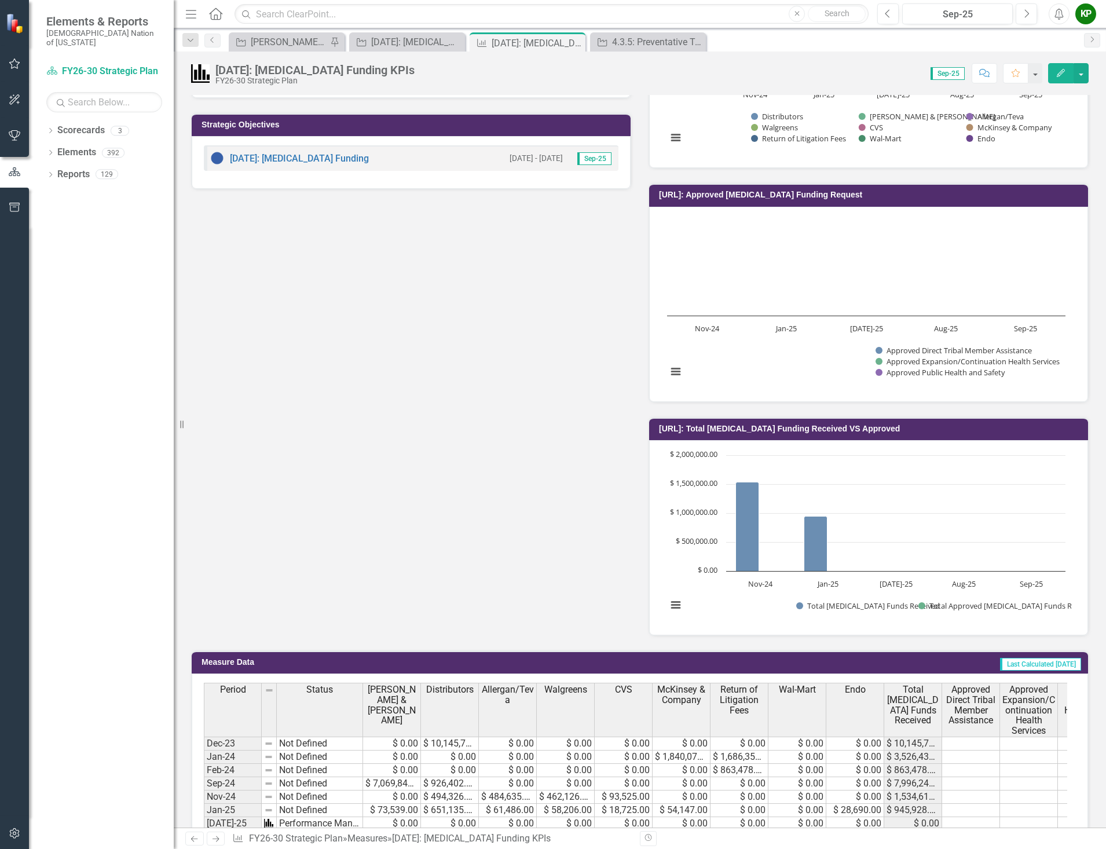
scroll to position [811, 0]
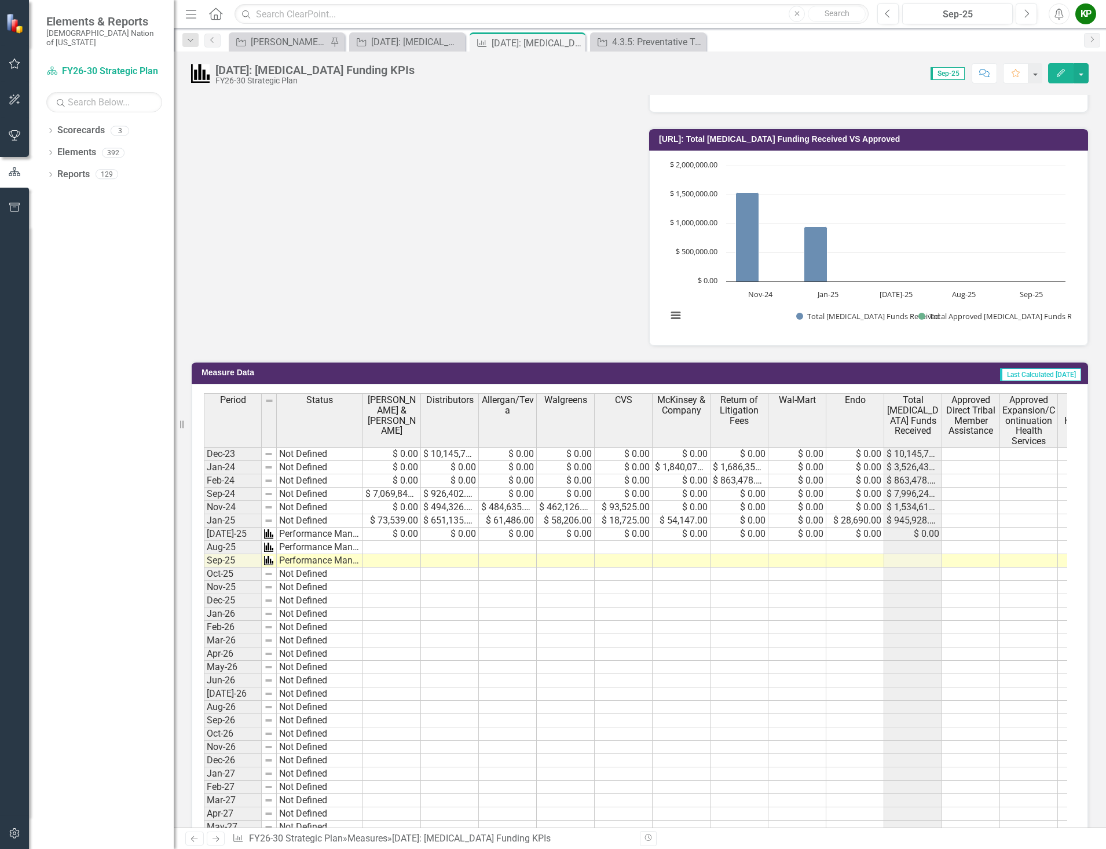
click at [1065, 71] on icon "Edit" at bounding box center [1061, 73] width 10 height 8
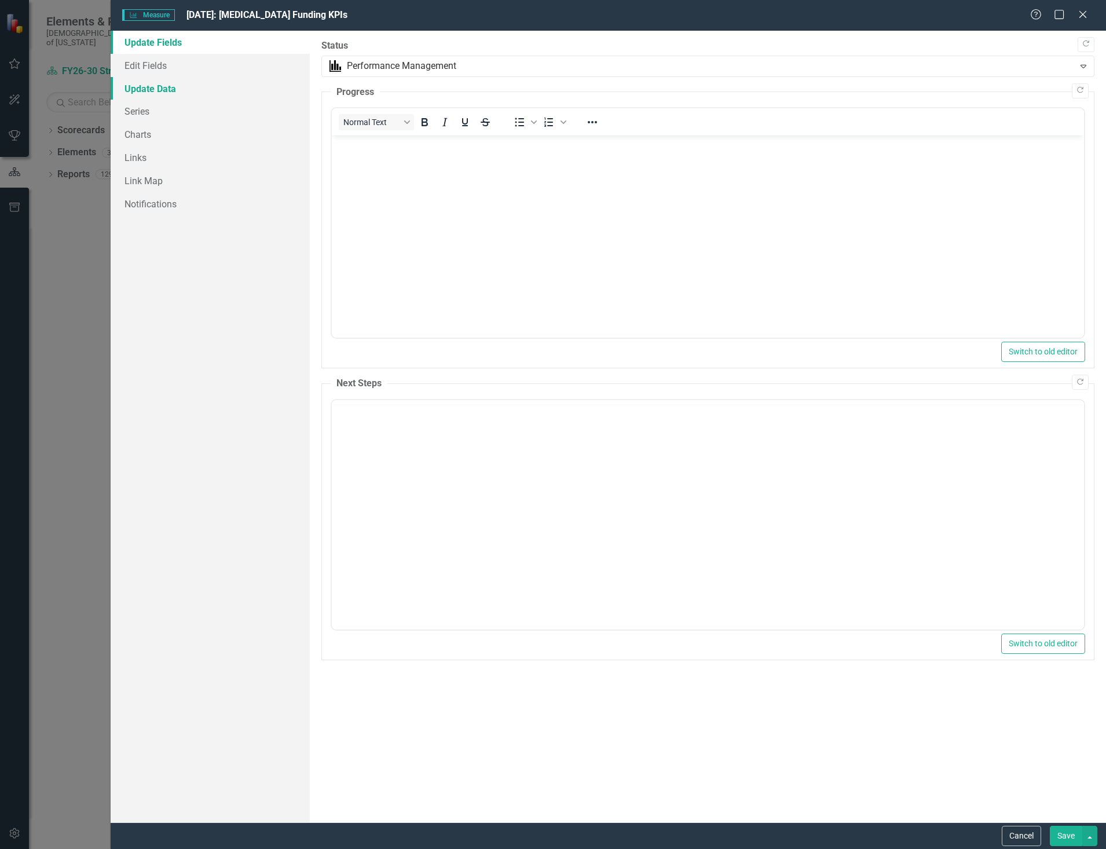
scroll to position [0, 0]
click at [156, 87] on link "Update Data" at bounding box center [210, 88] width 199 height 23
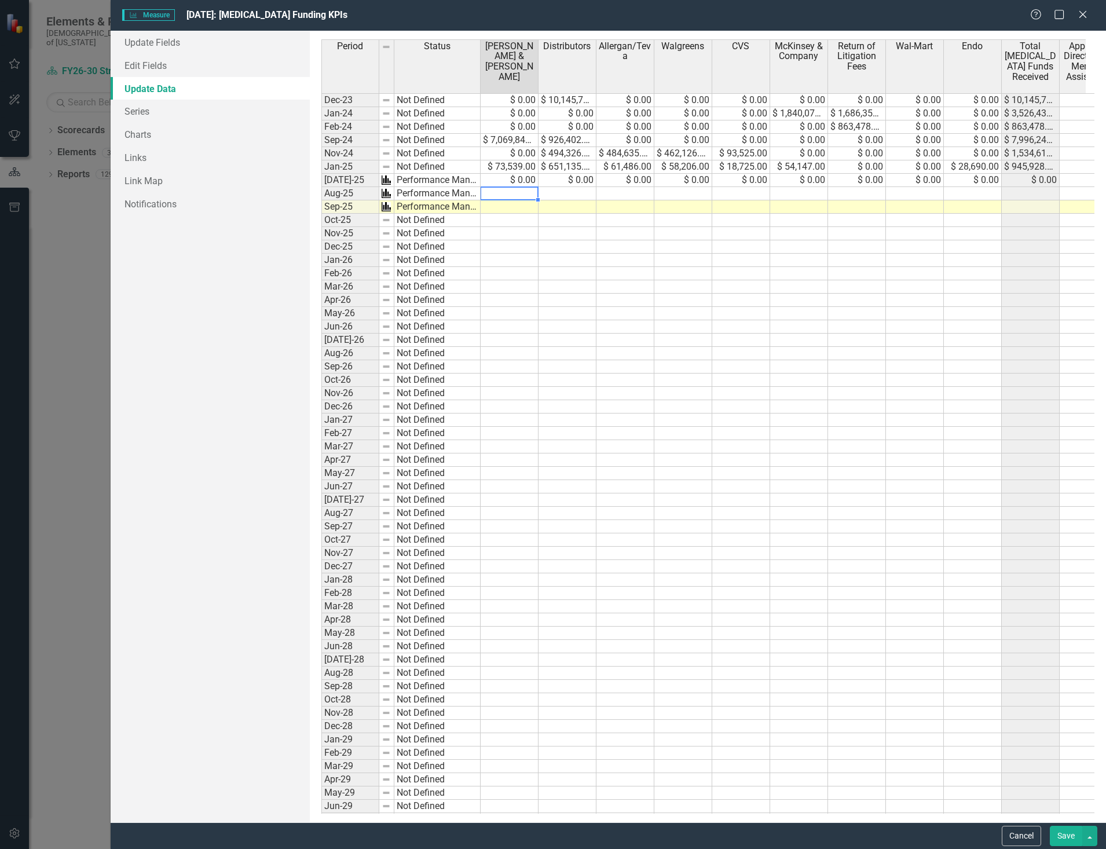
click at [513, 196] on td at bounding box center [510, 193] width 58 height 13
click at [806, 193] on td at bounding box center [799, 193] width 58 height 13
paste textarea "$30,451"
click at [499, 195] on td at bounding box center [510, 193] width 58 height 13
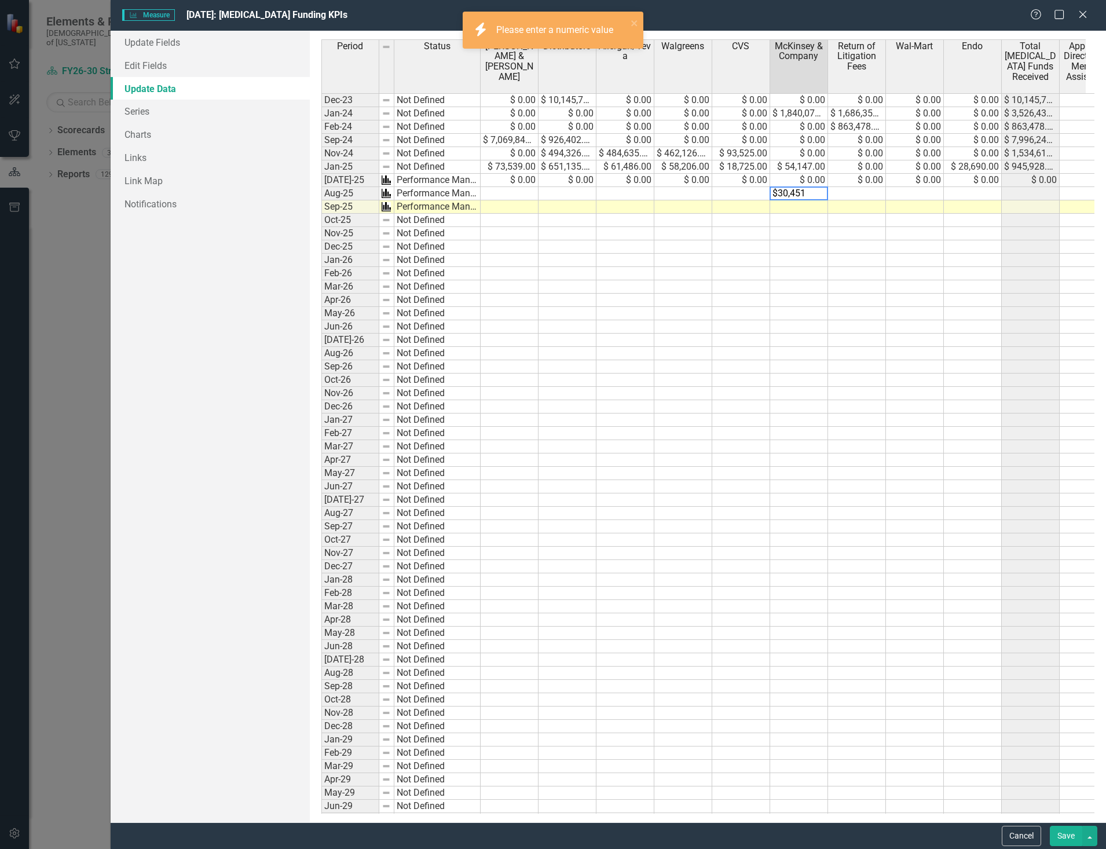
click at [499, 195] on td at bounding box center [510, 193] width 58 height 13
click at [506, 195] on td at bounding box center [510, 193] width 58 height 13
click at [531, 197] on td at bounding box center [510, 193] width 58 height 13
click at [761, 246] on td at bounding box center [741, 246] width 58 height 13
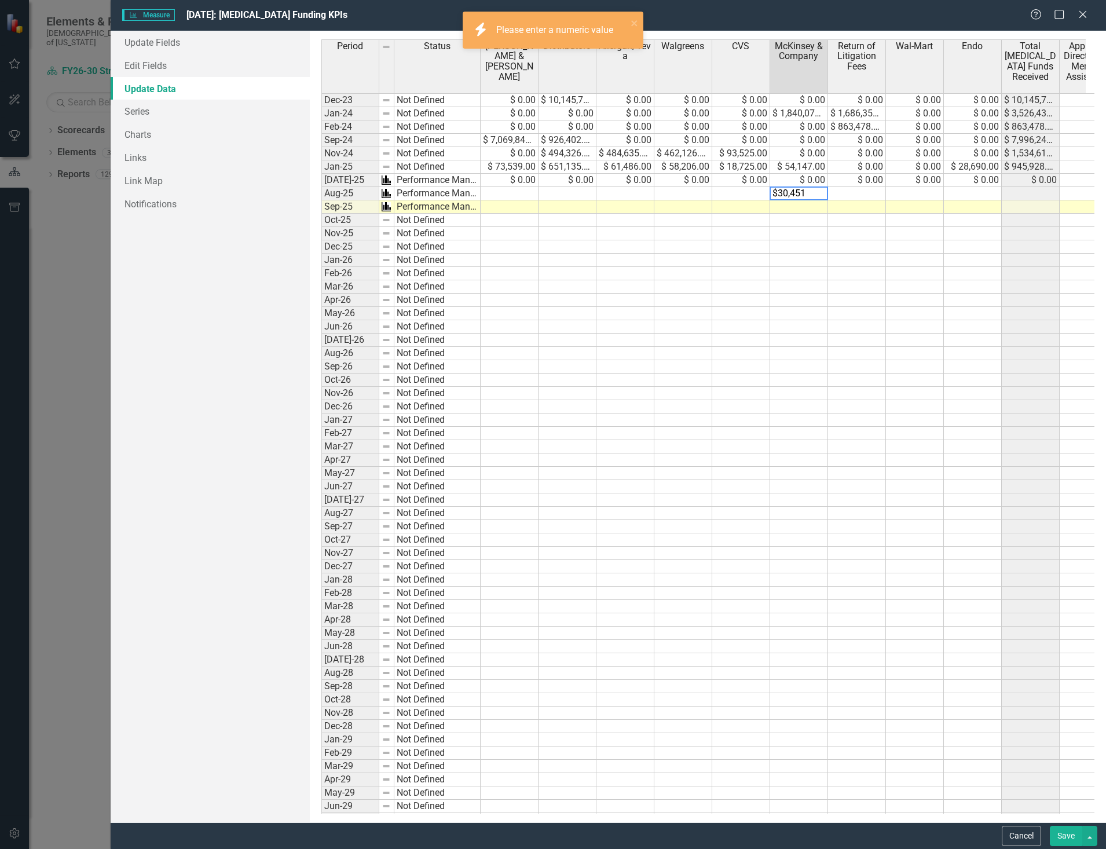
drag, startPoint x: 810, startPoint y: 195, endPoint x: 752, endPoint y: 189, distance: 58.8
click at [752, 189] on div "Period Status Johnson & Johnson Distributors Allergan/Teva Walgreens CVS McKins…" at bounding box center [707, 426] width 773 height 774
type textarea "30451"
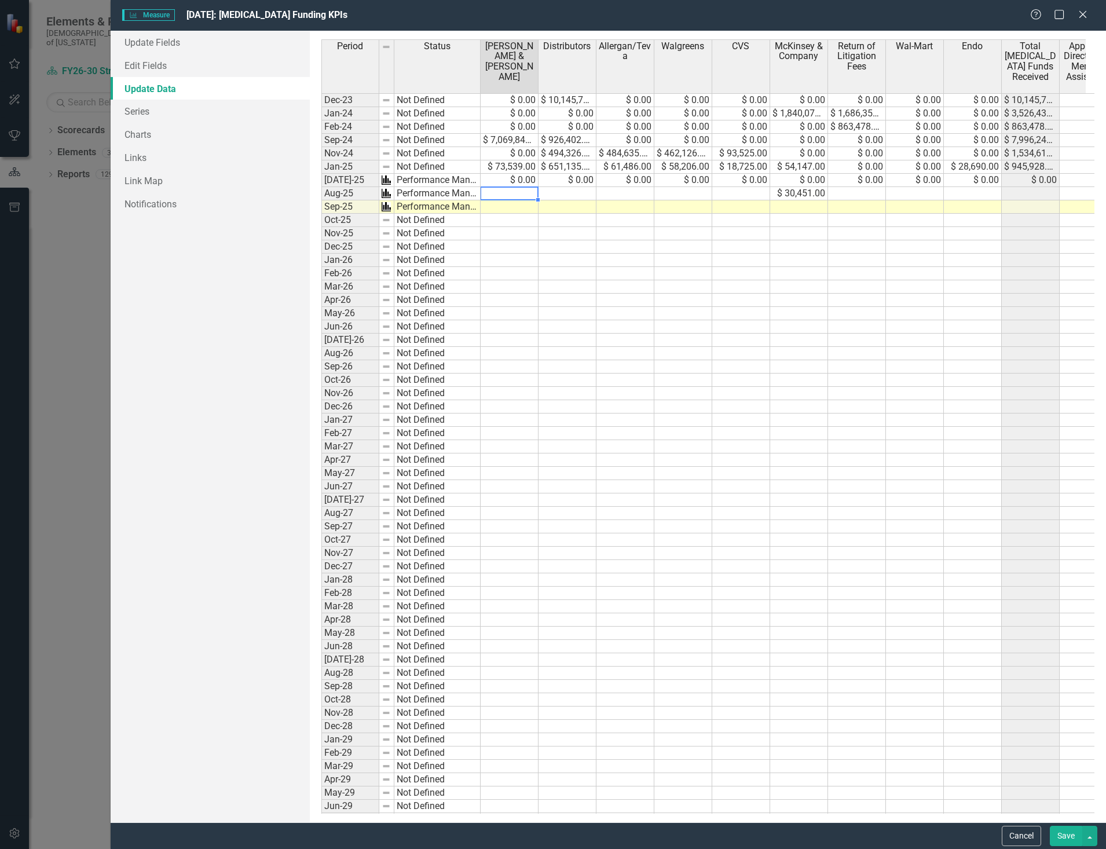
click at [515, 193] on td at bounding box center [510, 193] width 58 height 13
type textarea "0"
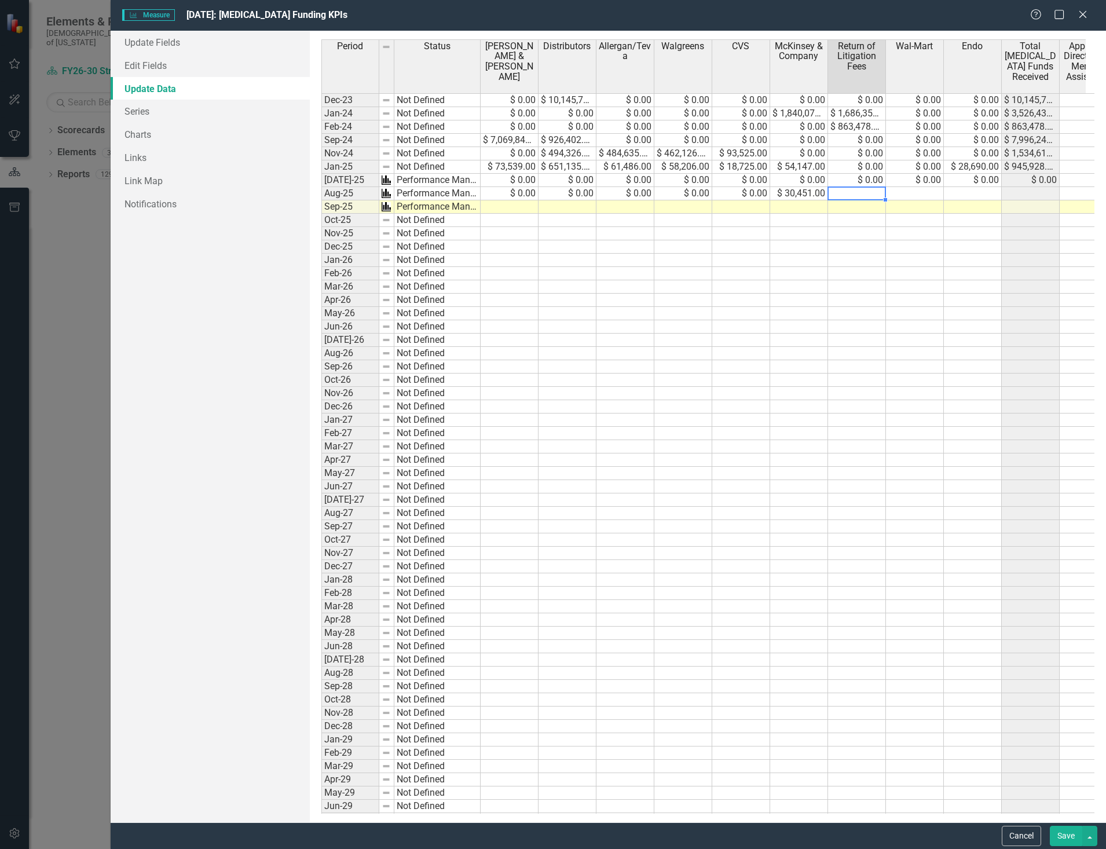
type textarea "0"
type textarea "030451"
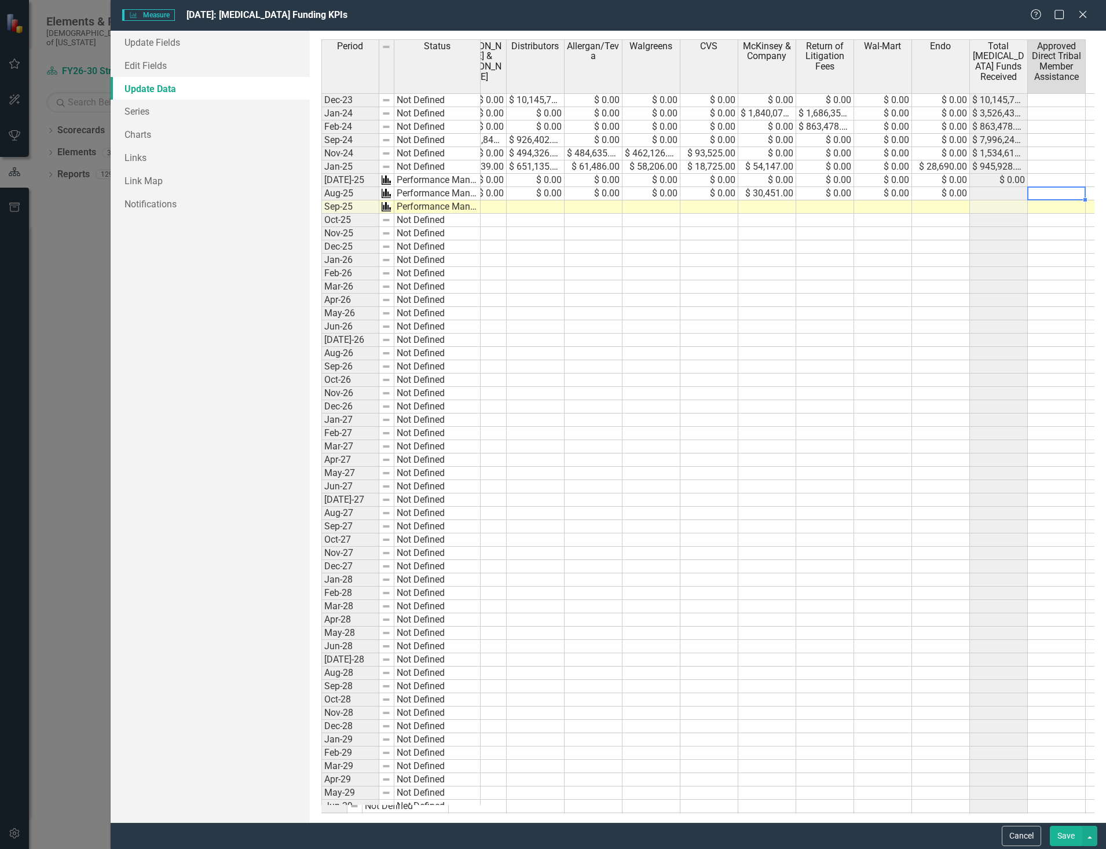
click at [999, 188] on td at bounding box center [999, 193] width 58 height 13
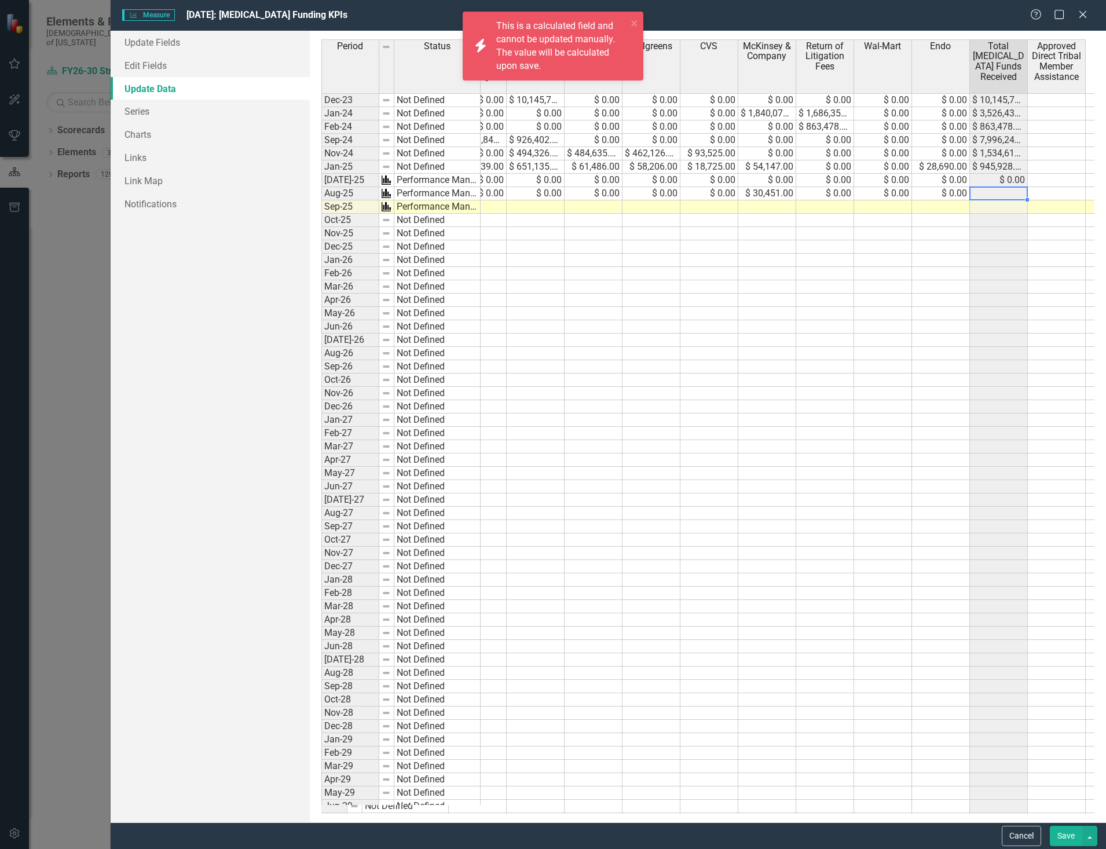
click at [999, 188] on td at bounding box center [999, 193] width 58 height 13
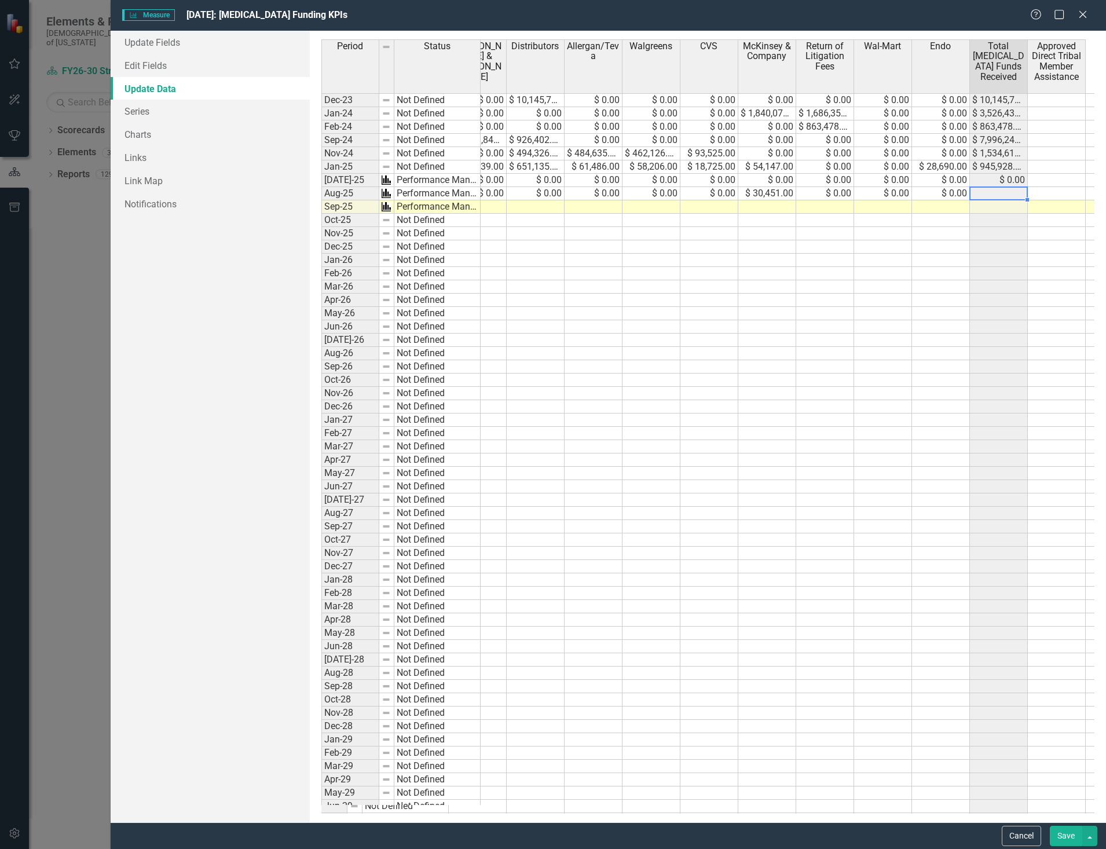
click at [995, 246] on td at bounding box center [999, 246] width 58 height 13
click at [992, 189] on td at bounding box center [999, 193] width 58 height 13
click at [963, 196] on td "$ 0.00" at bounding box center [941, 193] width 58 height 13
click at [931, 269] on td at bounding box center [941, 273] width 58 height 13
click at [1071, 838] on button "Save" at bounding box center [1066, 836] width 32 height 20
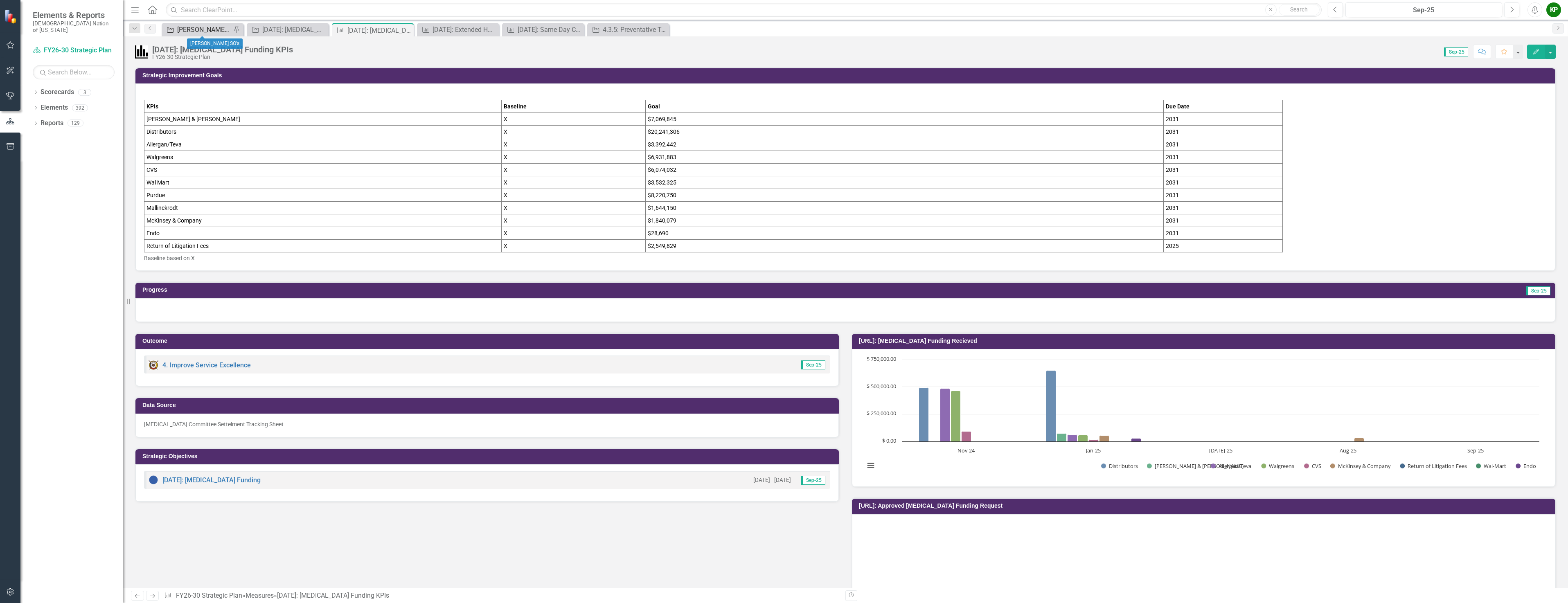
click at [203, 30] on div "[PERSON_NAME] SO's" at bounding box center [204, 30] width 54 height 10
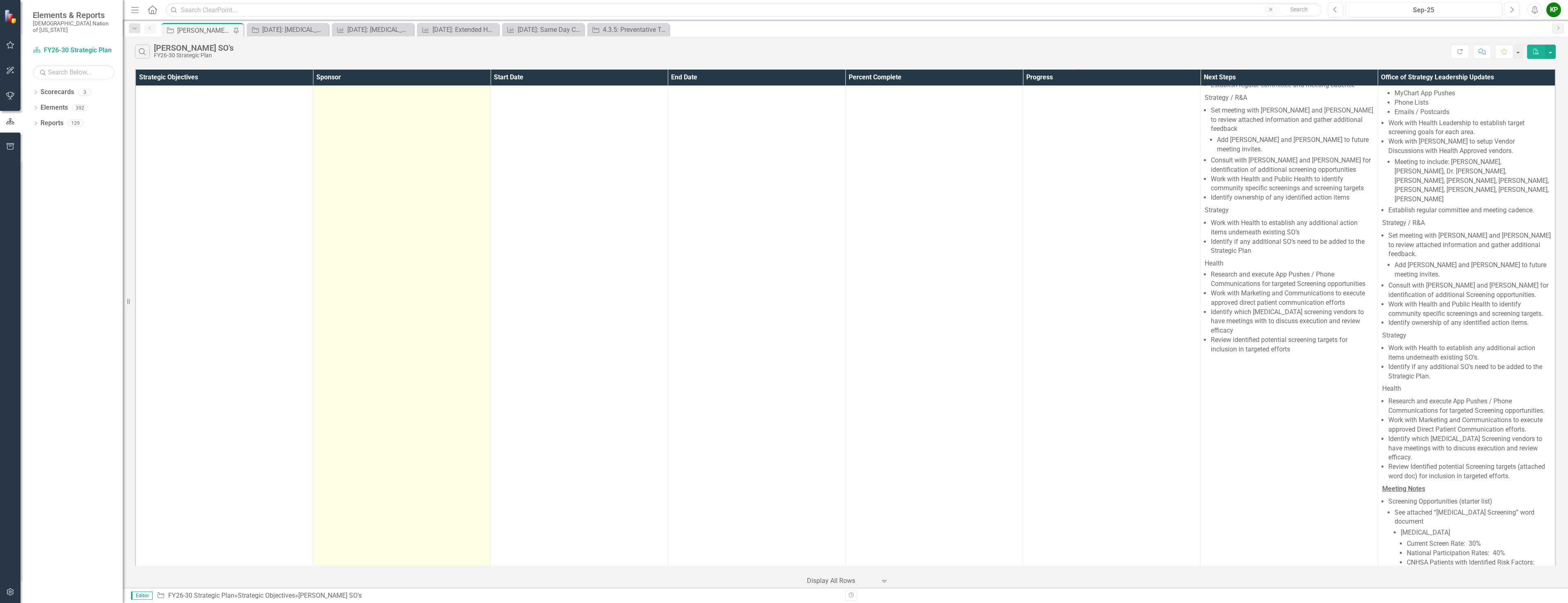
scroll to position [205, 0]
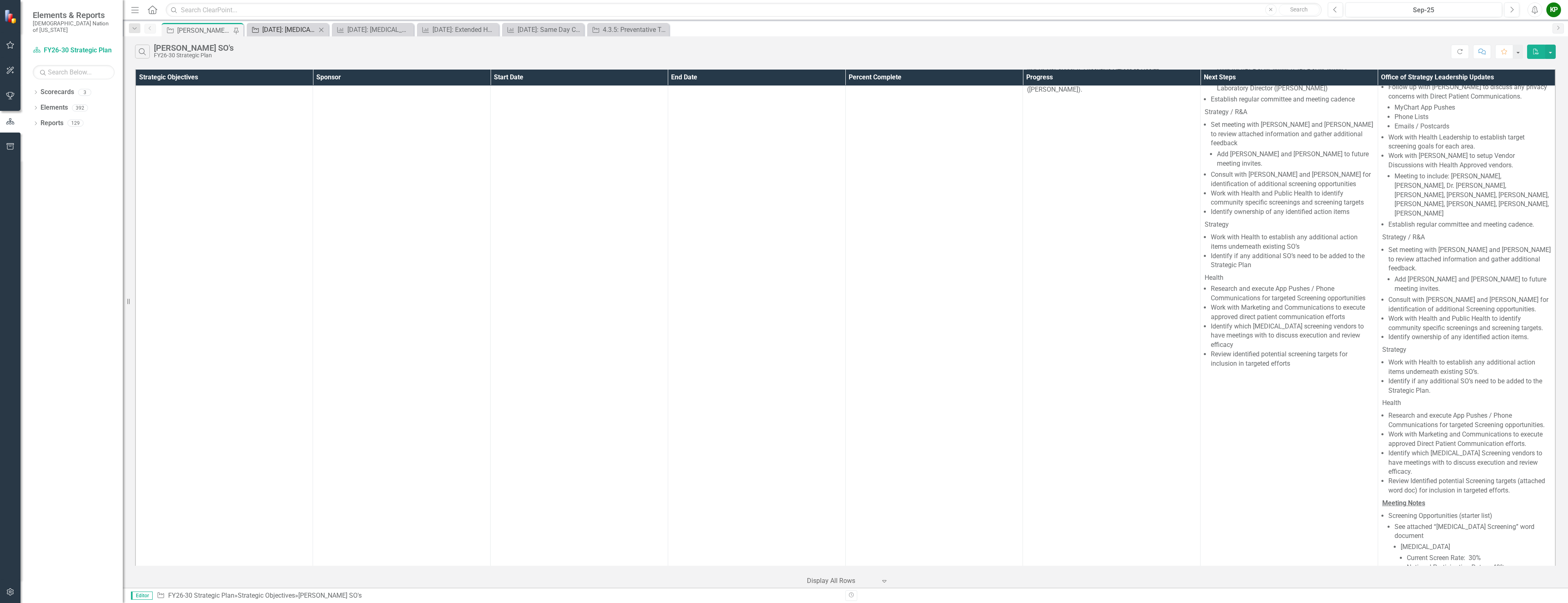
click at [302, 33] on div "[DATE]: [MEDICAL_DATA] Funding" at bounding box center [289, 30] width 54 height 10
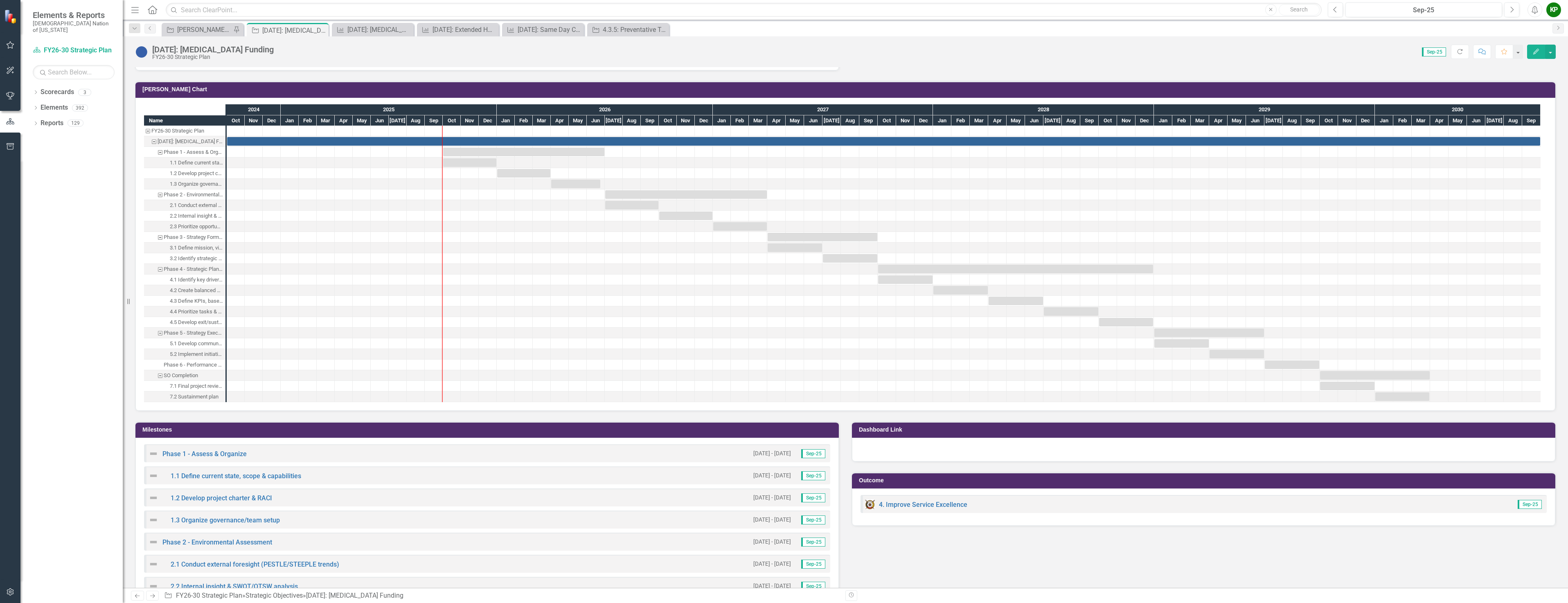
scroll to position [513, 0]
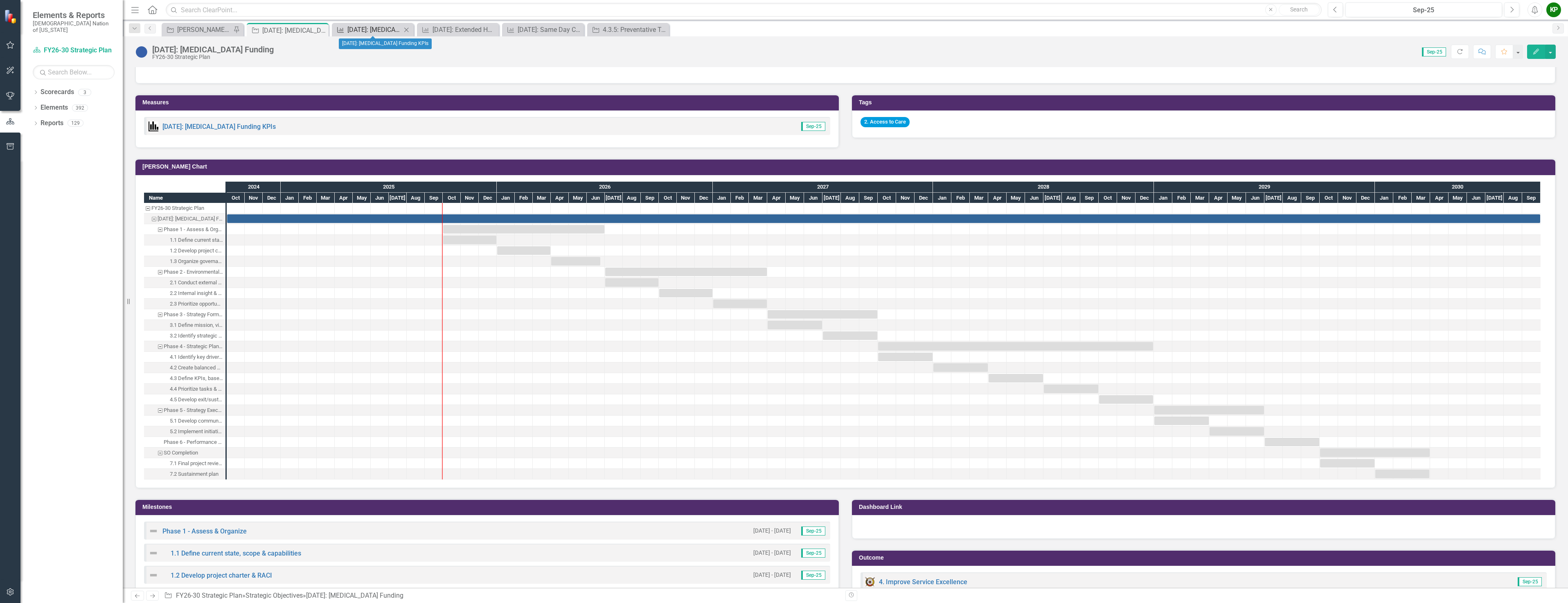
click at [376, 27] on div "[DATE]: [MEDICAL_DATA] Funding KPIs" at bounding box center [374, 30] width 54 height 10
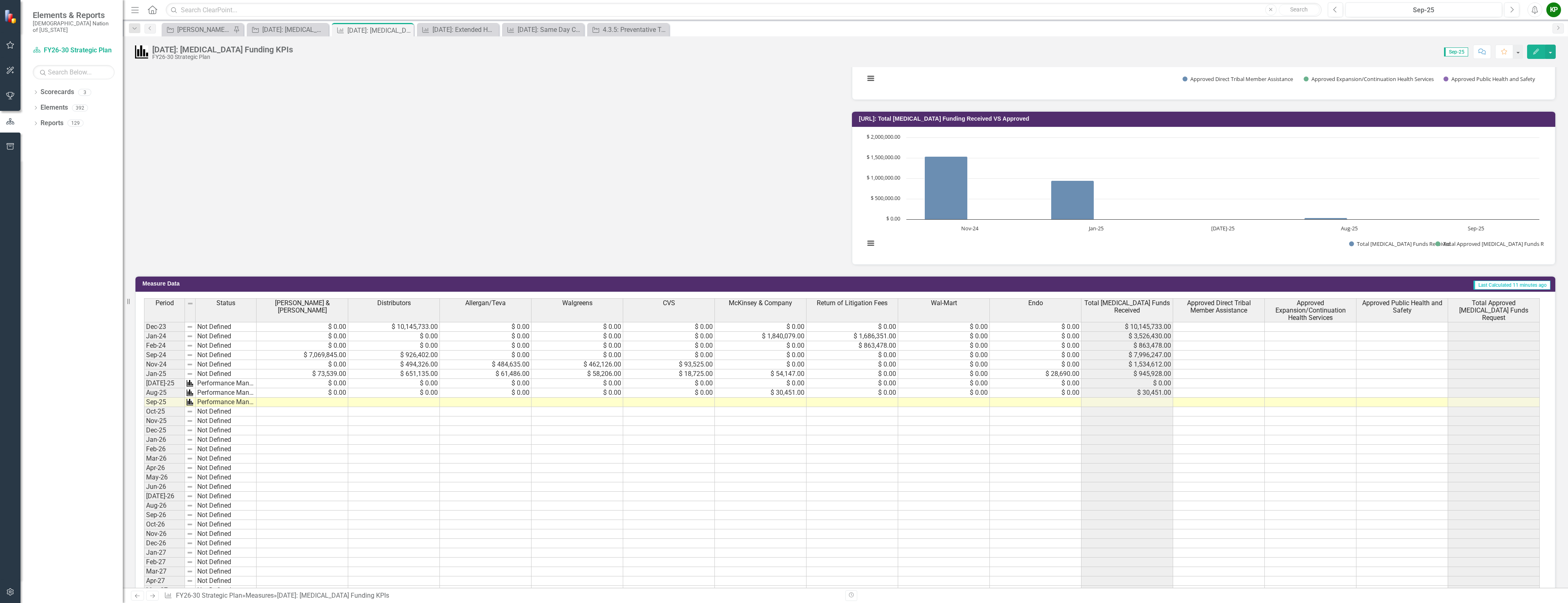
scroll to position [532, 0]
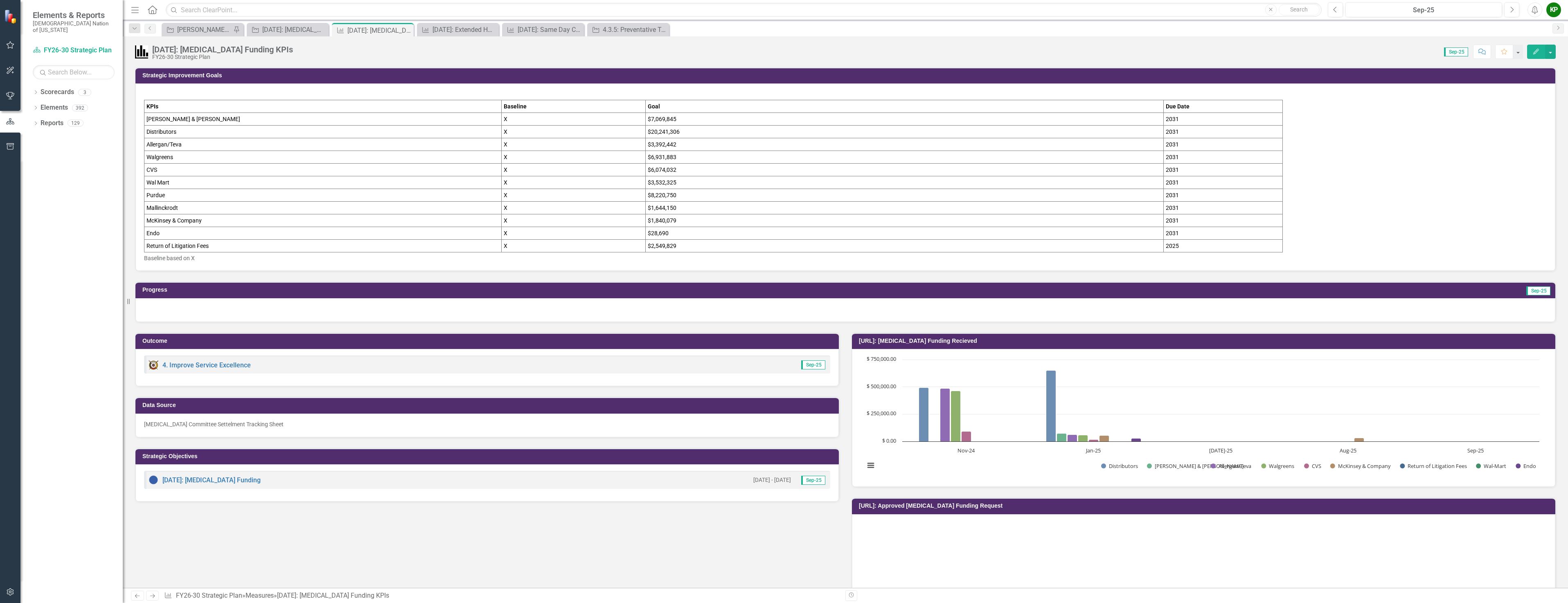
scroll to position [532, 0]
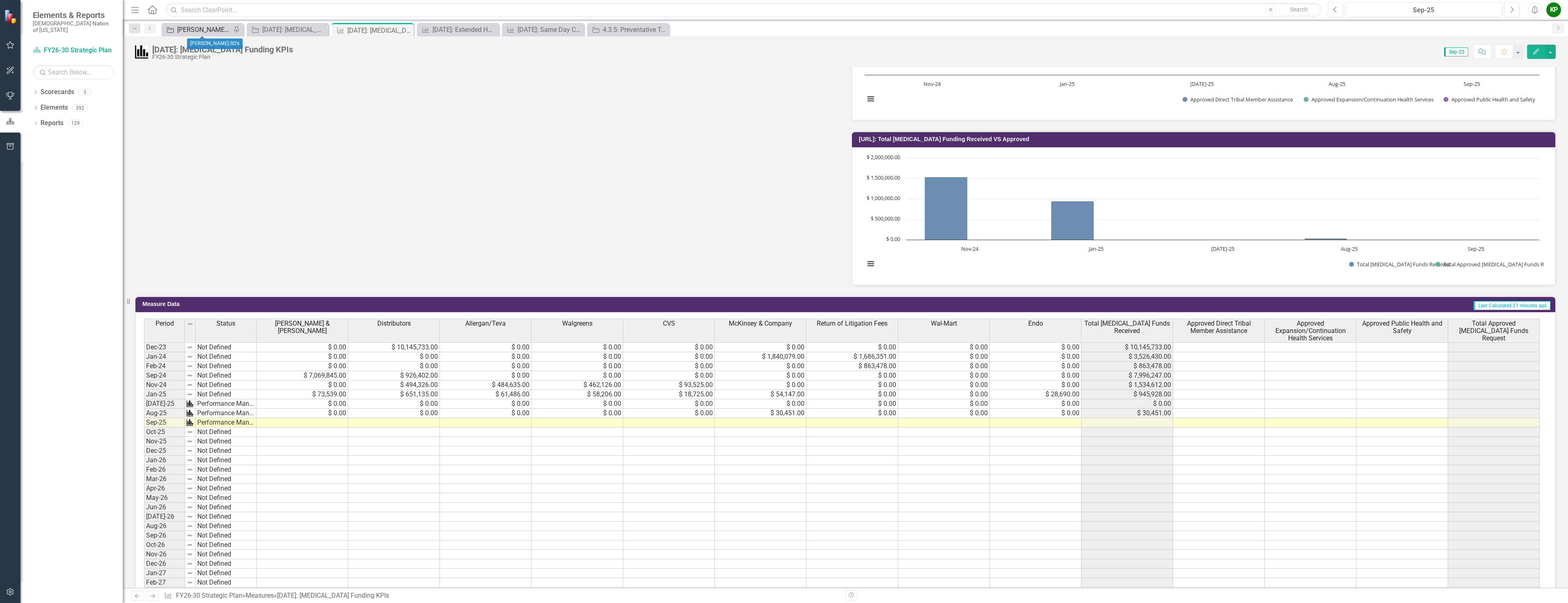
click at [216, 29] on div "[PERSON_NAME] SO's" at bounding box center [204, 30] width 54 height 10
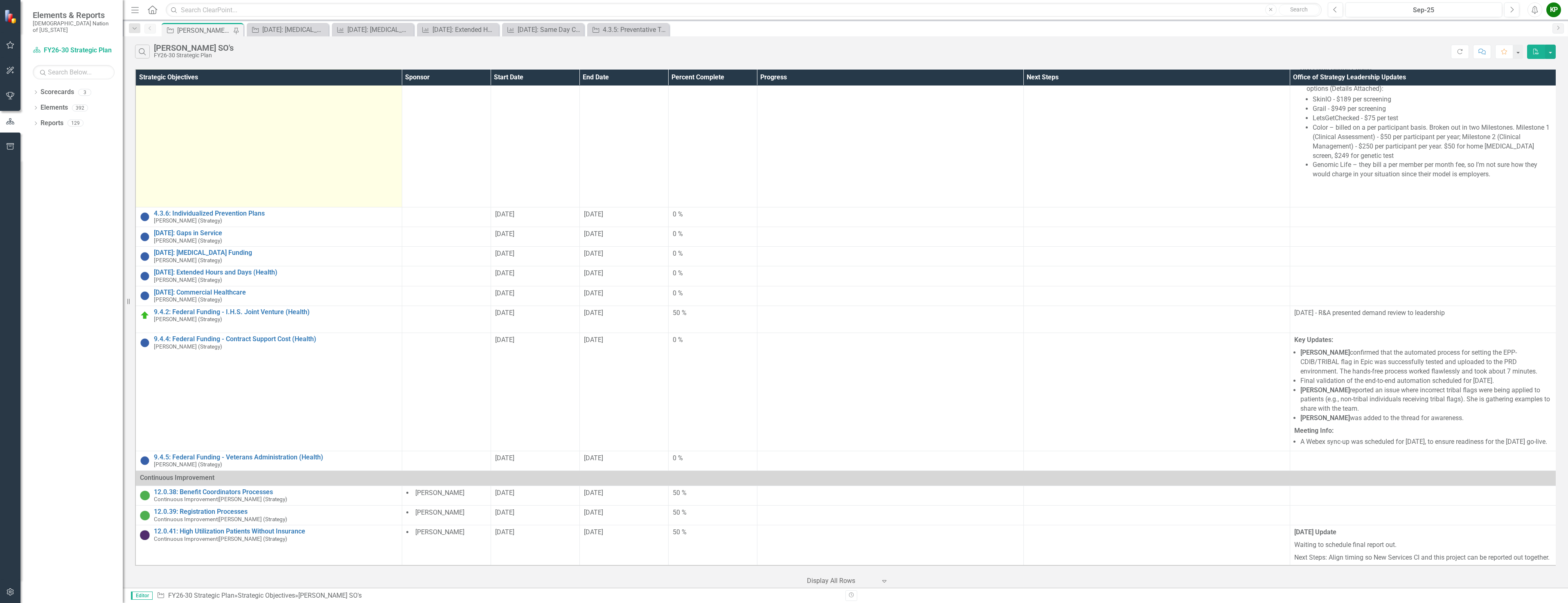
scroll to position [1375, 0]
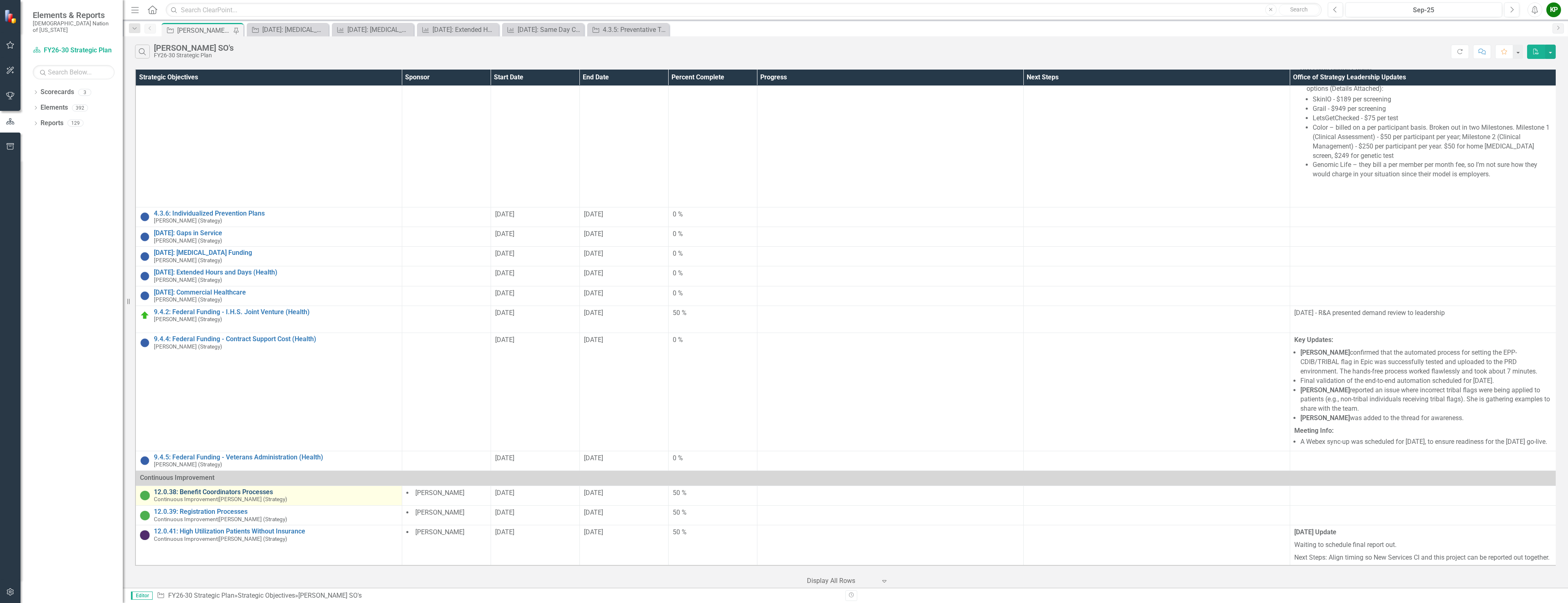
click at [244, 489] on link "12.0.38: Benefit Coordinators Processes" at bounding box center [275, 492] width 244 height 7
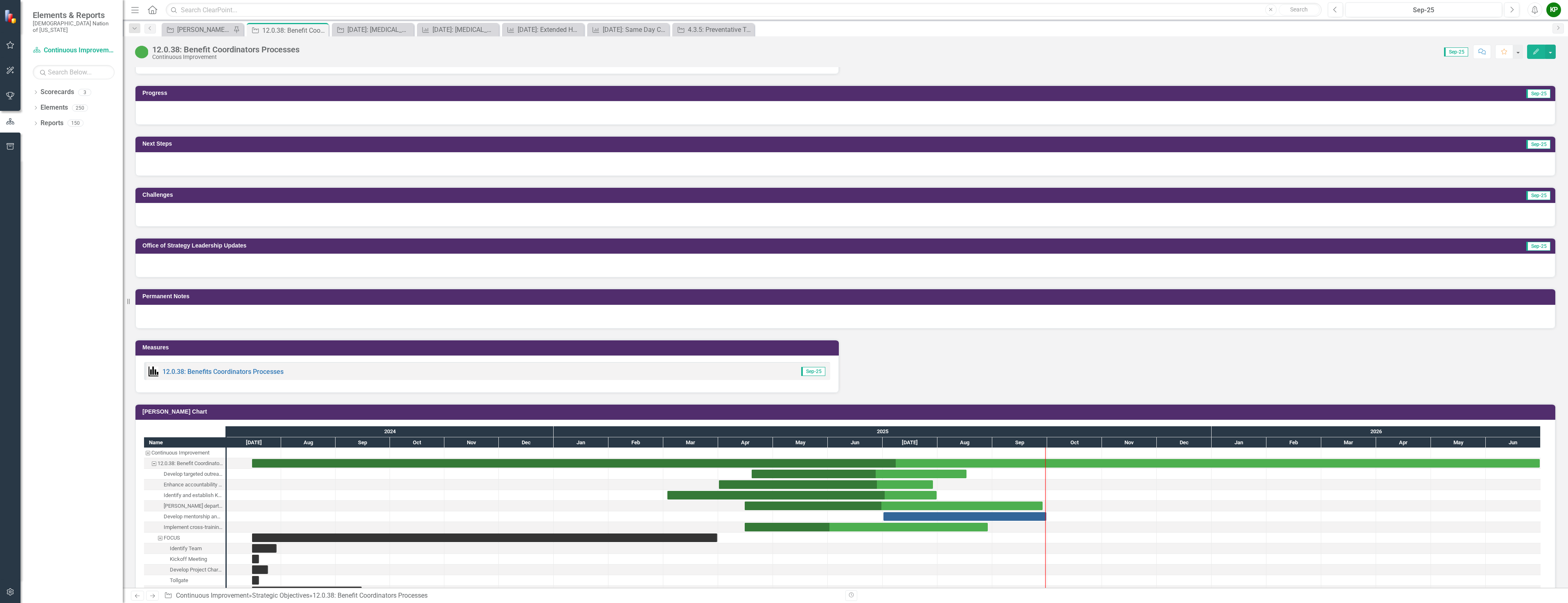
scroll to position [532, 0]
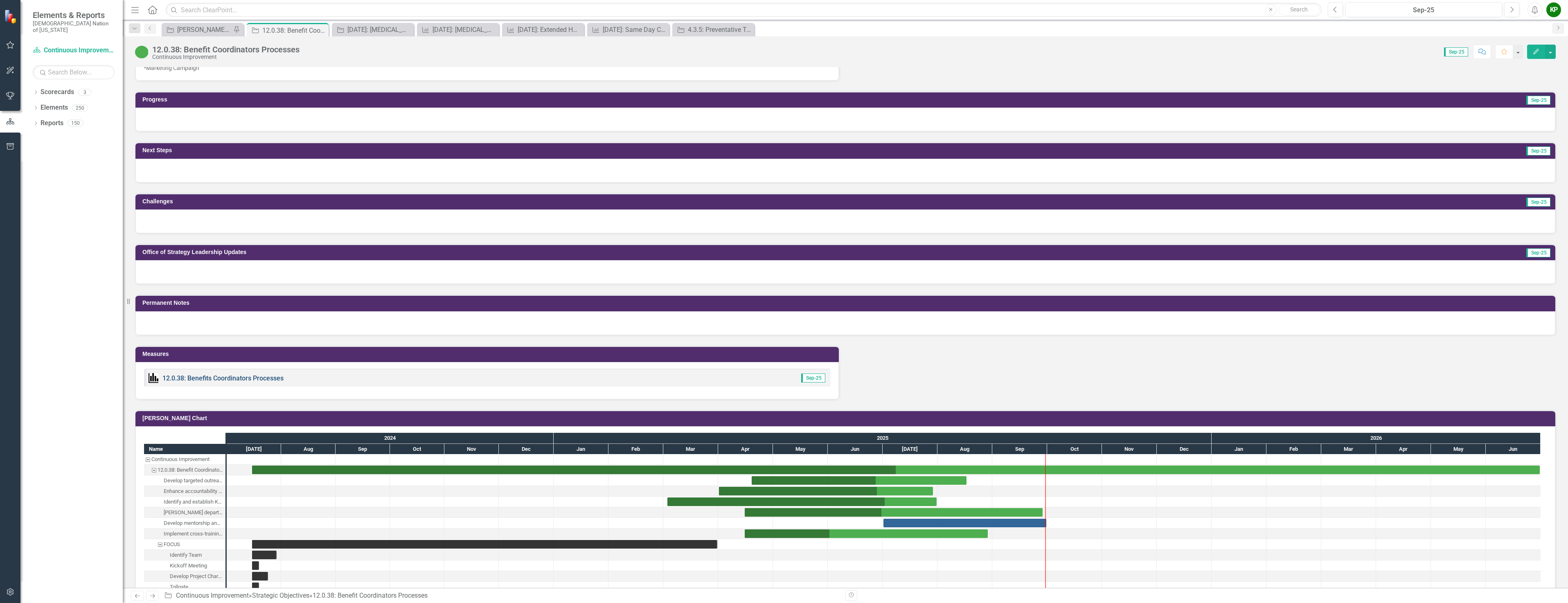
click at [234, 379] on link "12.0.38: Benefits Coordinators Processes" at bounding box center [222, 378] width 121 height 8
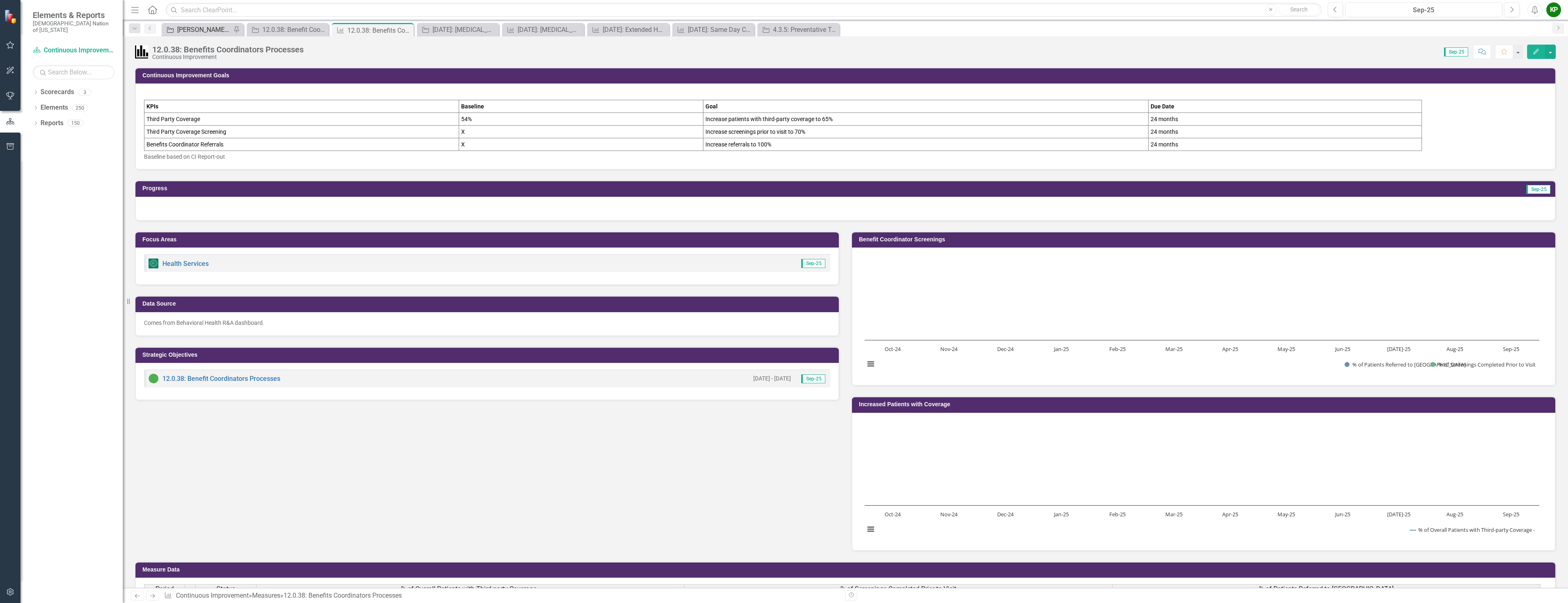
click at [215, 26] on div "[PERSON_NAME] SO's" at bounding box center [204, 30] width 54 height 10
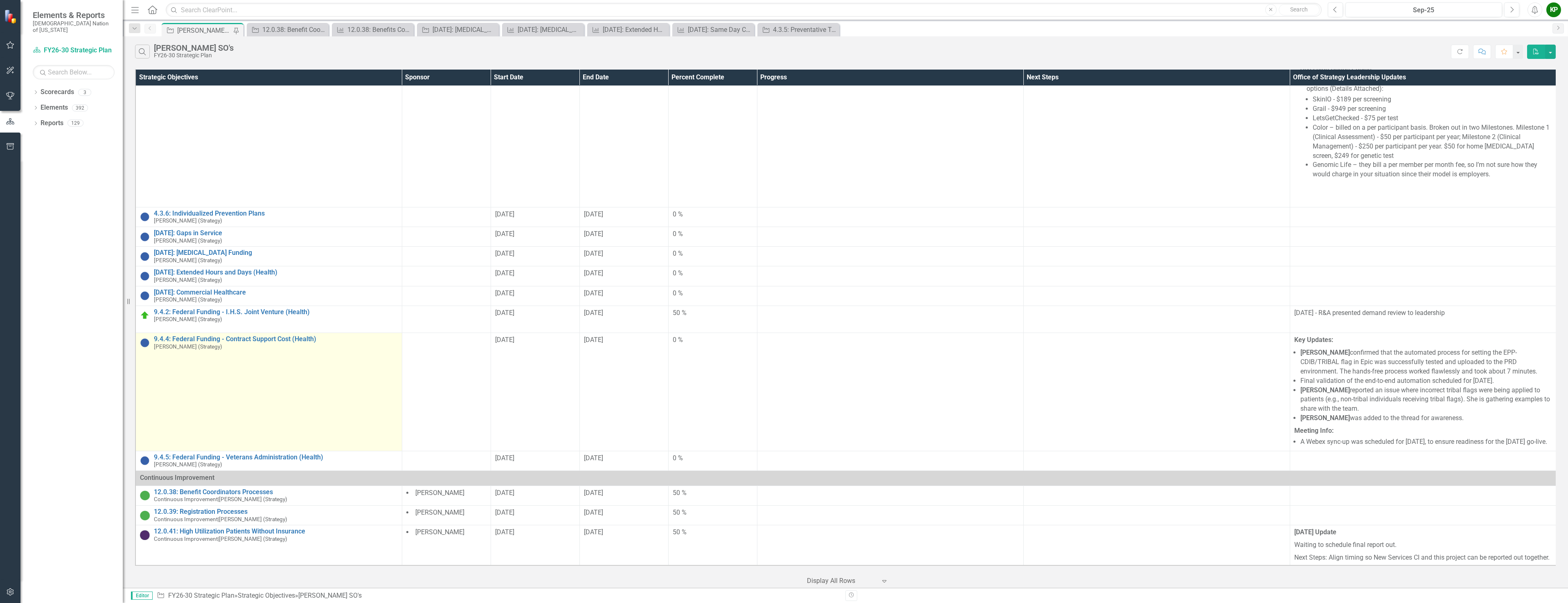
scroll to position [1375, 0]
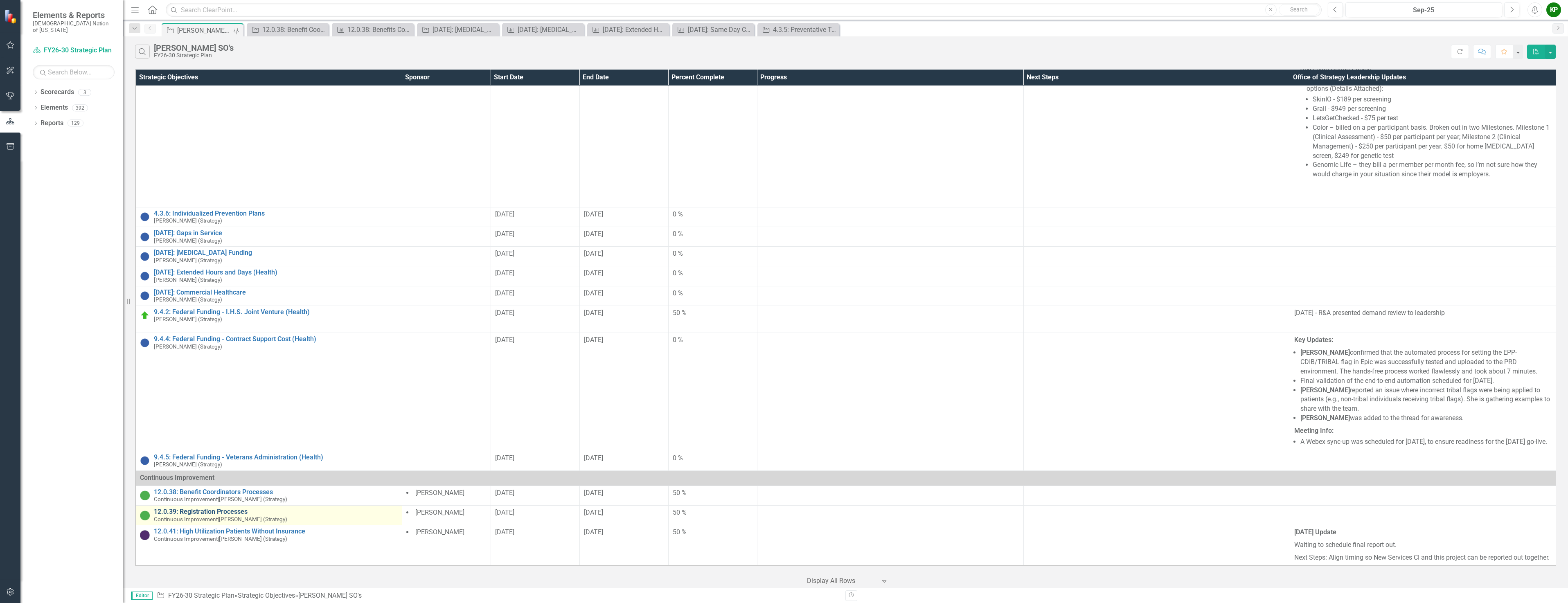
click at [232, 508] on link "12.0.39: Registration Processes" at bounding box center [275, 511] width 244 height 7
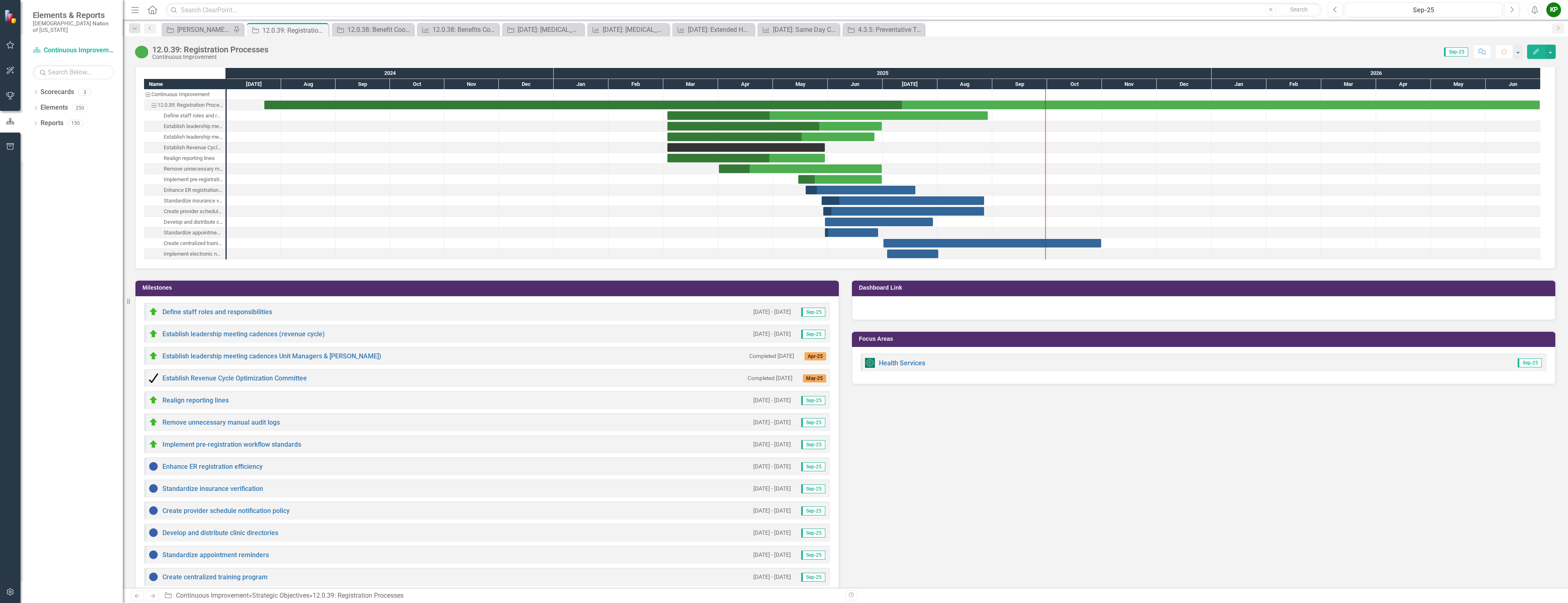
scroll to position [655, 0]
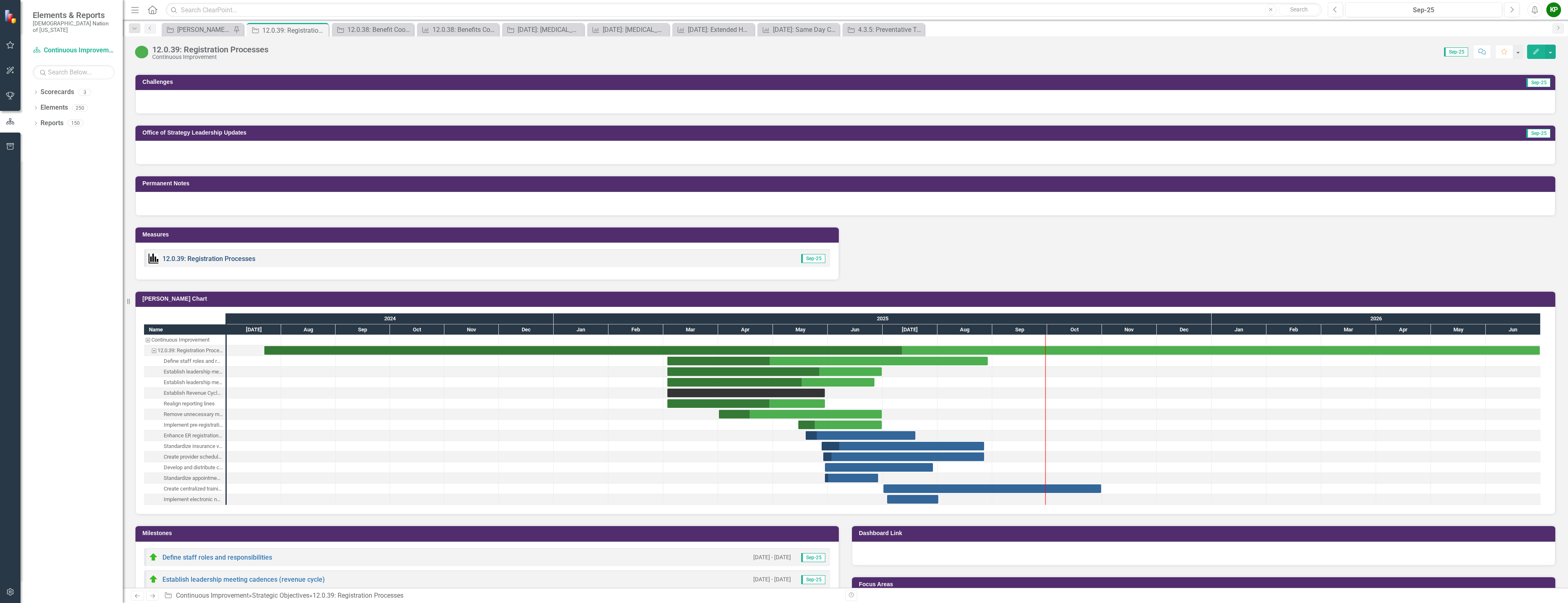
click at [221, 258] on link "12.0.39: Registration Processes" at bounding box center [208, 258] width 93 height 8
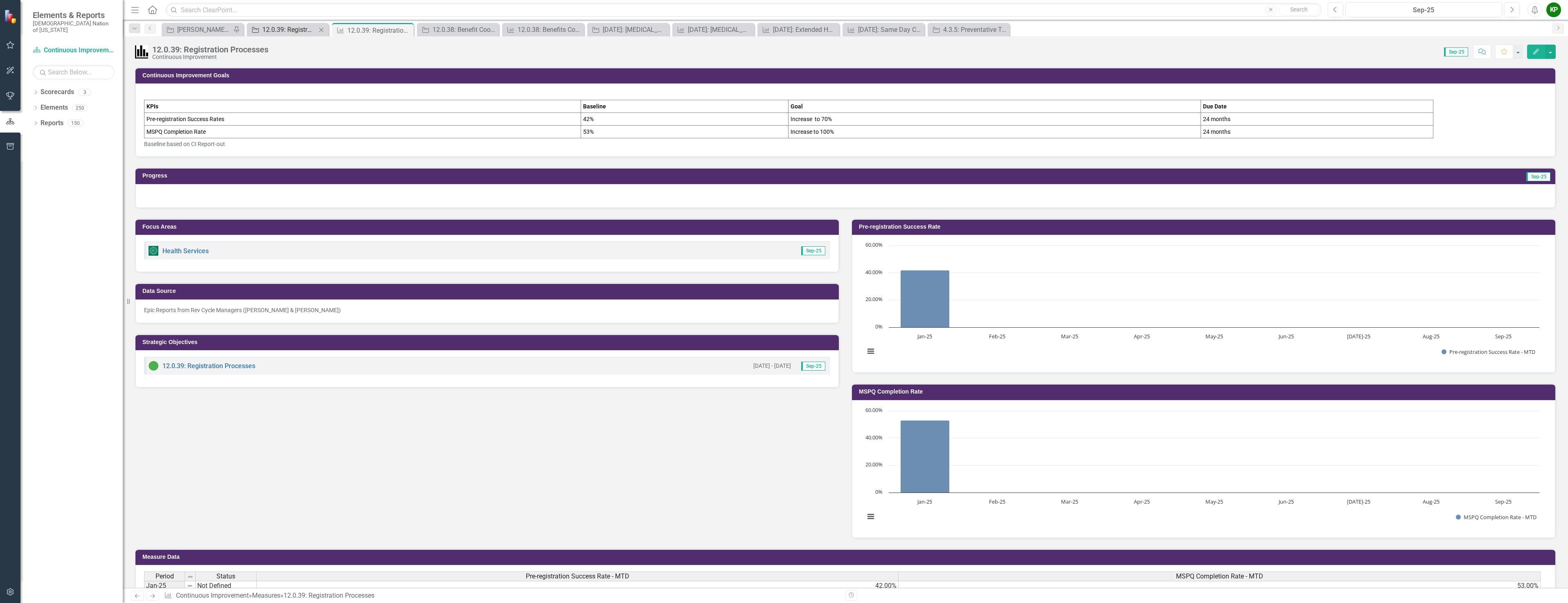
click at [261, 30] on link "Strategic Objective 12.0.39: Registration Processes" at bounding box center [283, 30] width 68 height 10
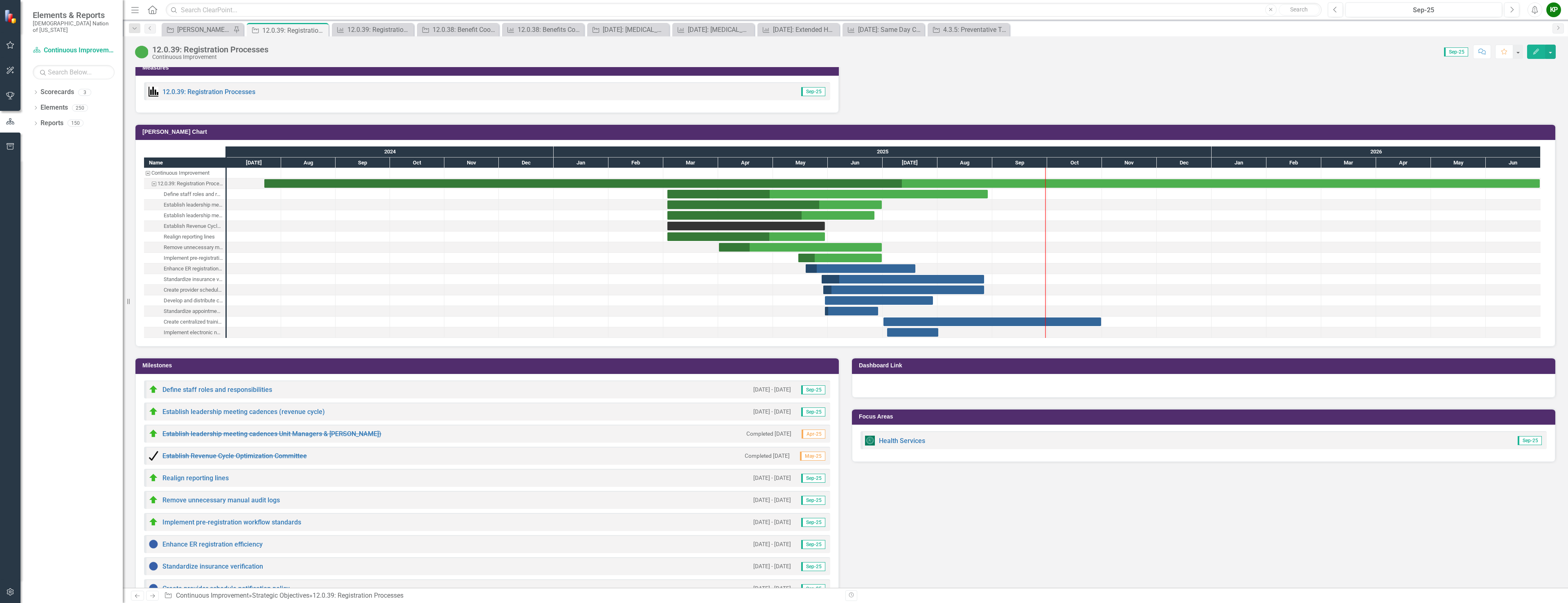
scroll to position [746, 0]
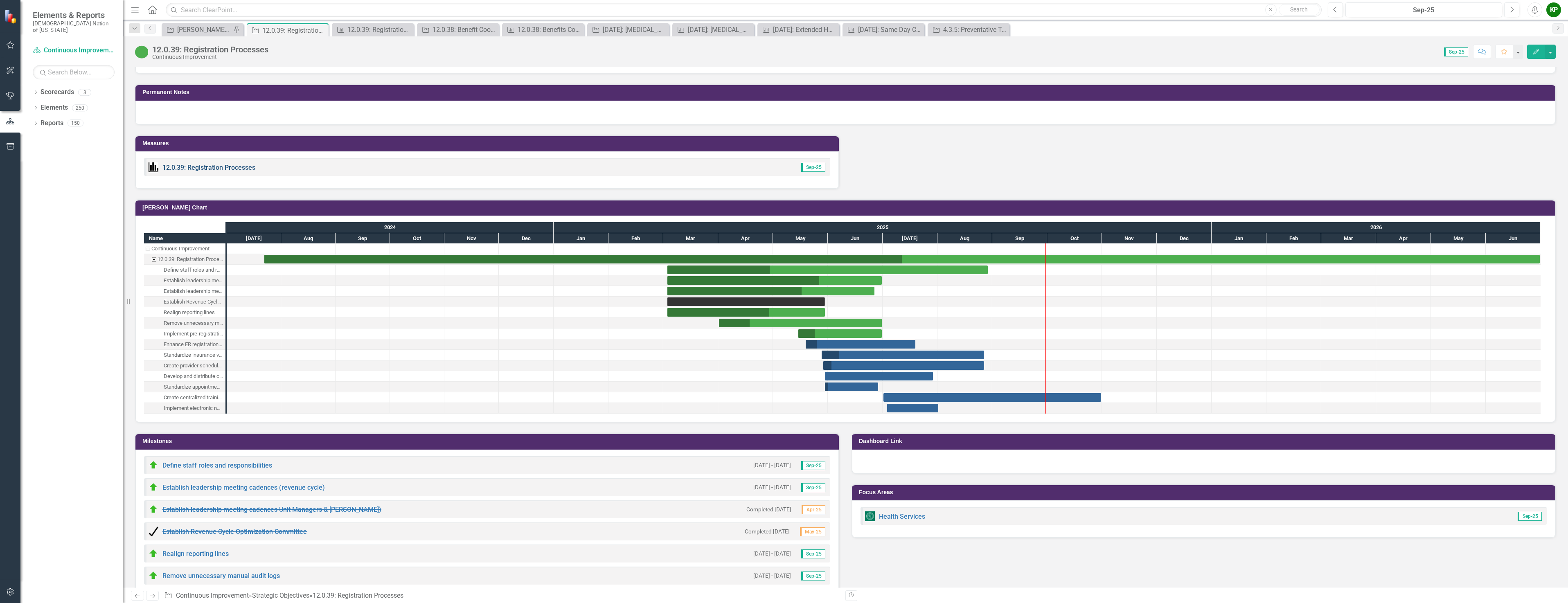
click at [250, 168] on link "12.0.39: Registration Processes" at bounding box center [208, 167] width 93 height 8
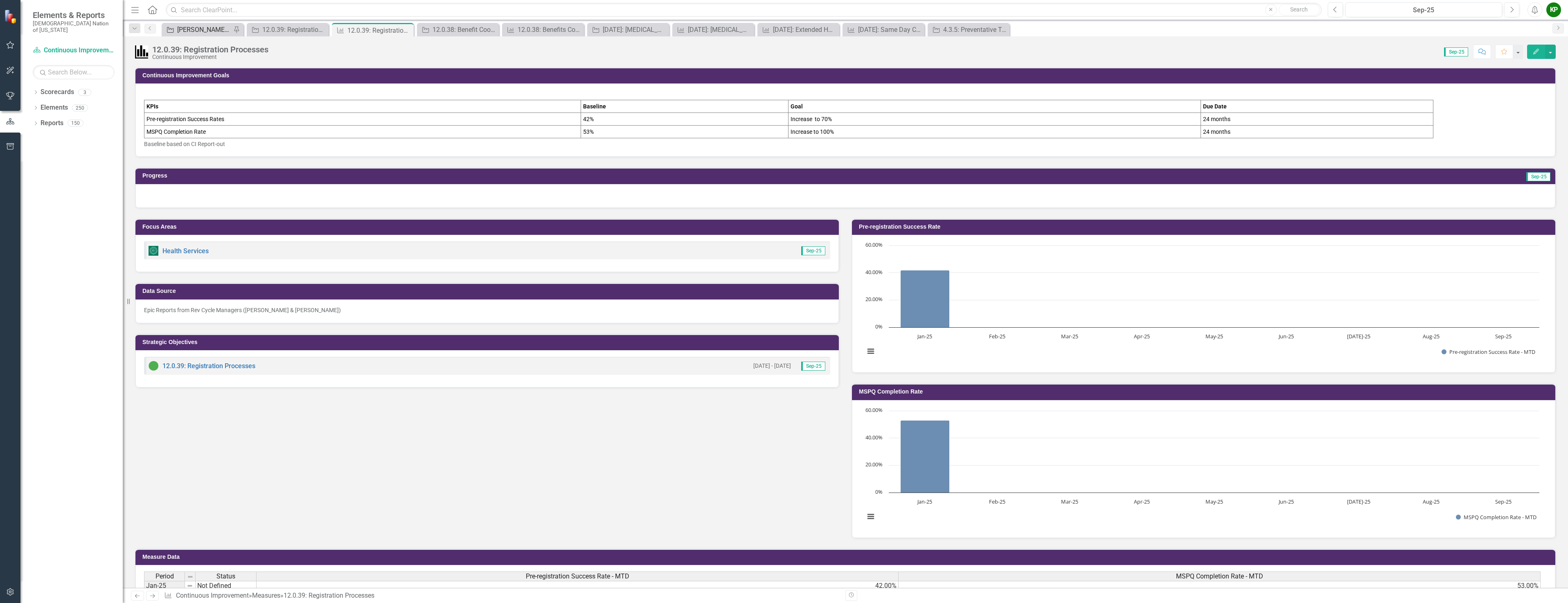
click at [218, 28] on div "[PERSON_NAME] SO's" at bounding box center [204, 30] width 54 height 10
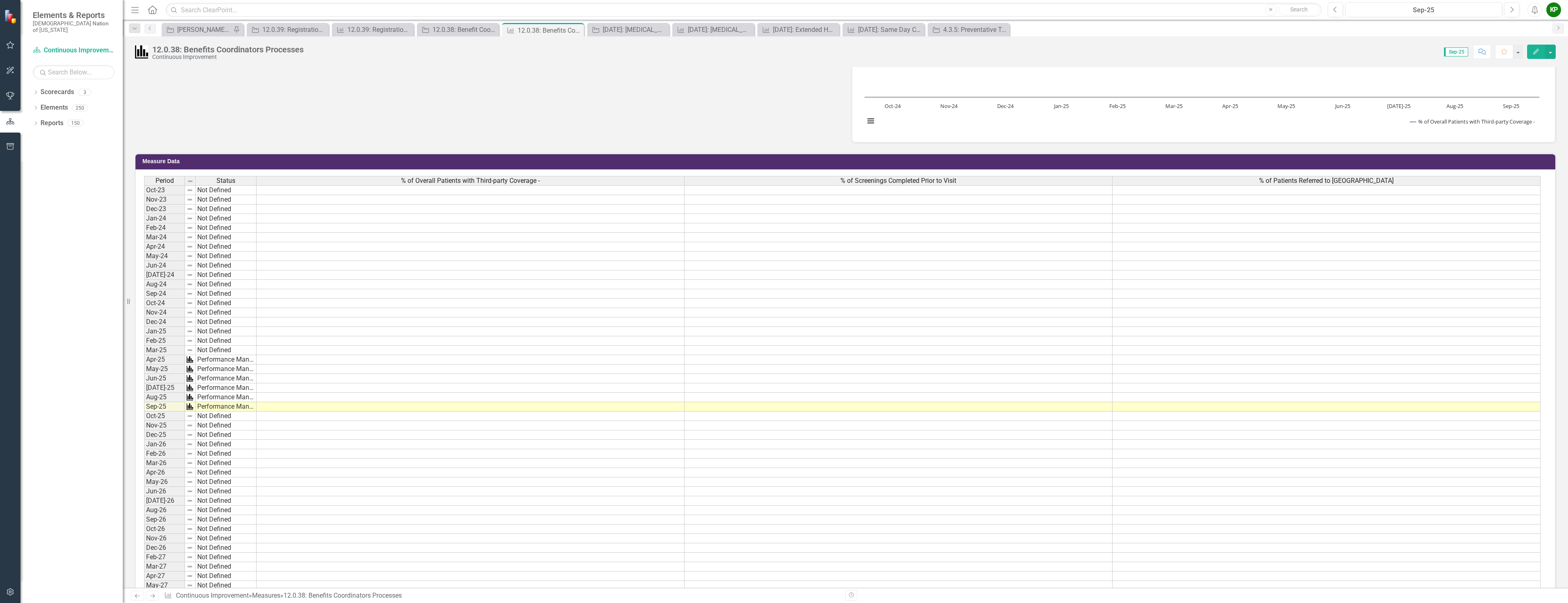
scroll to position [368, 0]
